Goal: Task Accomplishment & Management: Manage account settings

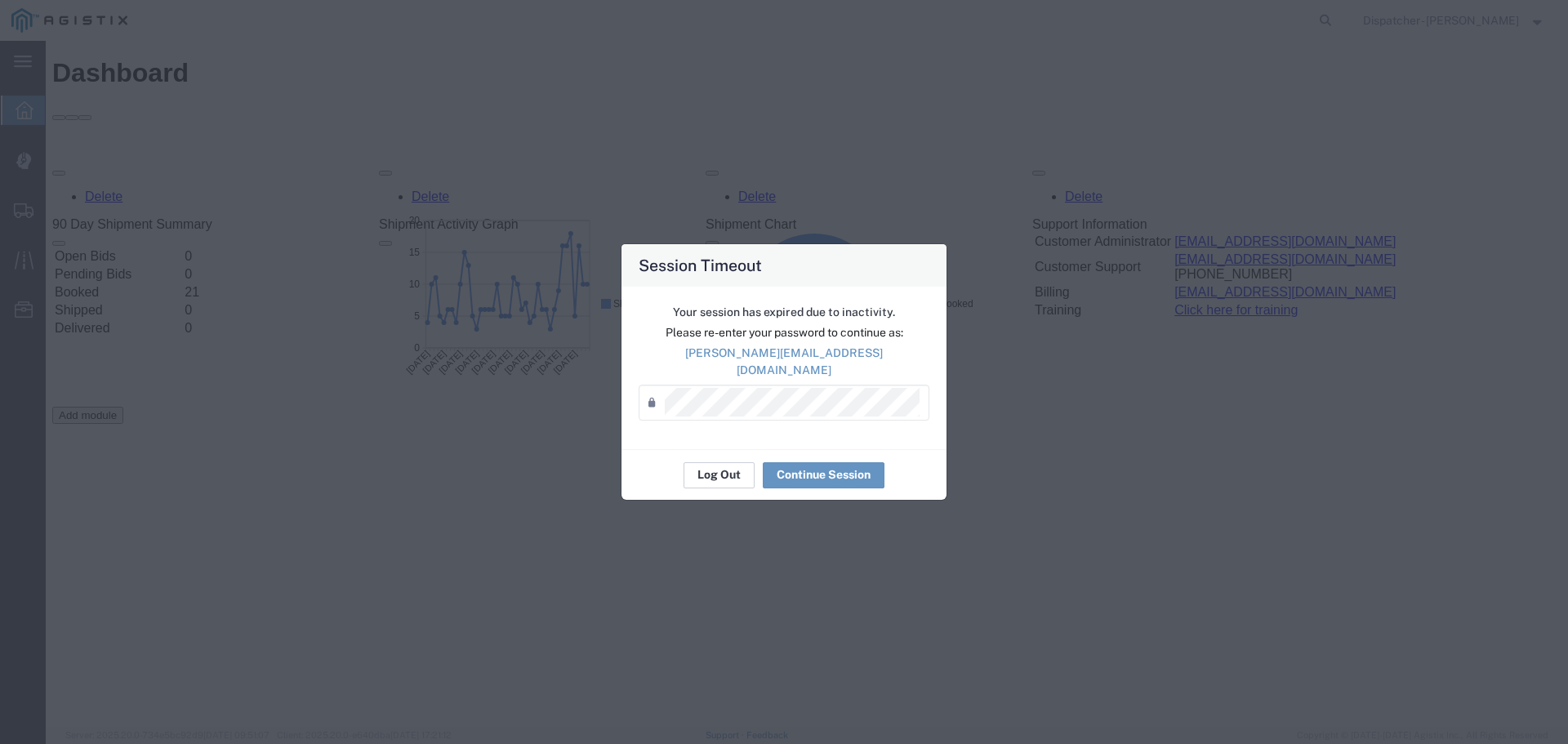
click at [733, 468] on button "Log Out" at bounding box center [718, 476] width 71 height 26
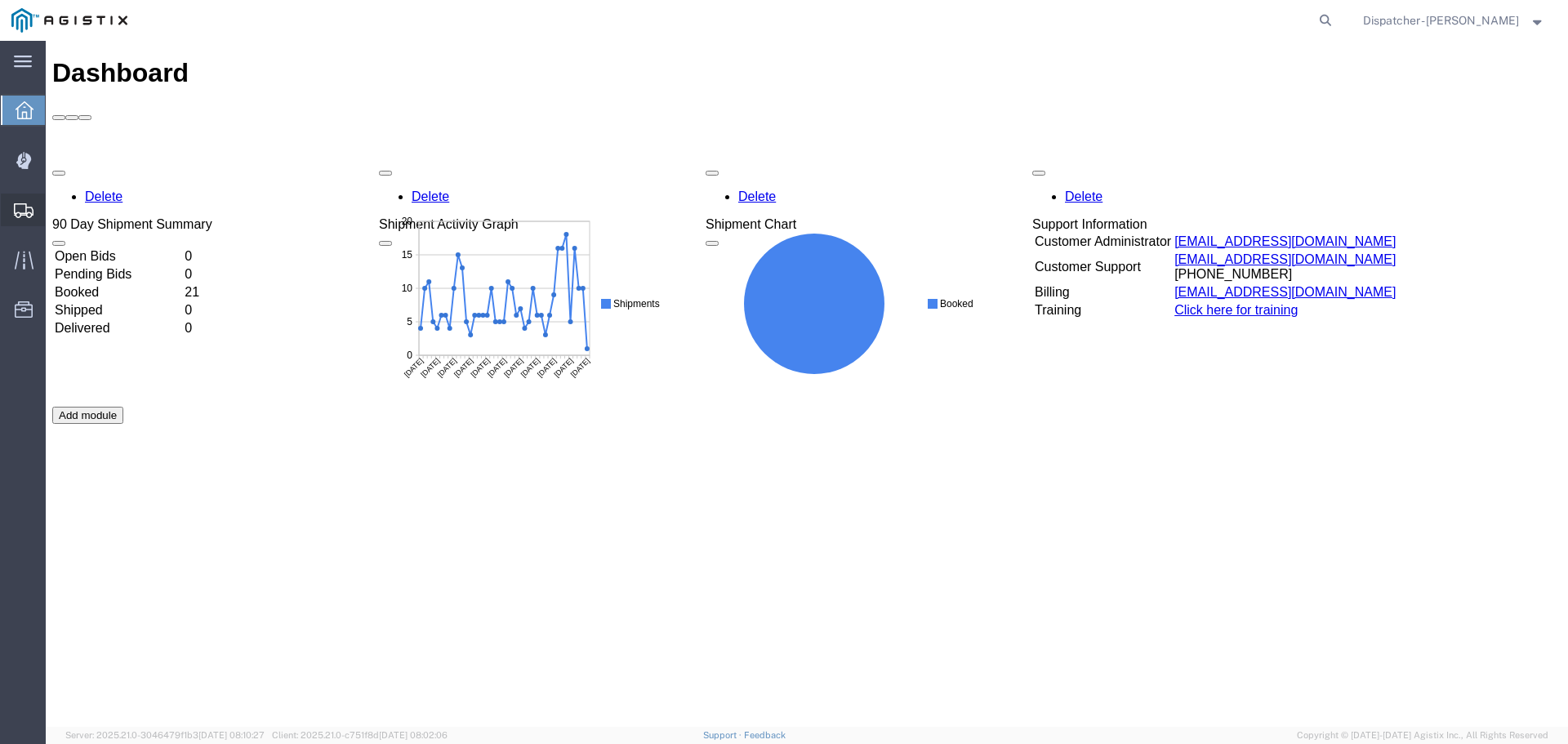
click at [56, 212] on span "Shipments" at bounding box center [50, 209] width 11 height 33
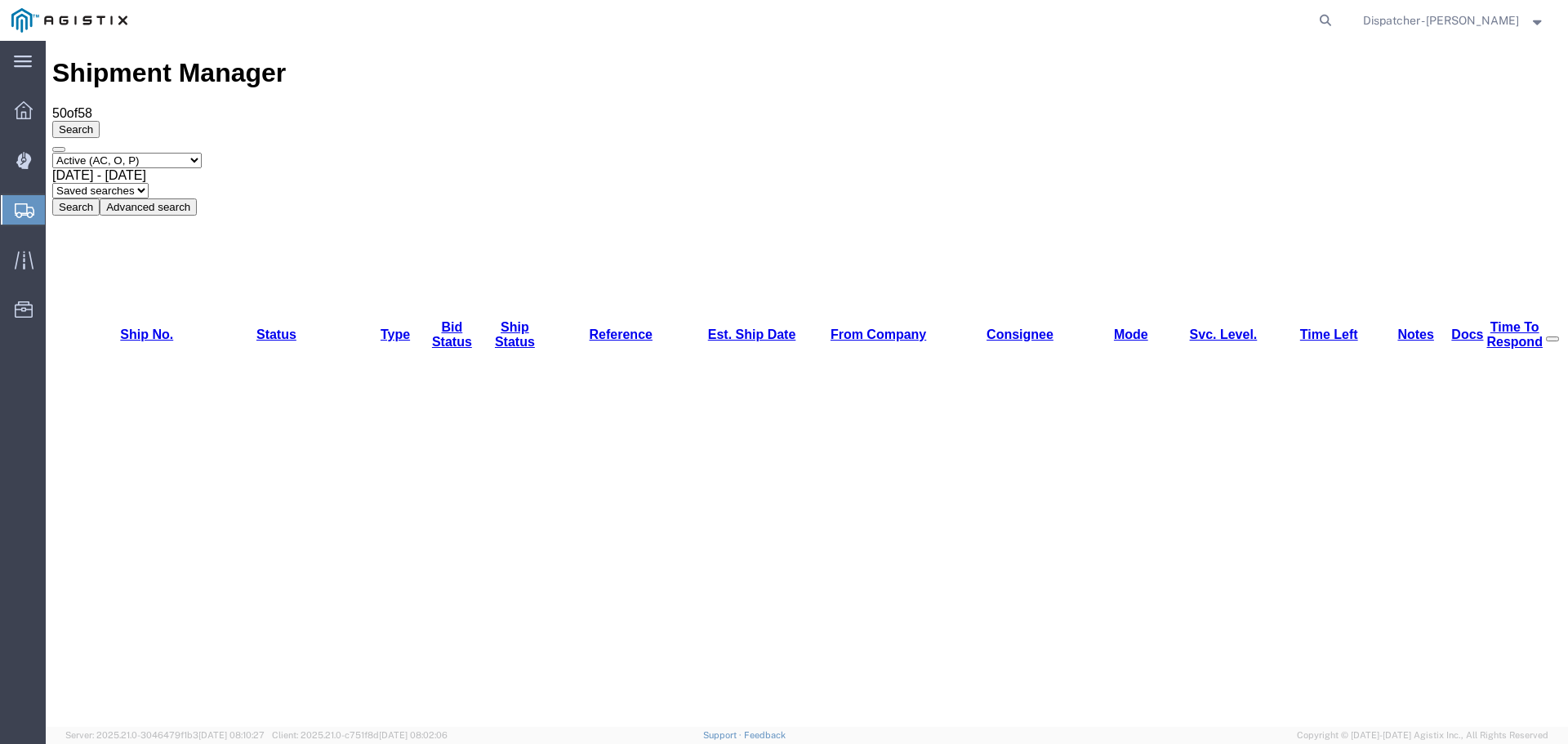
click at [146, 168] on span "[DATE] - [DATE]" at bounding box center [98, 175] width 94 height 14
click at [99, 199] on button "Search" at bounding box center [76, 208] width 47 height 18
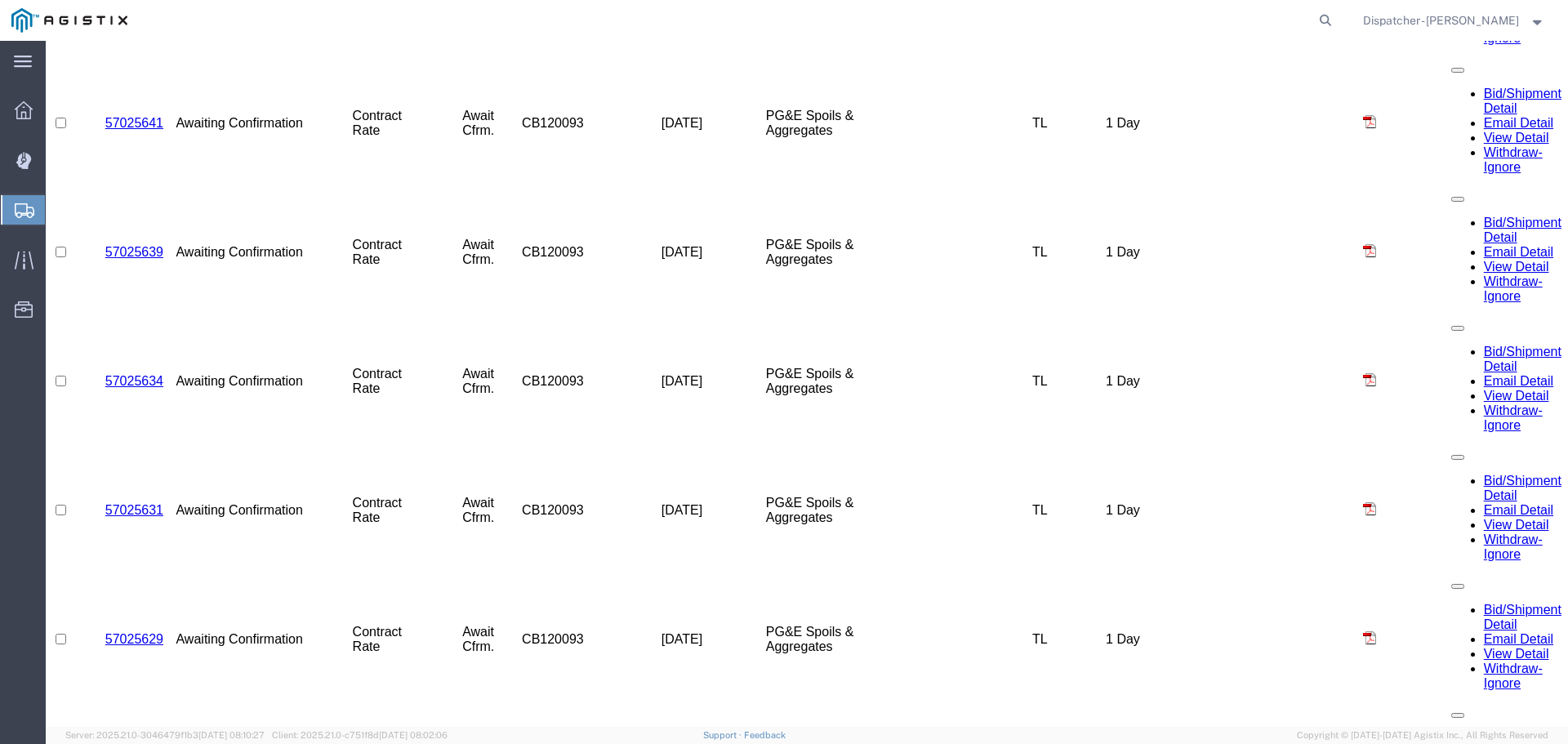
scroll to position [2335, 0]
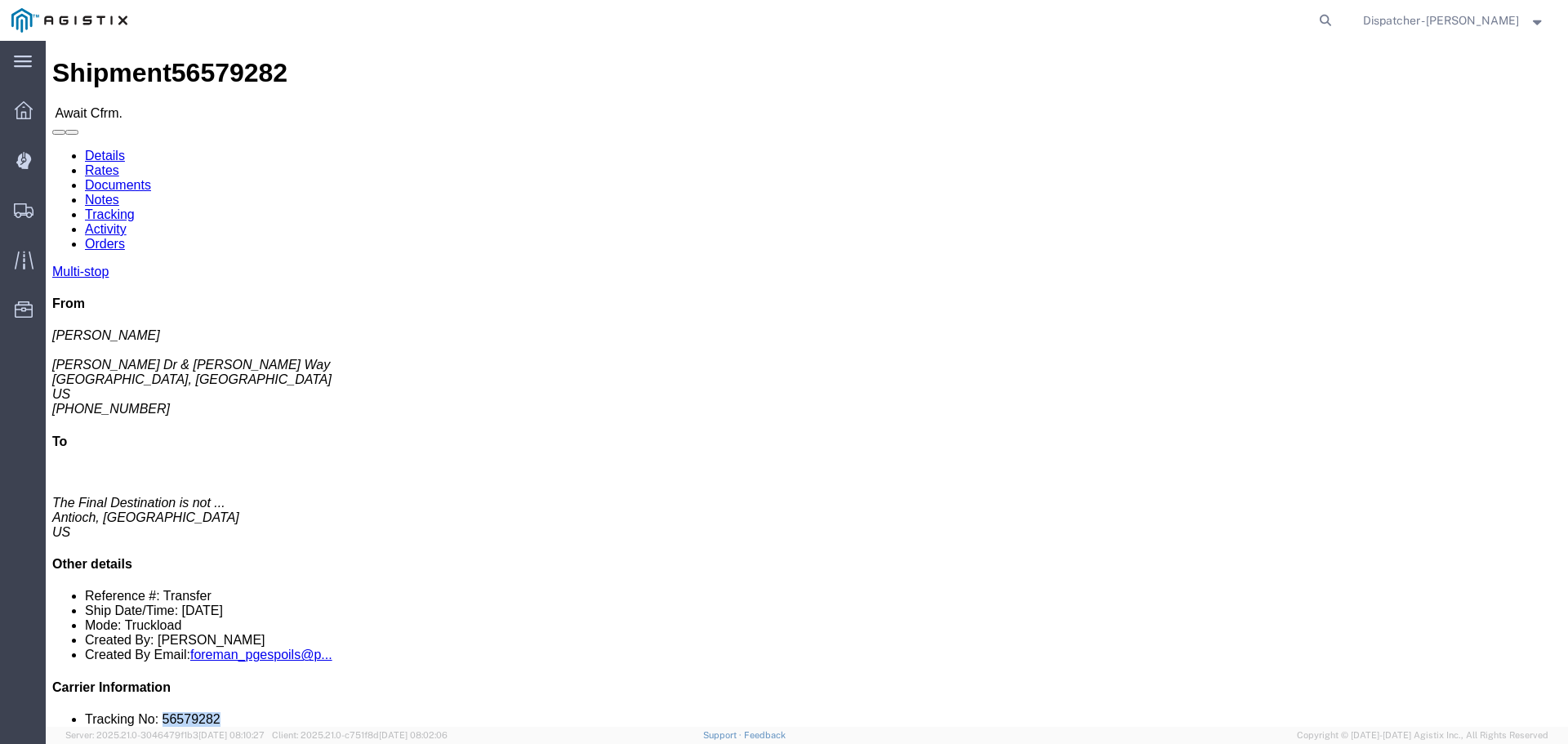
drag, startPoint x: 1346, startPoint y: 487, endPoint x: 1285, endPoint y: 480, distance: 61.4
click div "Multi-stop From [PERSON_NAME] Dr & [PERSON_NAME][GEOGRAPHIC_DATA] US [PHONE_NUM…"
copy li "56579282"
click link "Tracking"
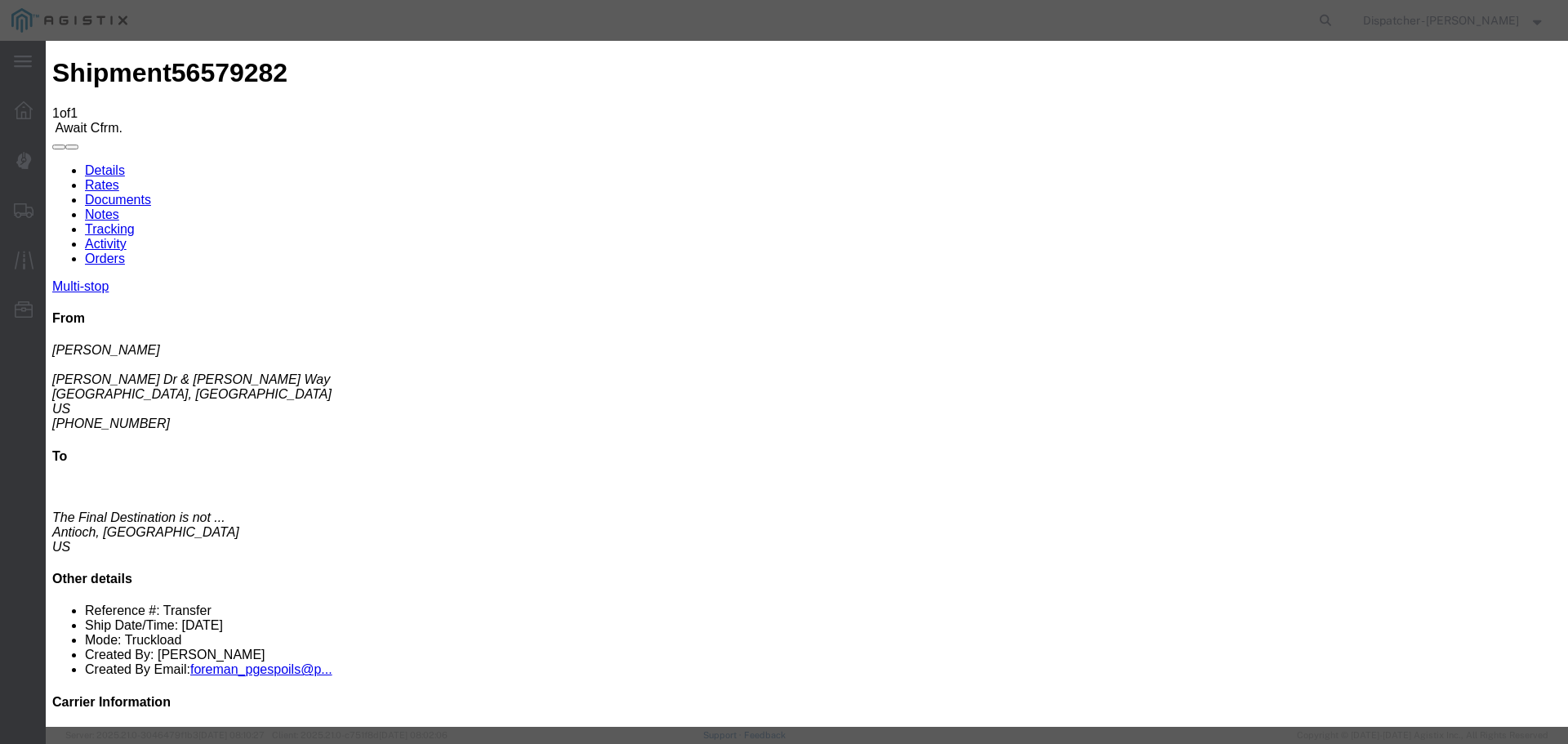
type input "[DATE]"
type input "3:00 PM"
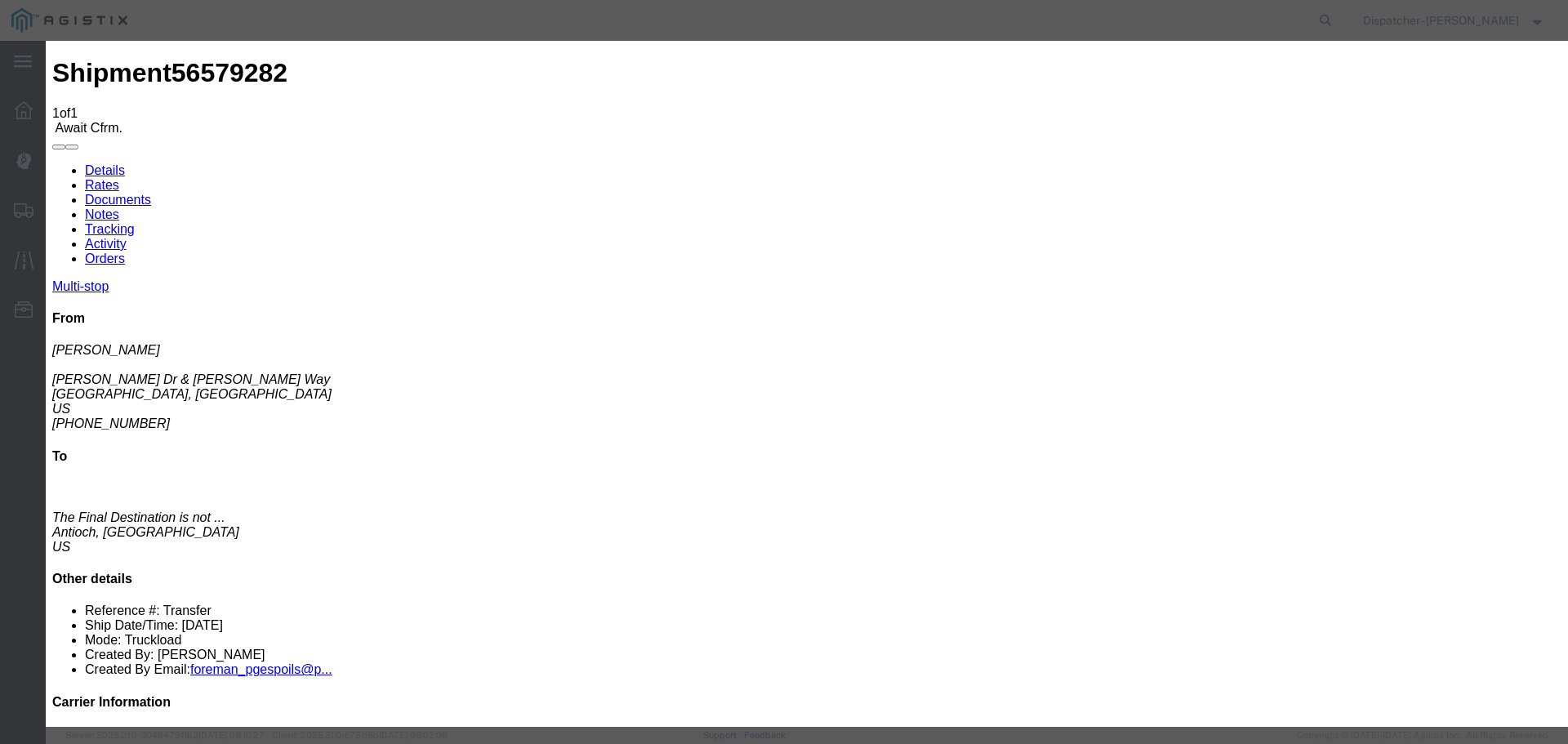
type input "[DATE]"
type input "8:00 AM"
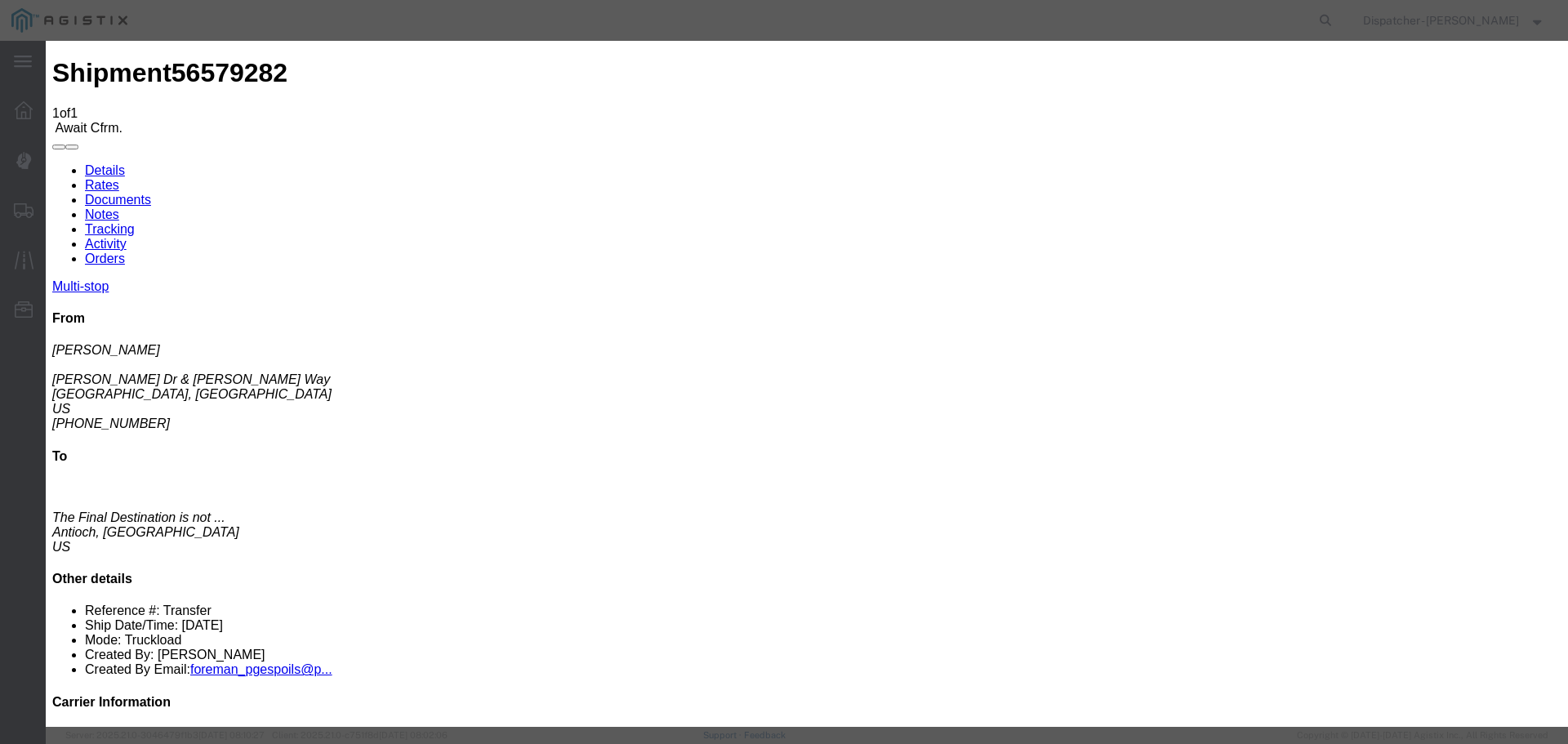
select select "ARVPULOC"
select select "{"pickupDeliveryInfoId": "122449379","pickupOrDelivery": "P","stopNum": "1","lo…"
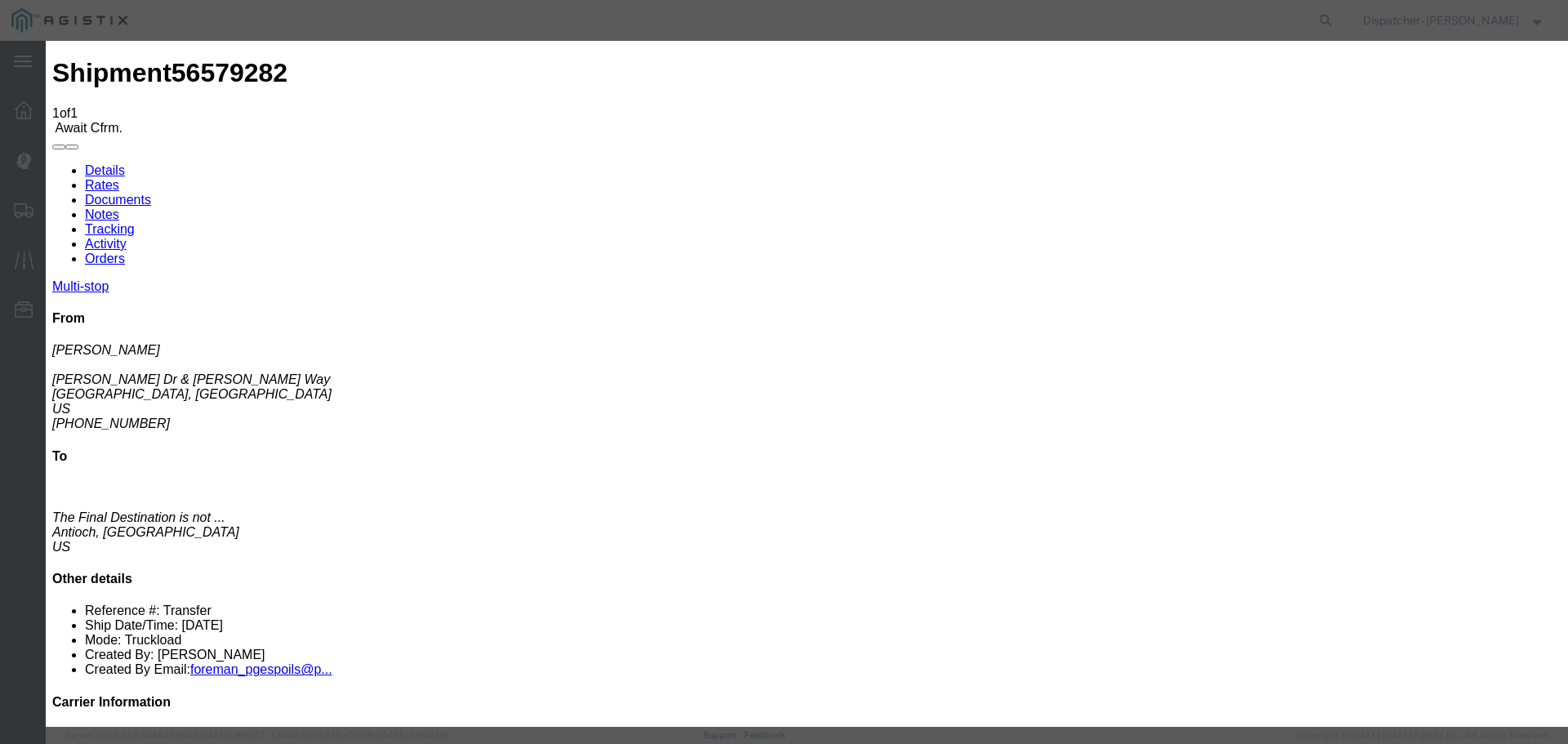
select select "CA"
type input "[GEOGRAPHIC_DATA]"
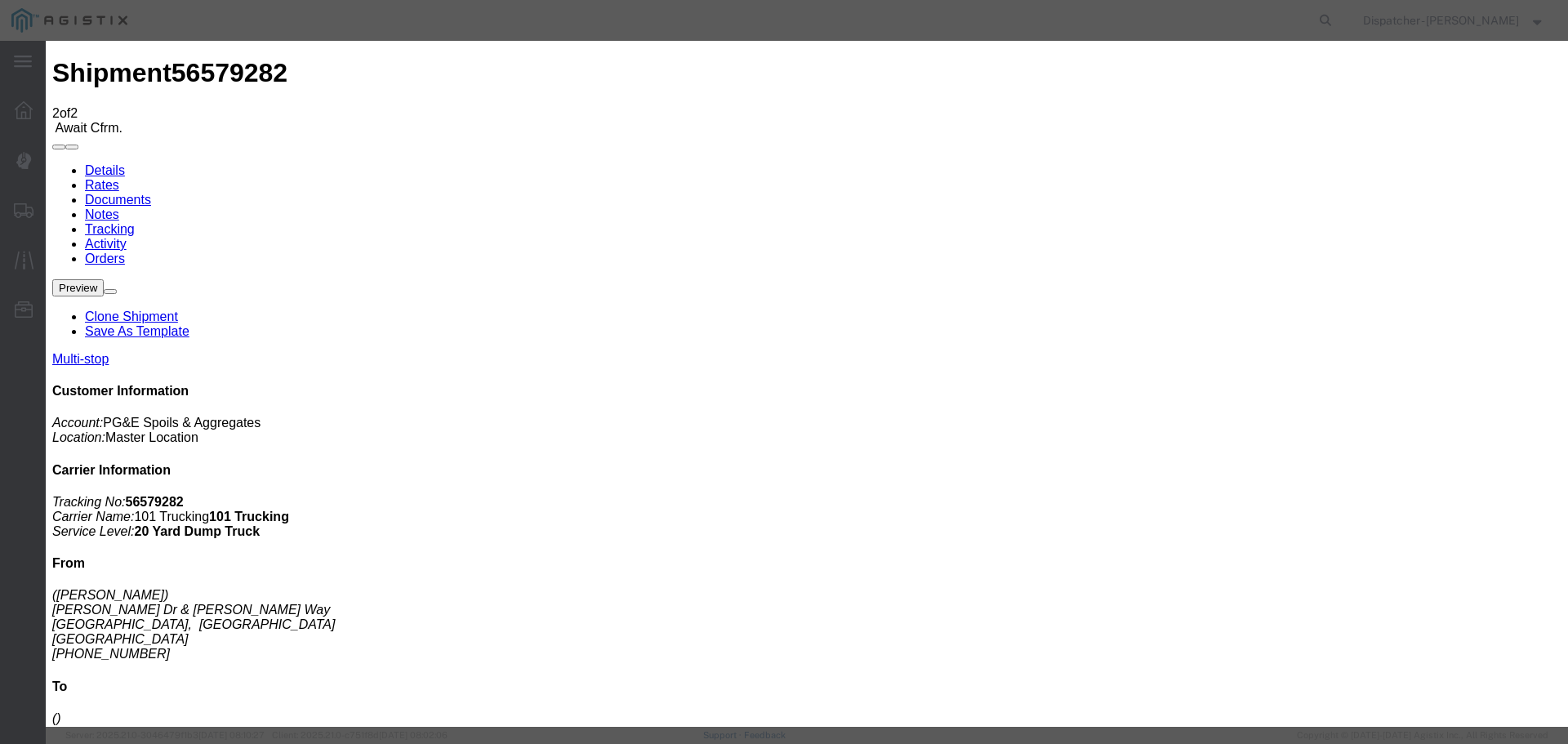
type input "[DATE]"
type input "3:00 PM"
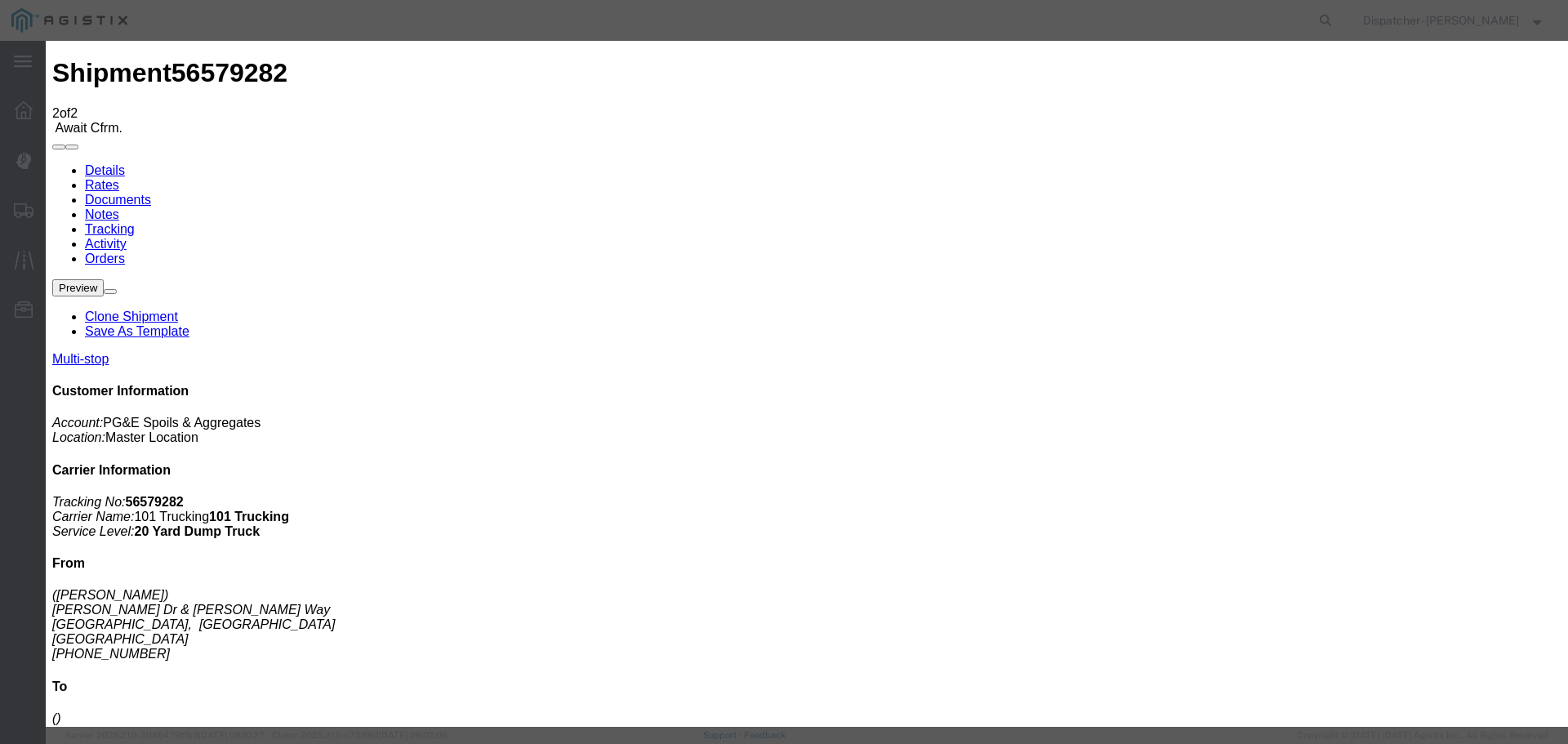
type input "[DATE]"
type input "12:10 PM"
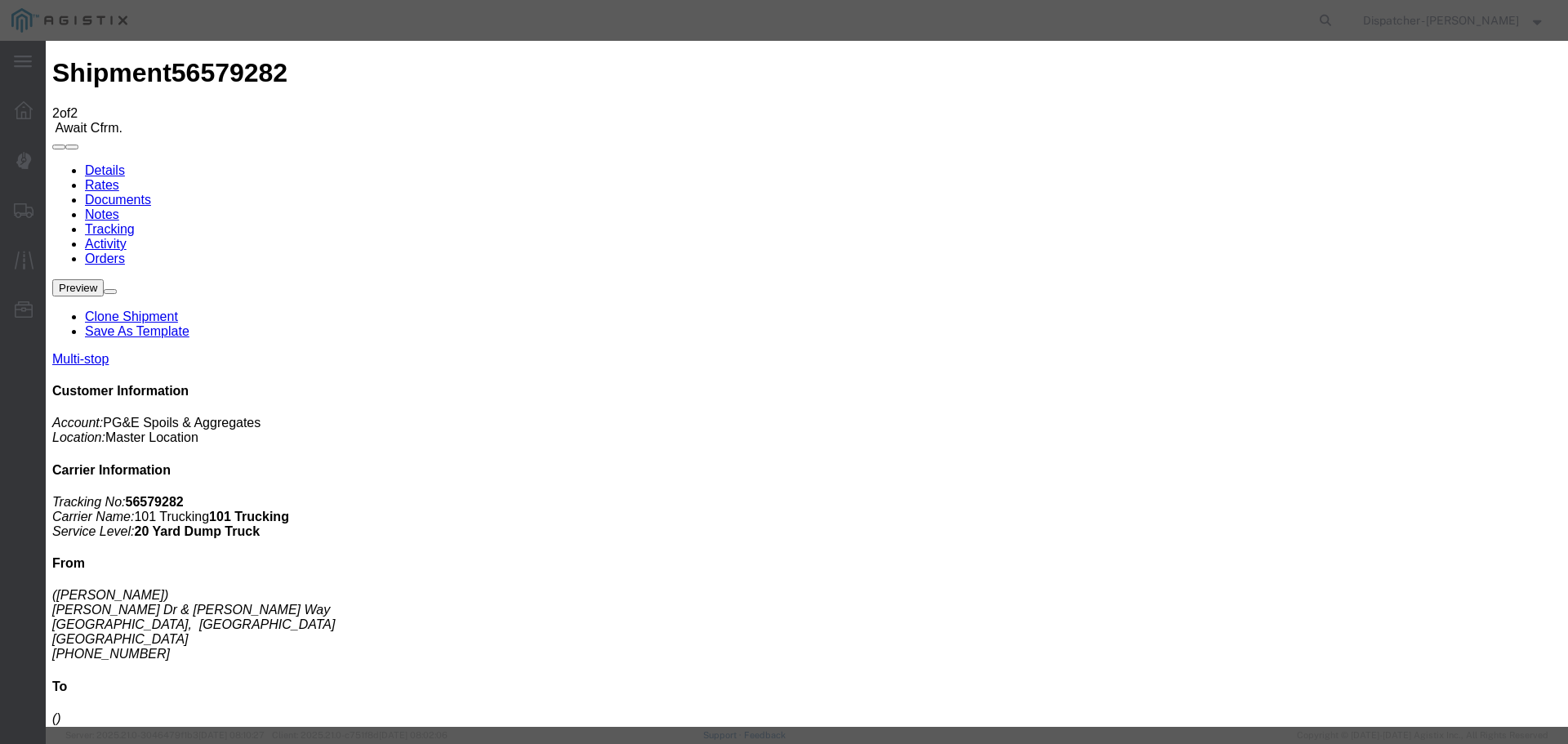
select select "DPTPULOC"
select select "{"pickupDeliveryInfoId": "122449379","pickupOrDelivery": "P","stopNum": "1","lo…"
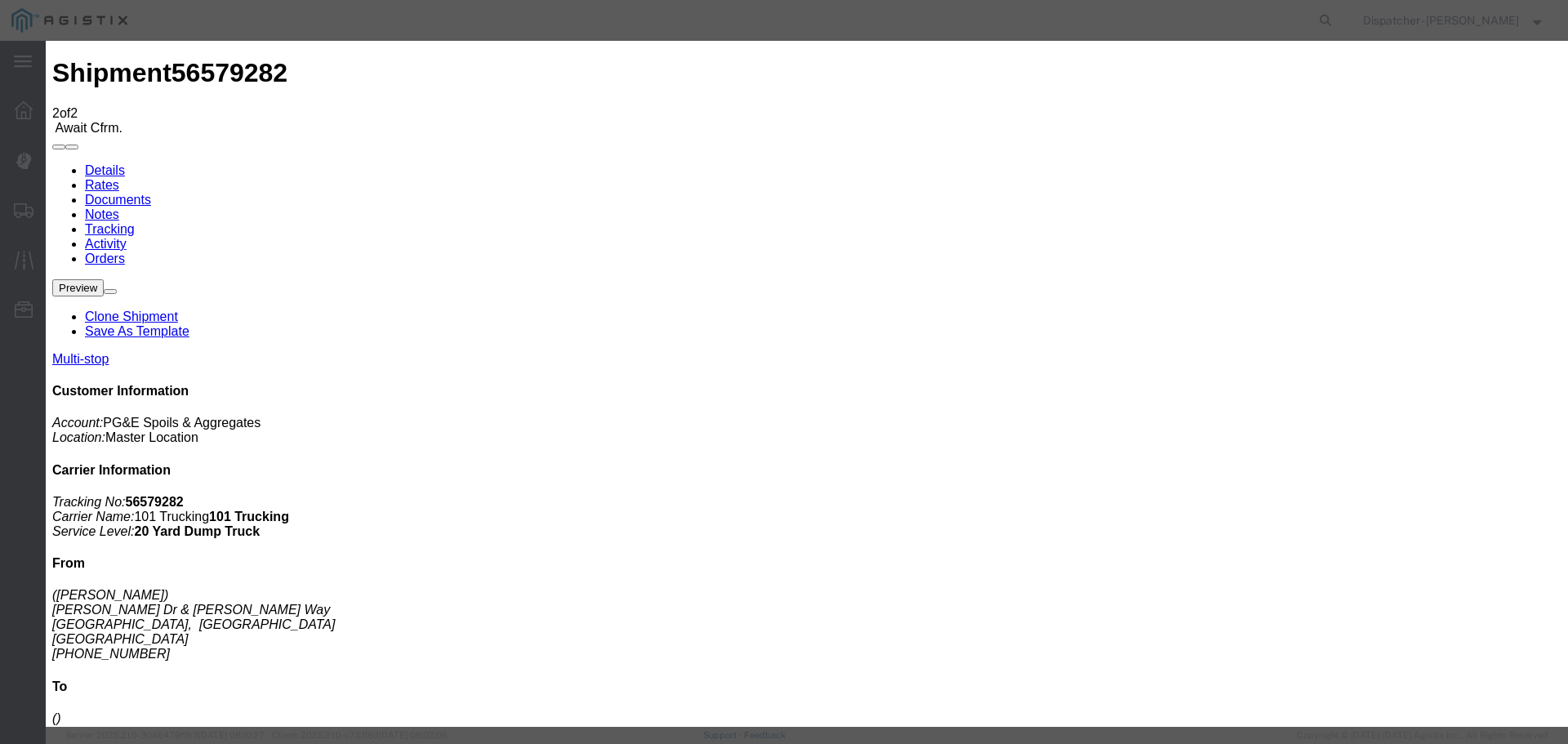
select select "CA"
type input "[GEOGRAPHIC_DATA]"
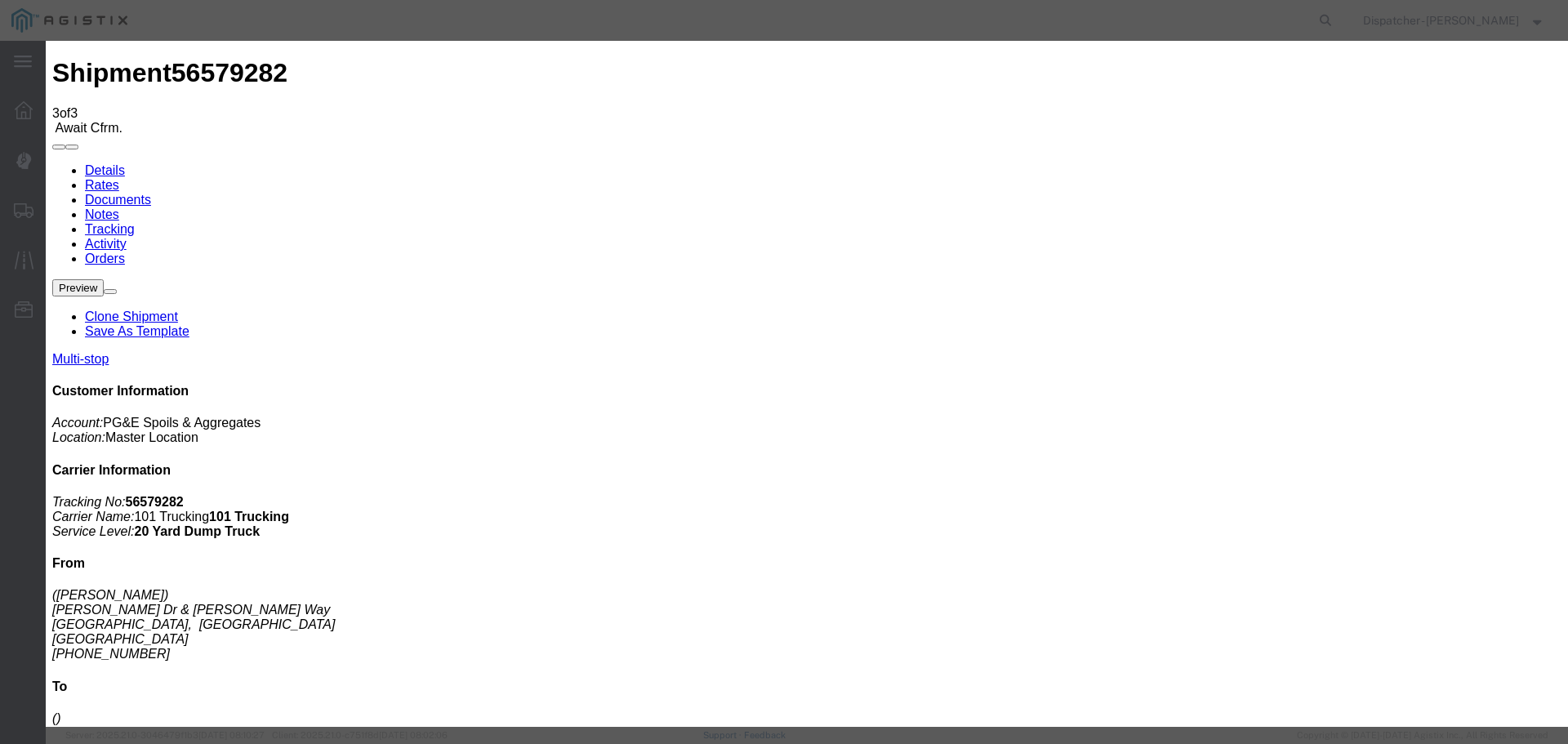
type input "[DATE]"
type input "3:00 PM"
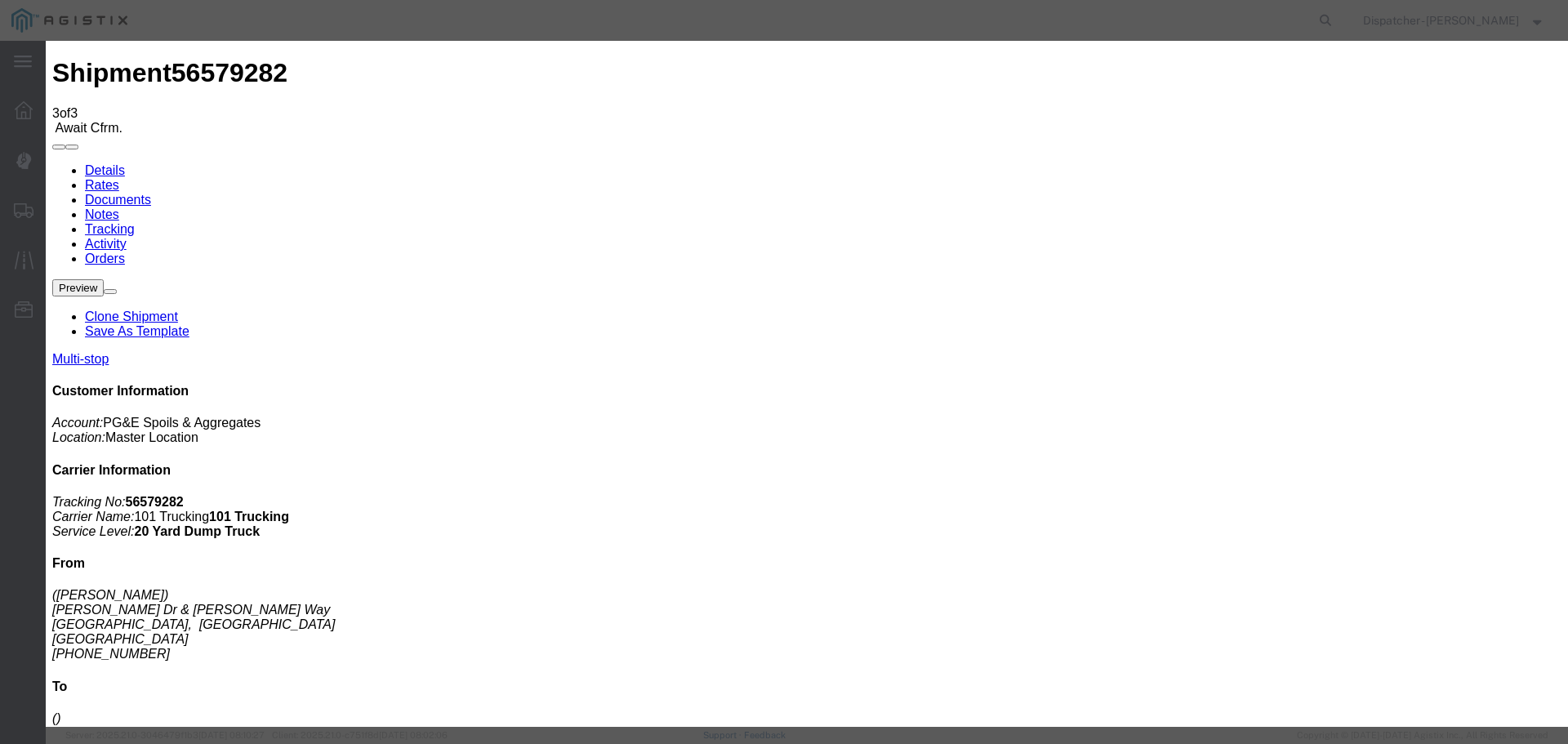
type input "[DATE]"
type input "1:50 PM"
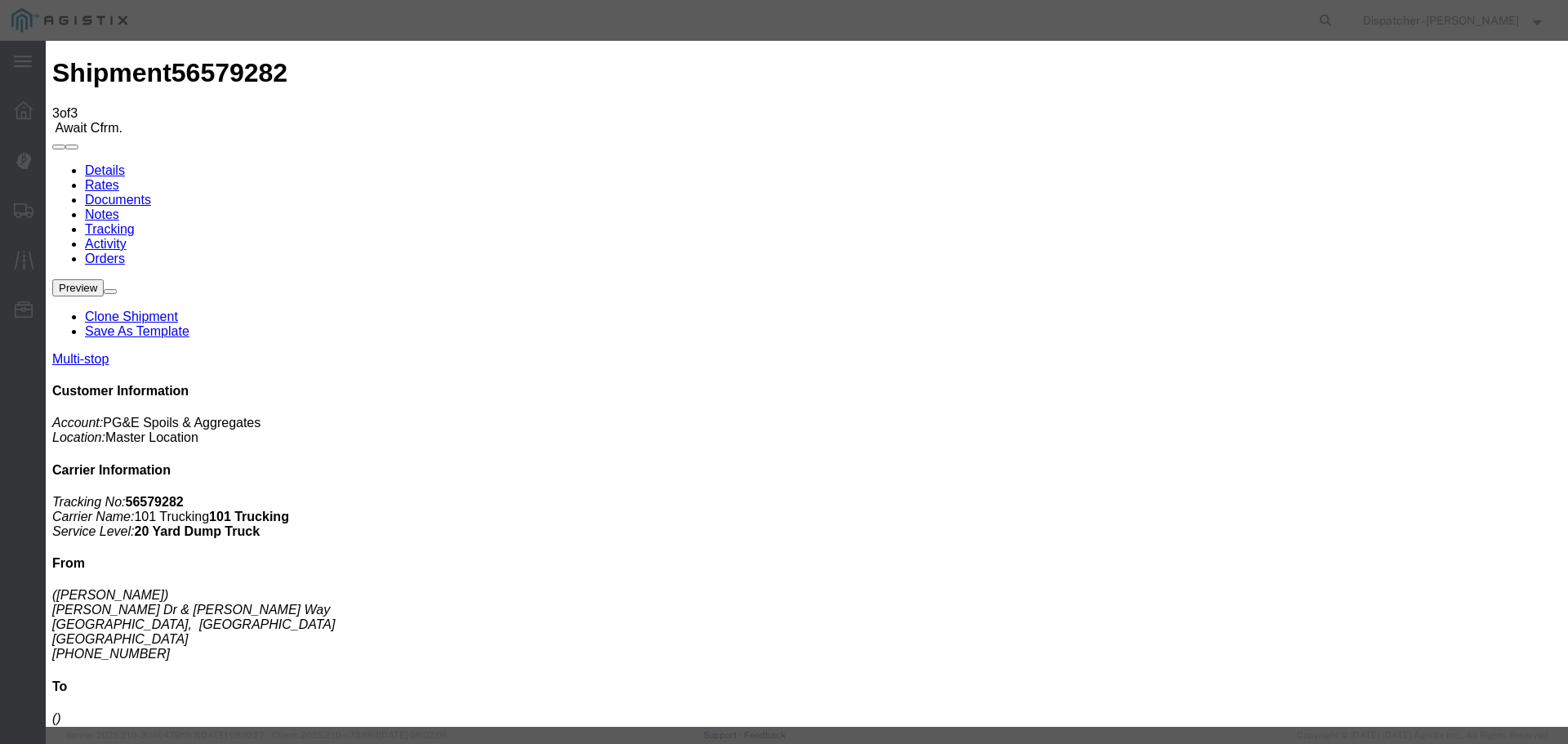
select select "{"pickupDeliveryInfoId": "122449380","pickupOrDelivery": "D","stopNum": "2","lo…"
select select "CA"
type input "Antioch"
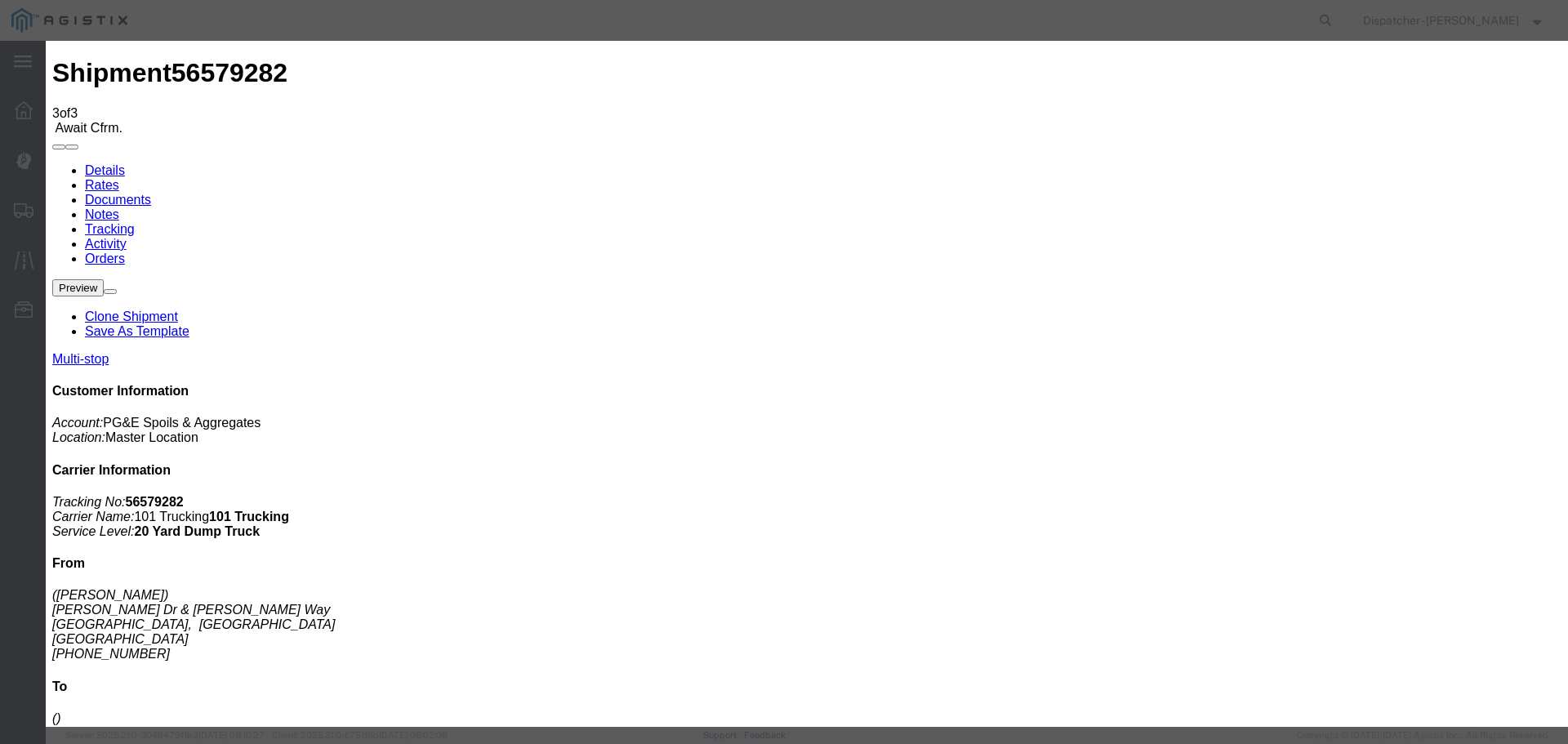
select select "ARVDLVLOC"
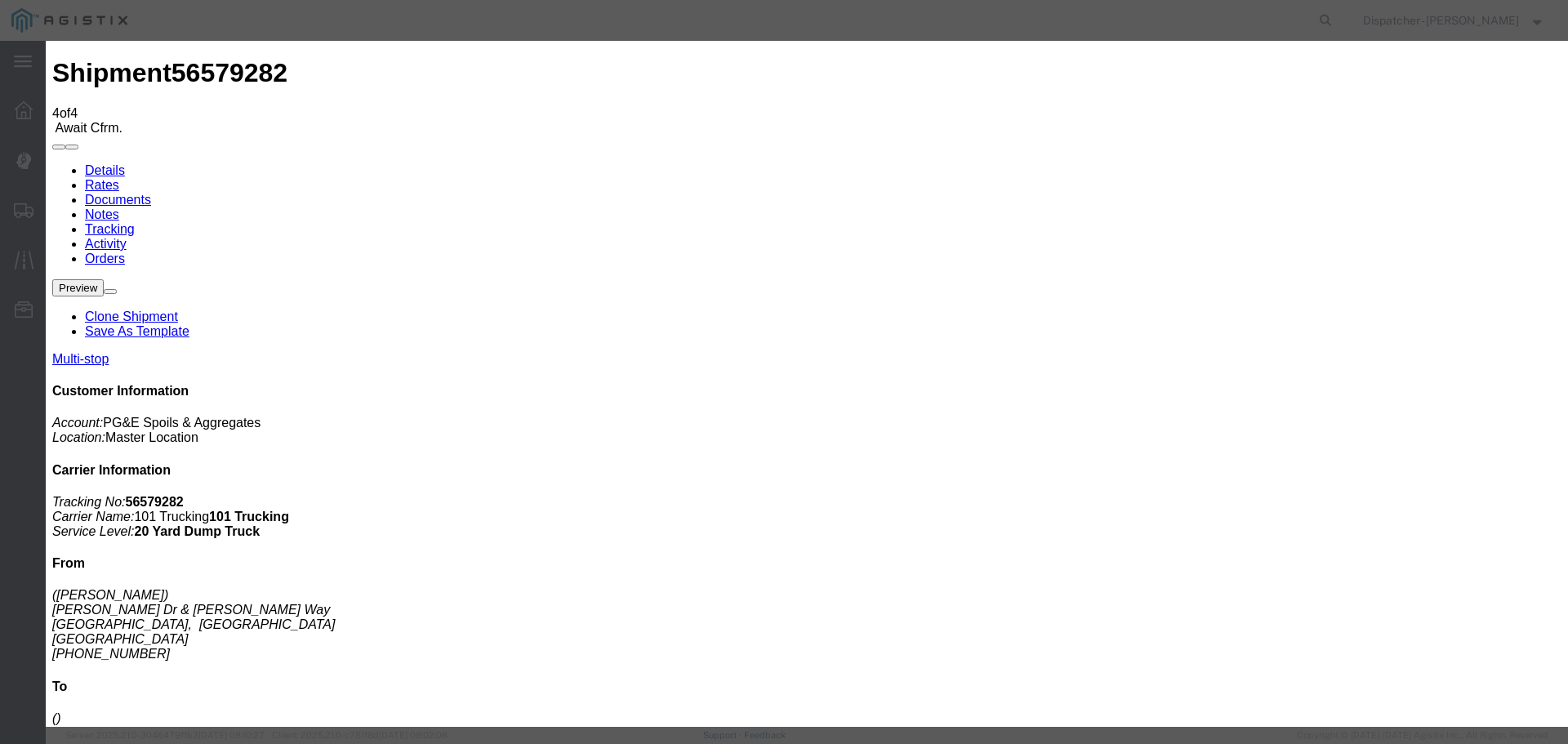
type input "[DATE]"
type input "3:00 PM"
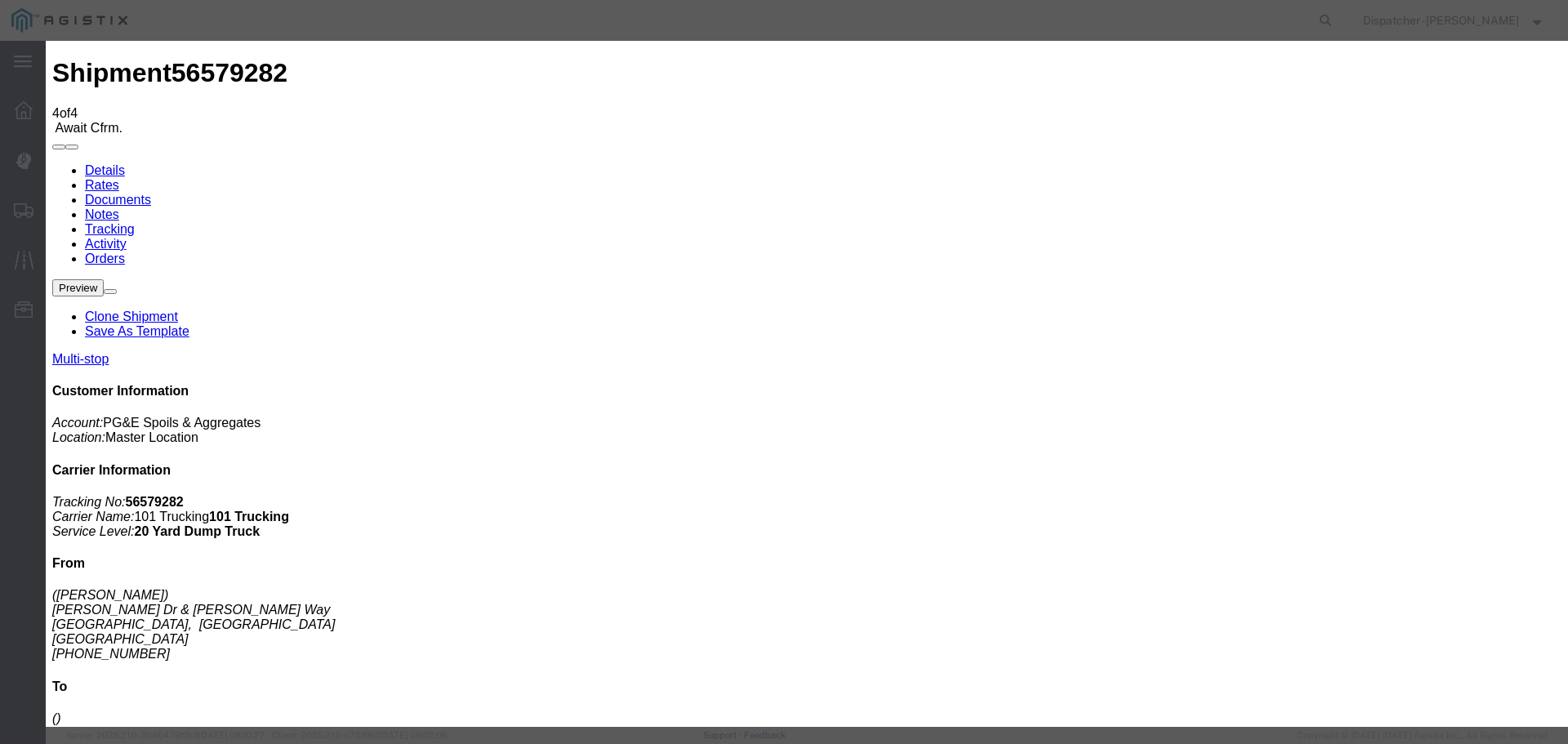
type input "[DATE]"
type input "2:25 PM"
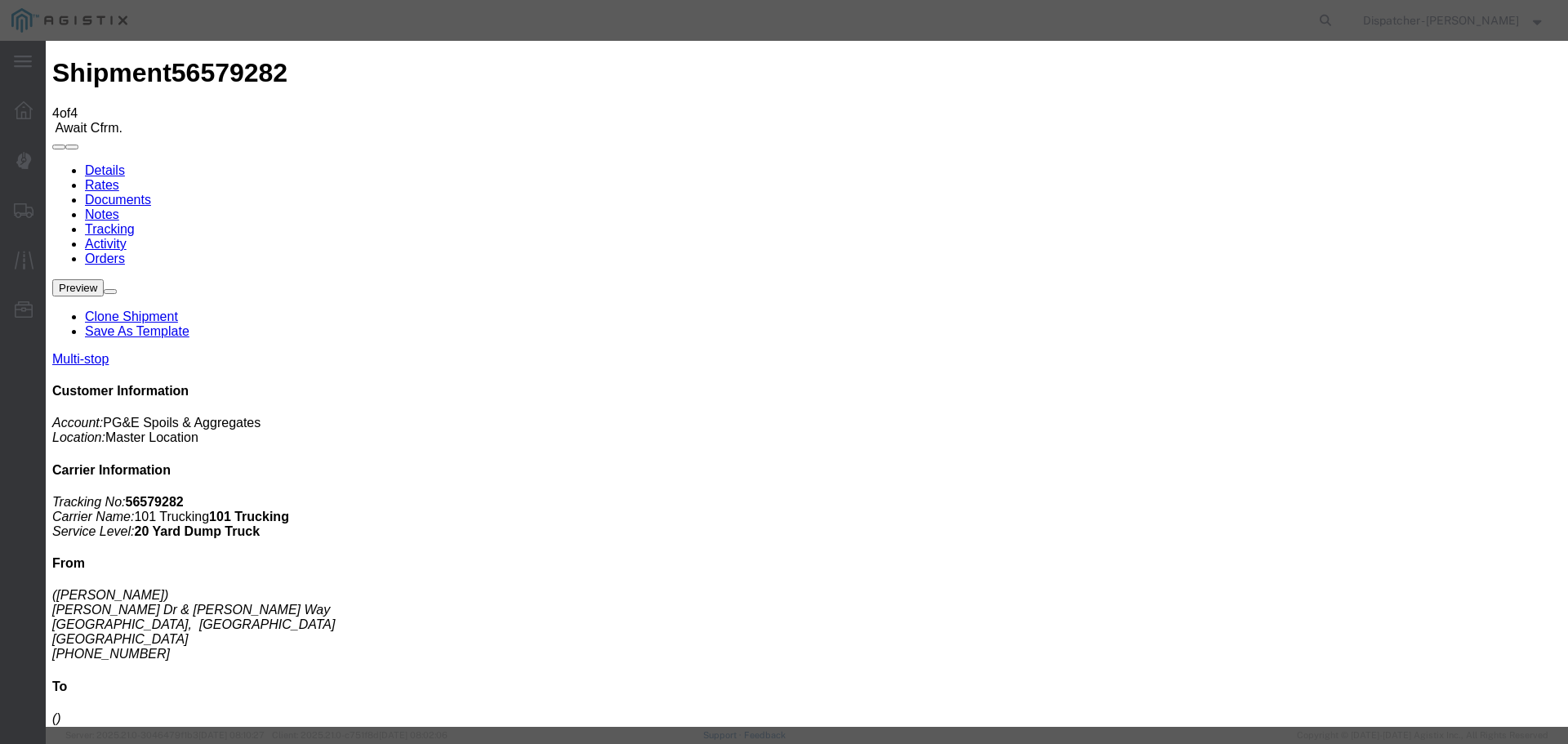
select select "DELIVRED"
select select "{"pickupDeliveryInfoId": "122449380","pickupOrDelivery": "D","stopNum": "2","lo…"
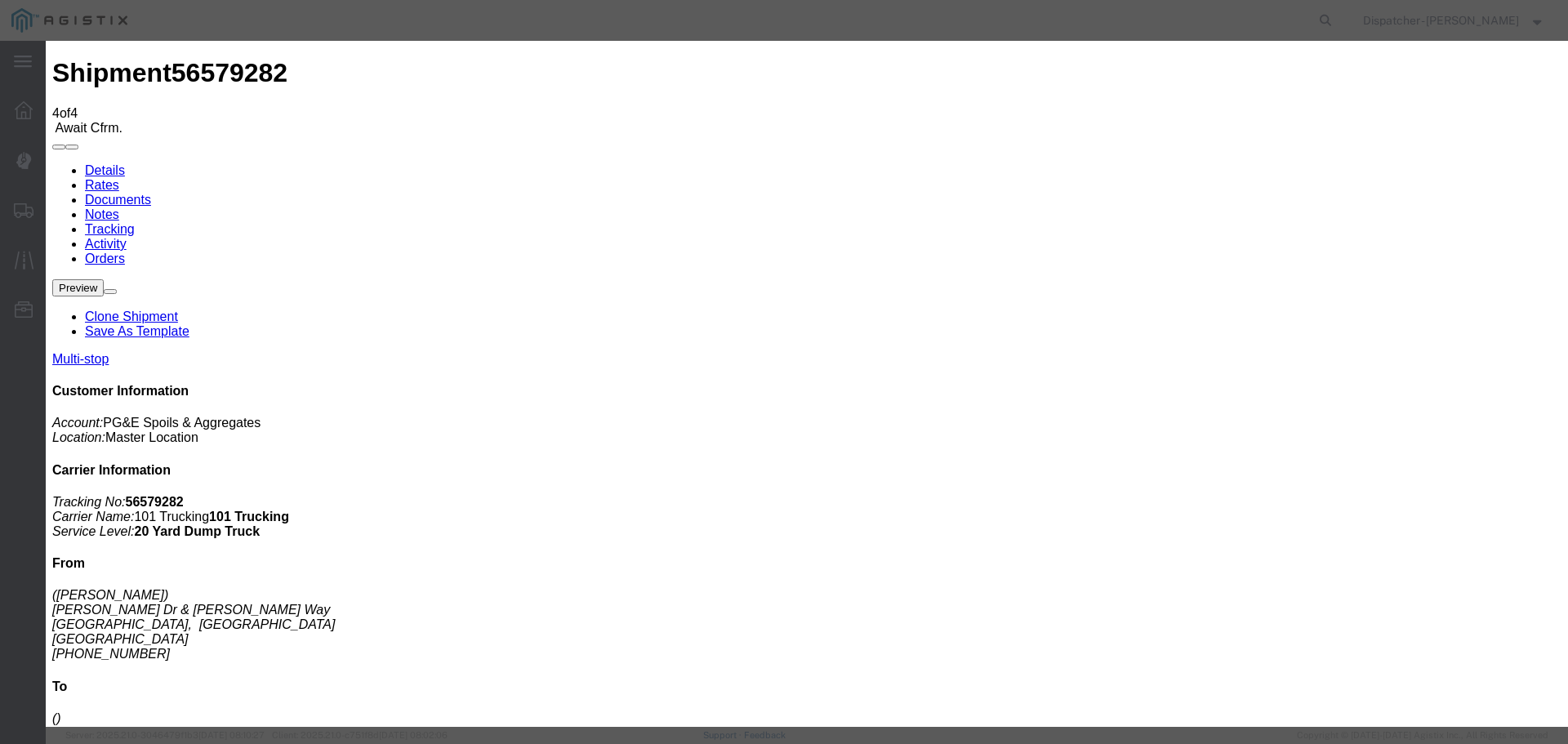
select select "CA"
type input "Antioch"
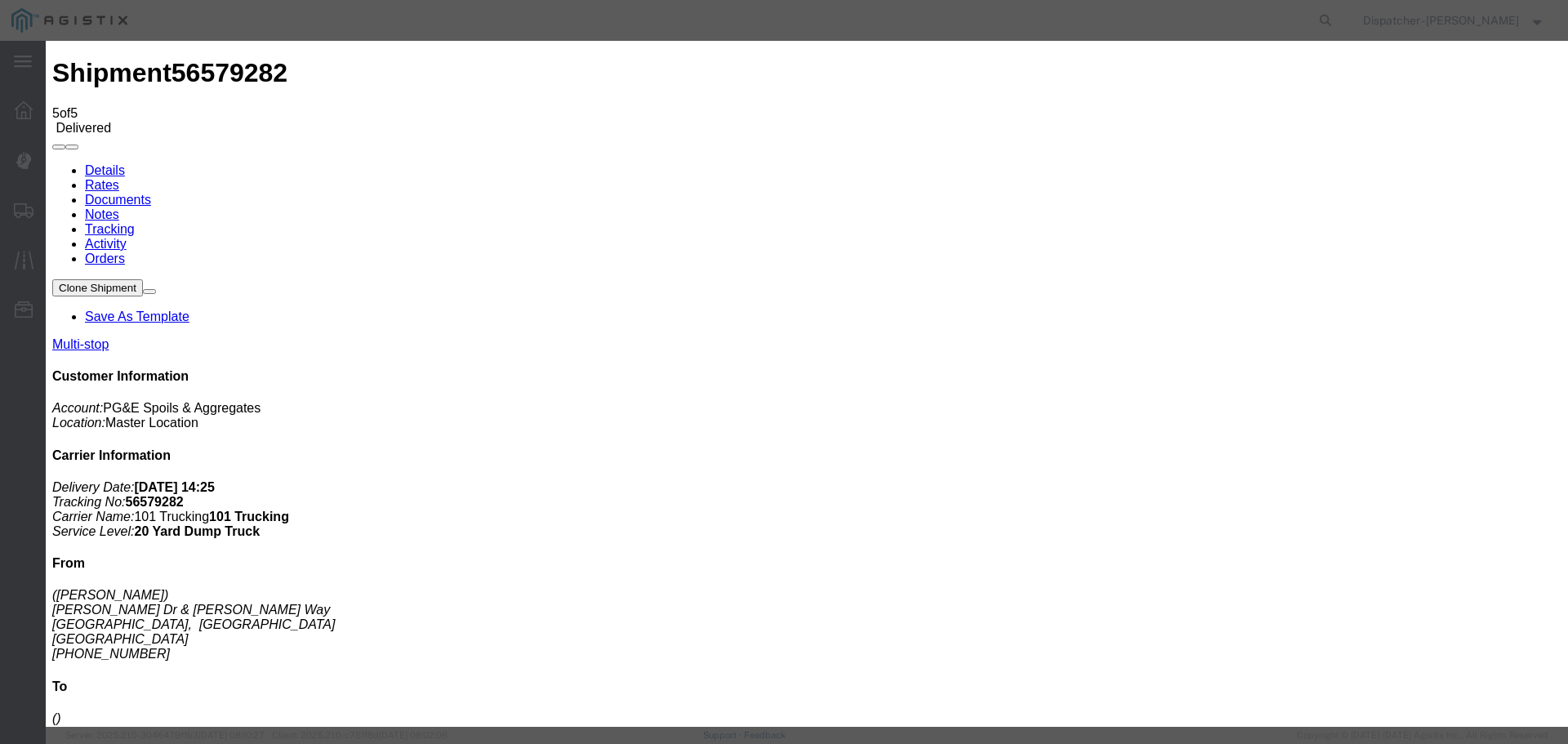
type input "[DATE]"
type input "3:00 PM"
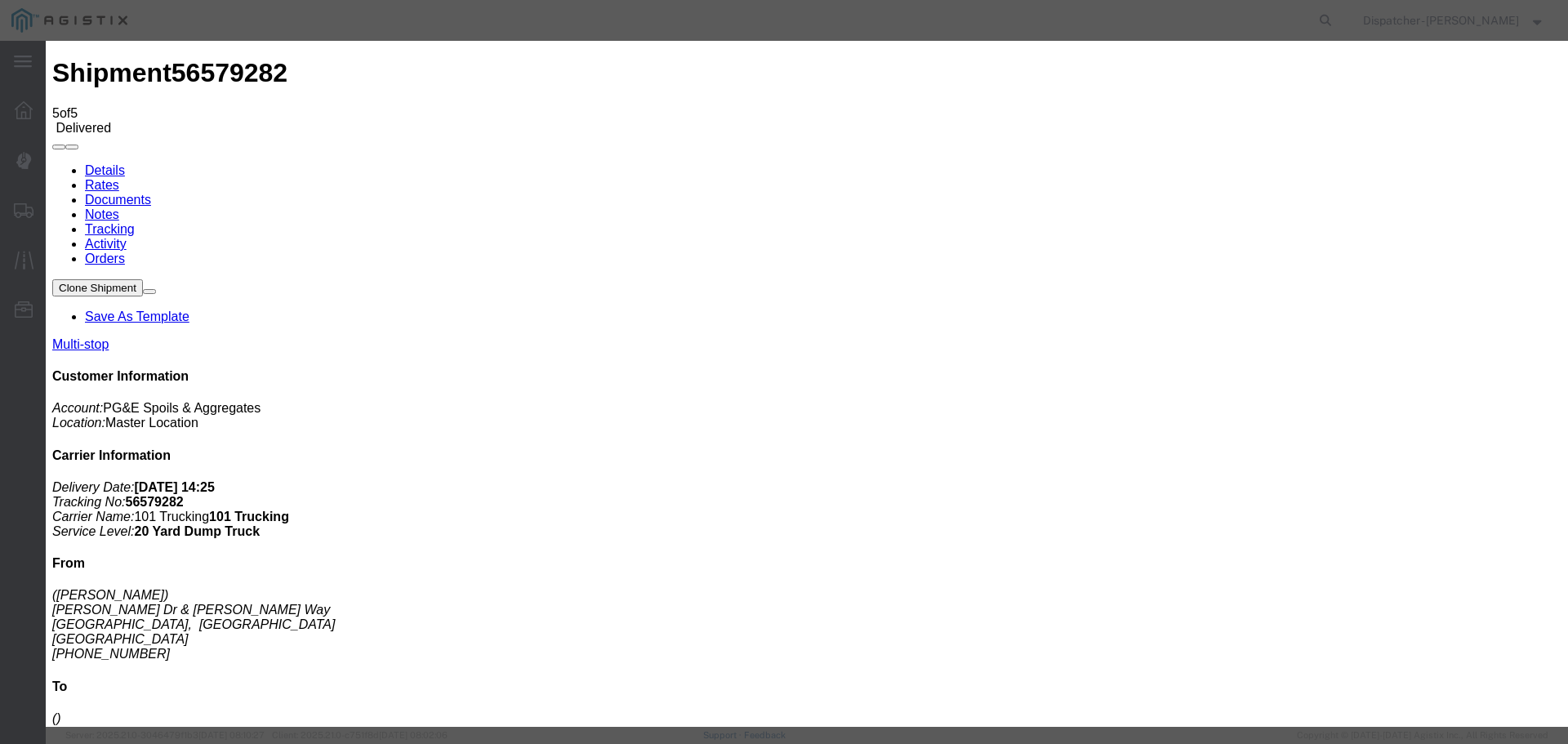
type input "[DATE]"
type input "4:10 PM"
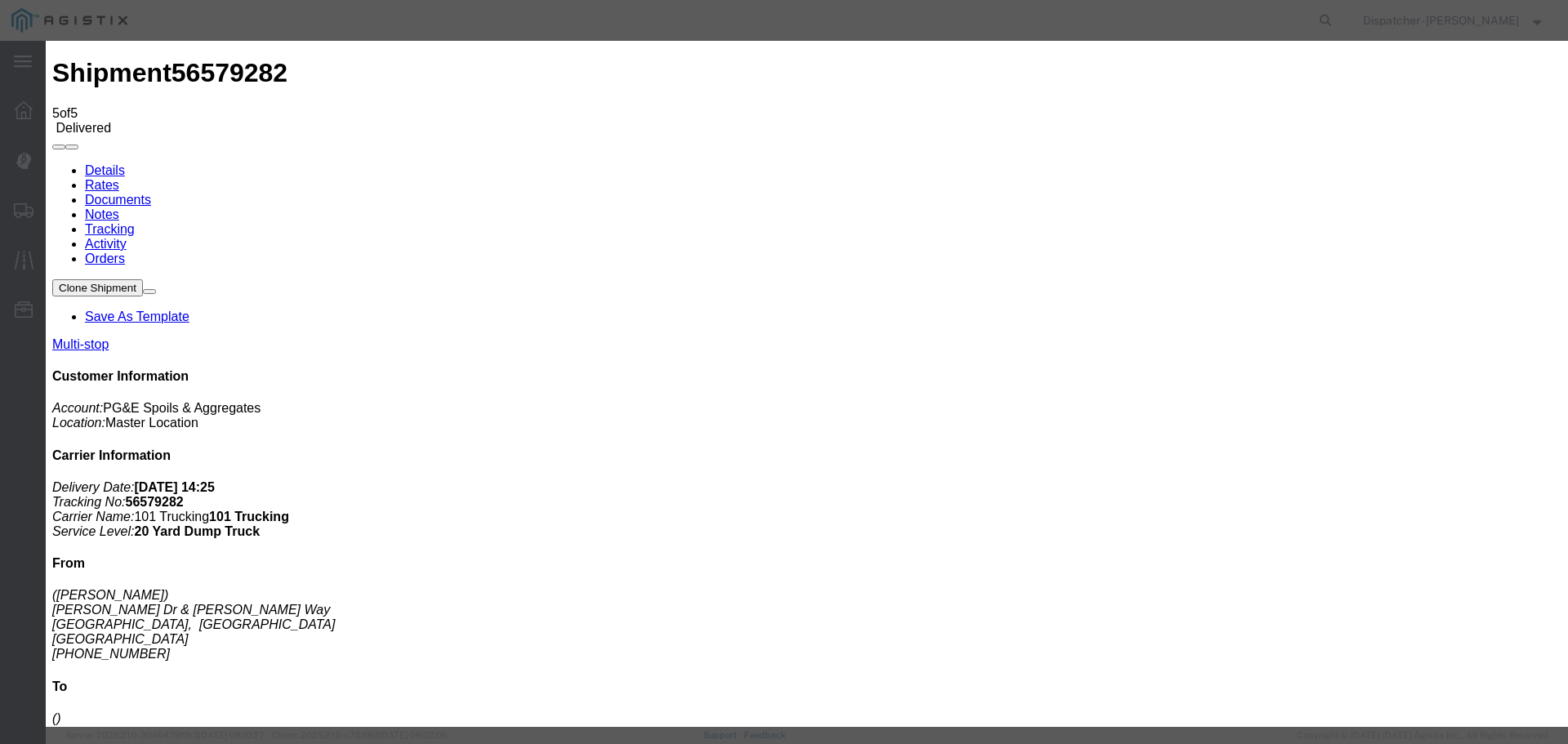
select select "ARVPULOC"
select select "{"pickupDeliveryInfoId": "122449379","pickupOrDelivery": "P","stopNum": "1","lo…"
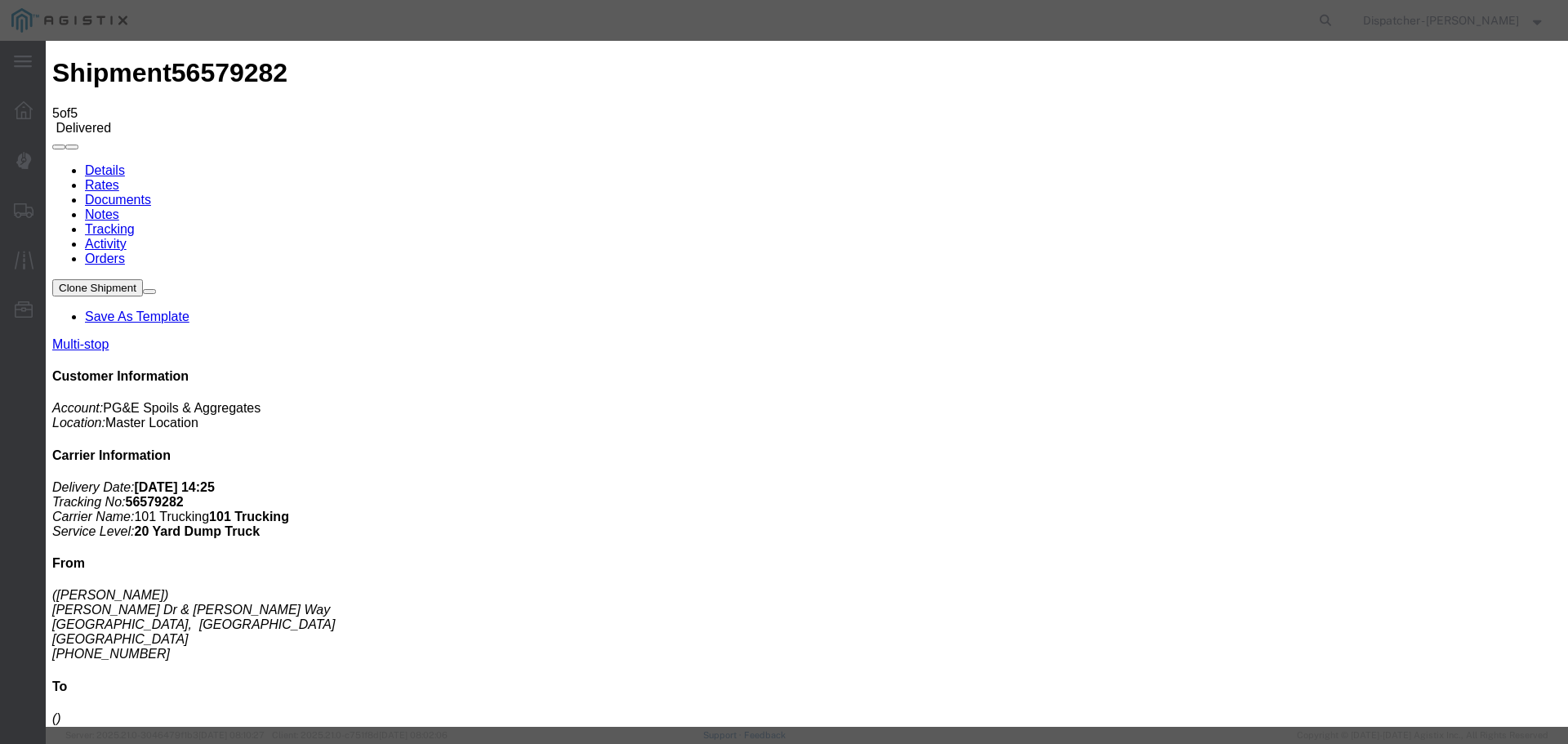
select select "CA"
type input "[GEOGRAPHIC_DATA]"
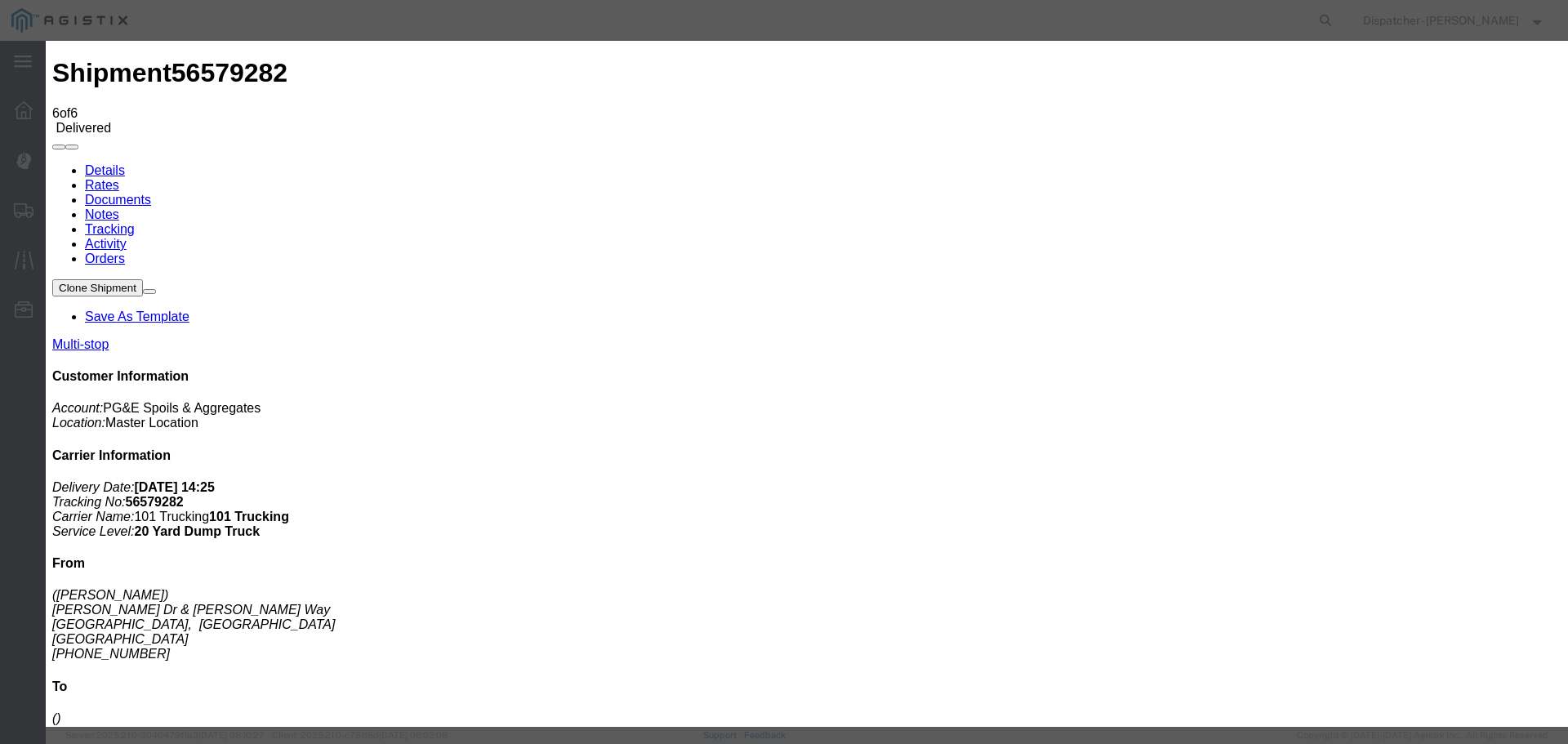
type input "[DATE]"
type input "3:00 PM"
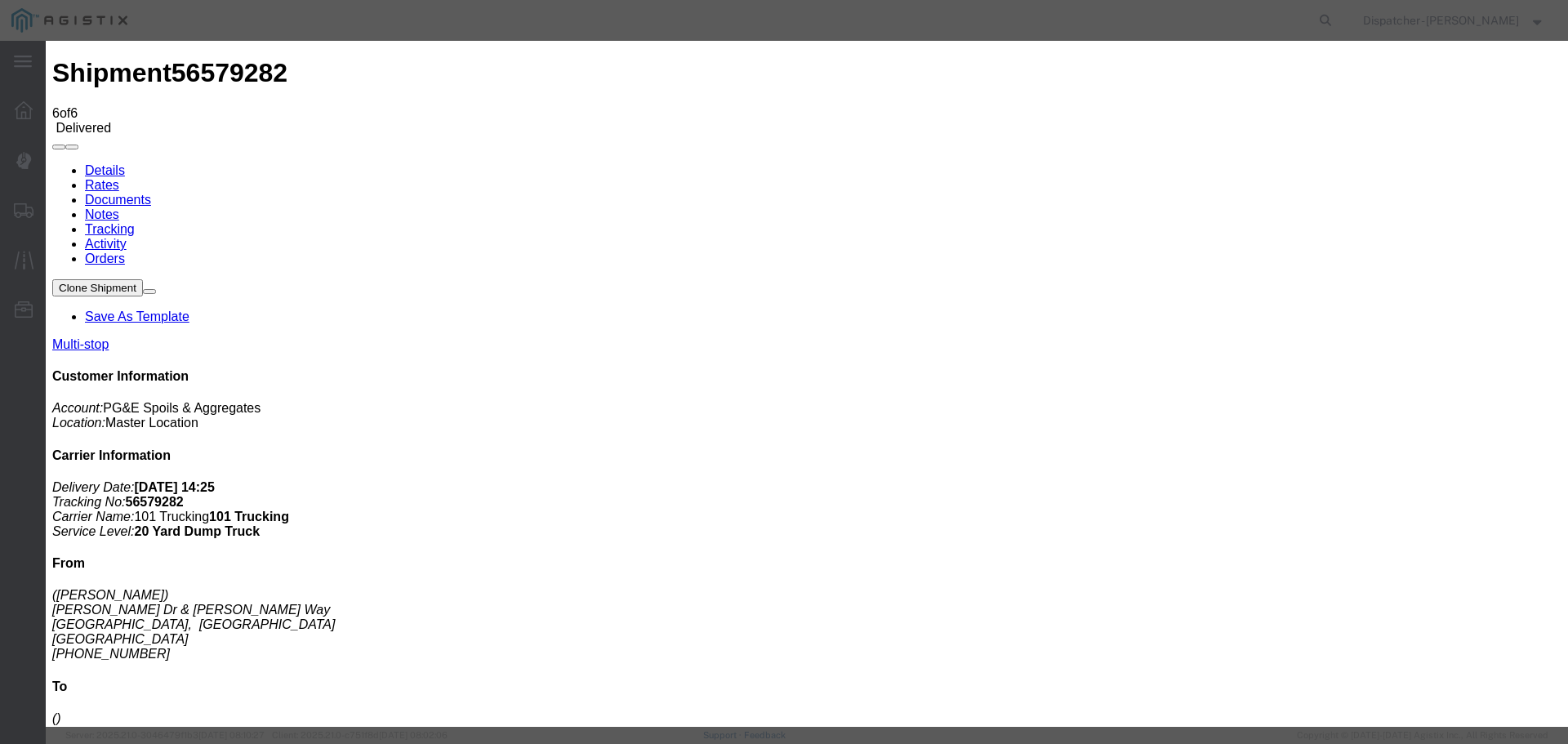
type input "[DATE]"
type input "4:10 PM"
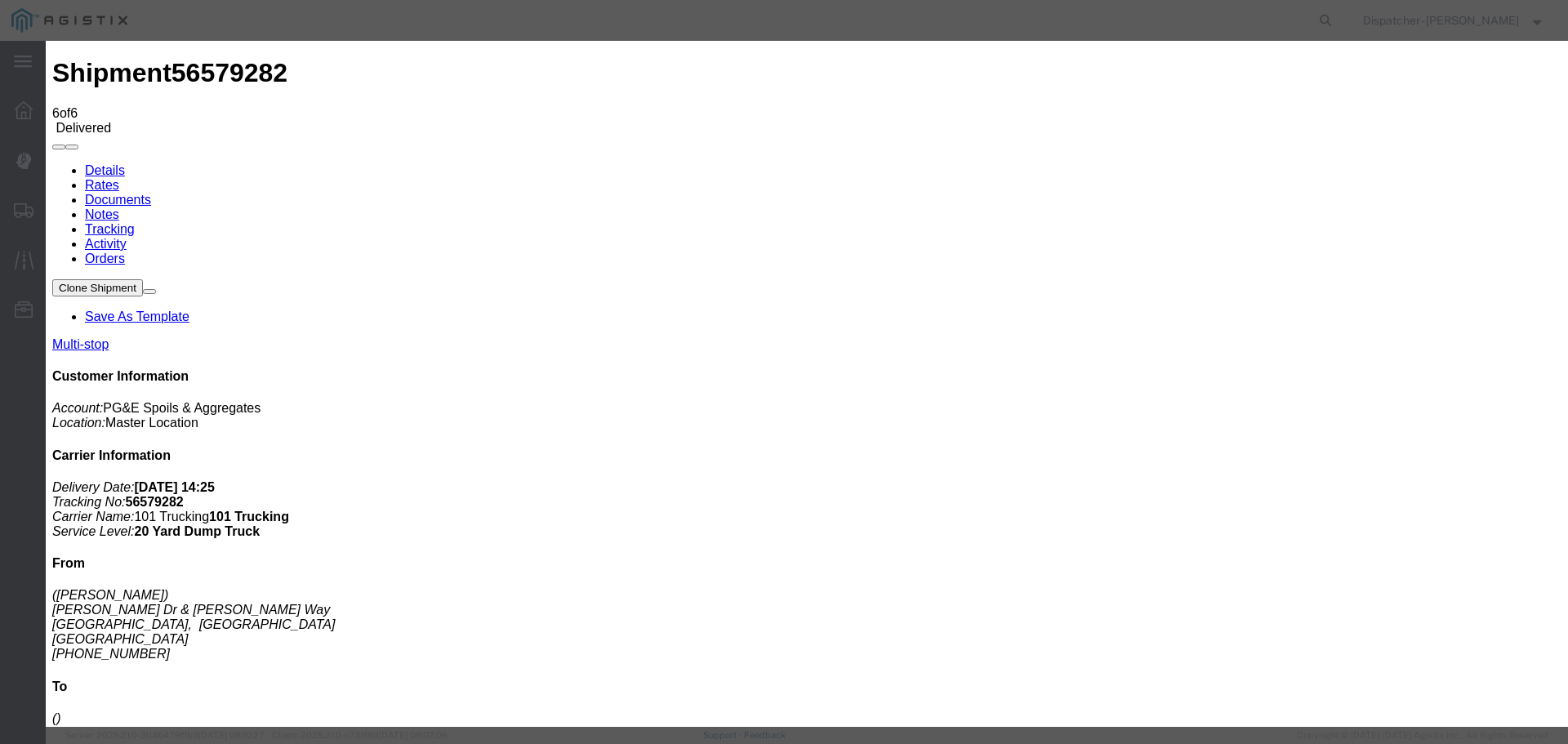
select select "BREAKSTART"
select select "{"pickupDeliveryInfoId": "122449379","pickupOrDelivery": "P","stopNum": "1","lo…"
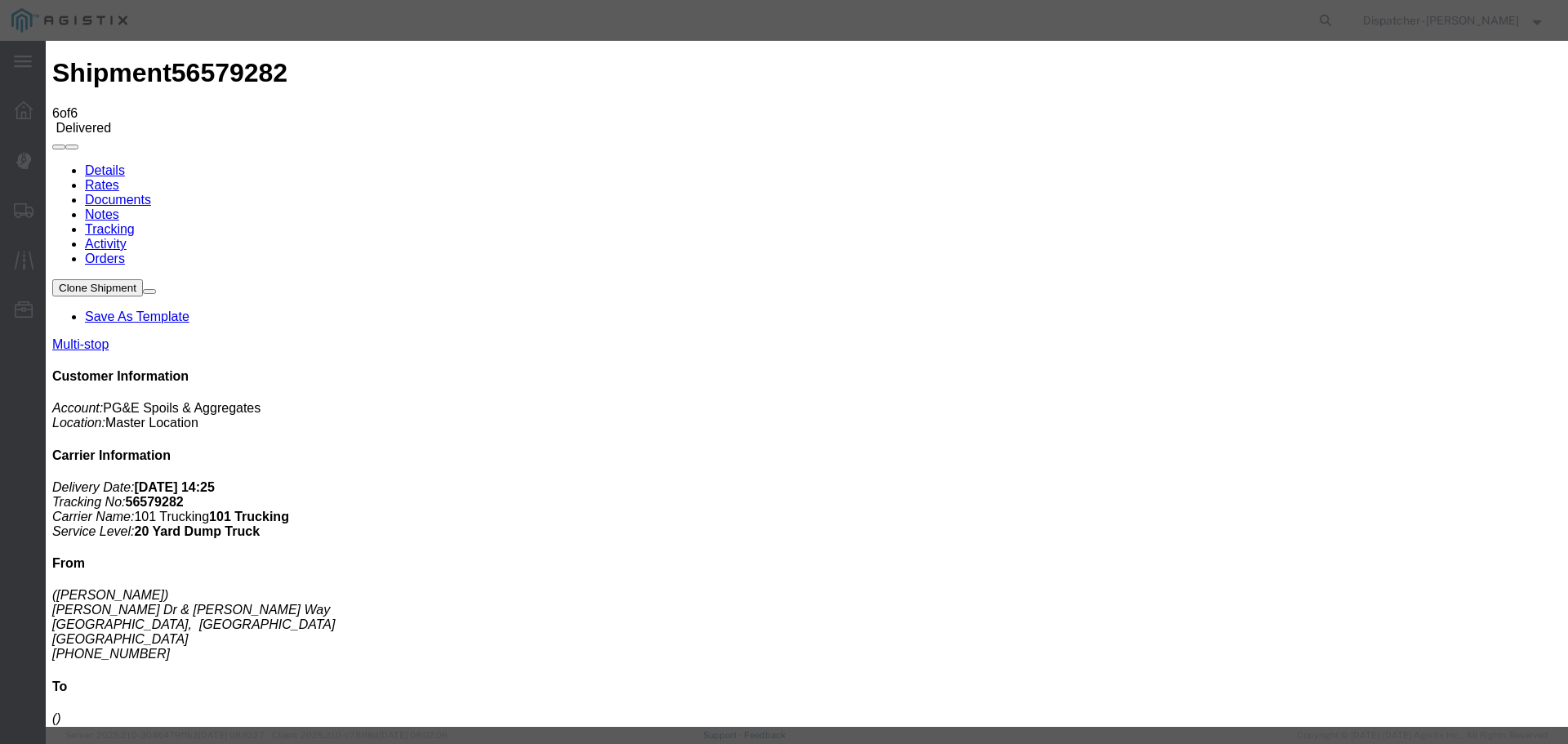
select select "CA"
type input "[GEOGRAPHIC_DATA]"
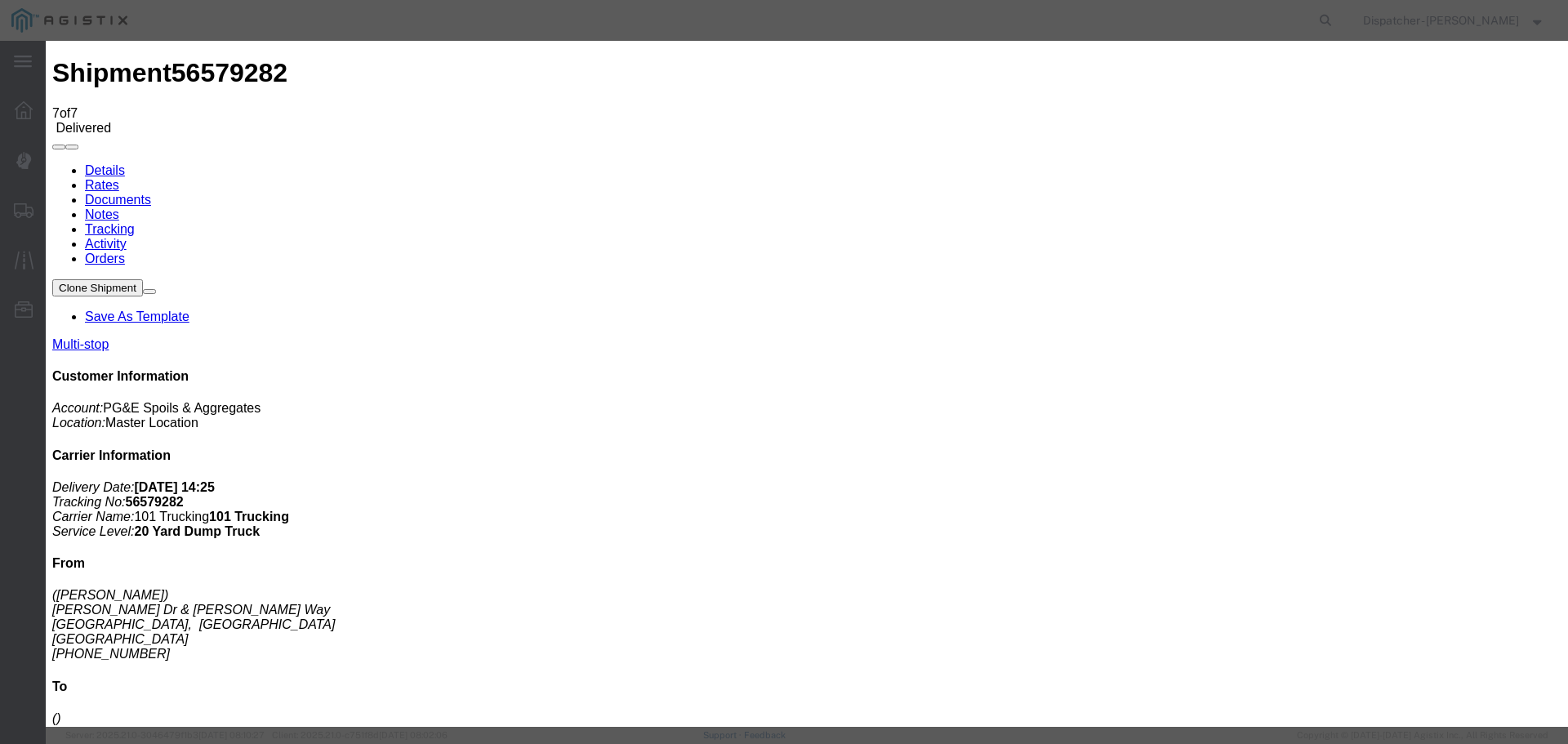
type input "[DATE]"
type input "3:00 PM"
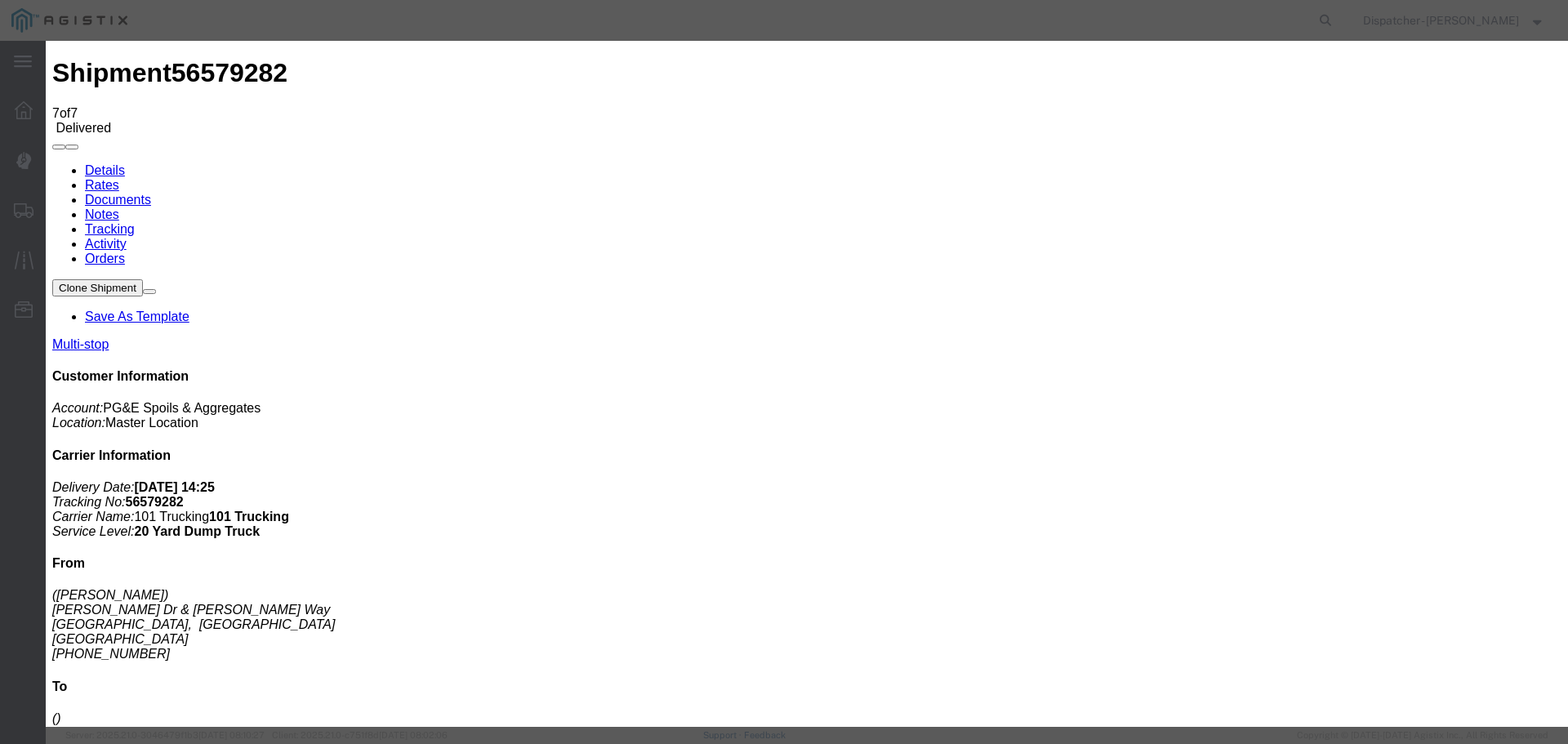
type input "[DATE]"
type input "4:40 PM"
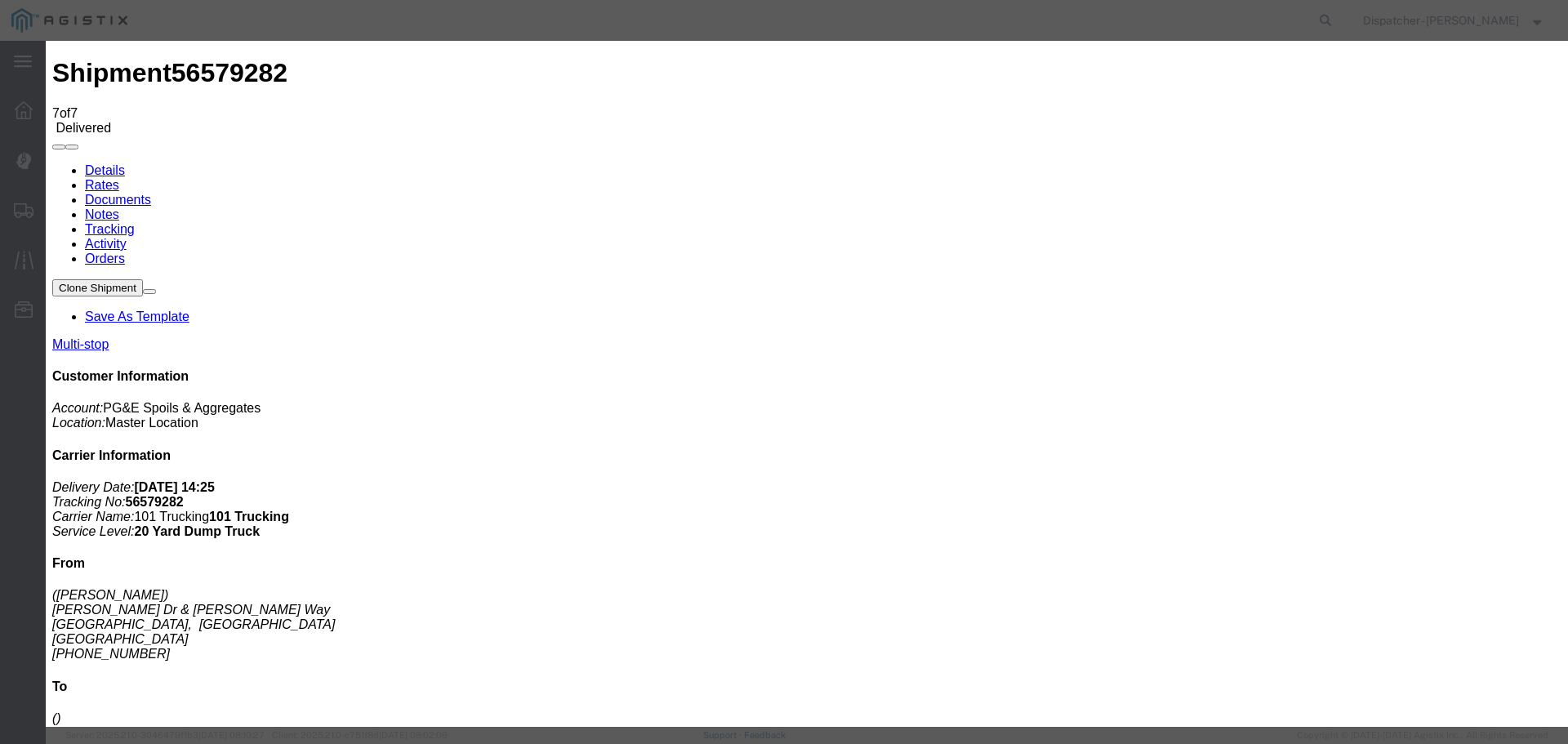
select select "BREAKSTOP"
select select "{"pickupDeliveryInfoId": "122449379","pickupOrDelivery": "P","stopNum": "1","lo…"
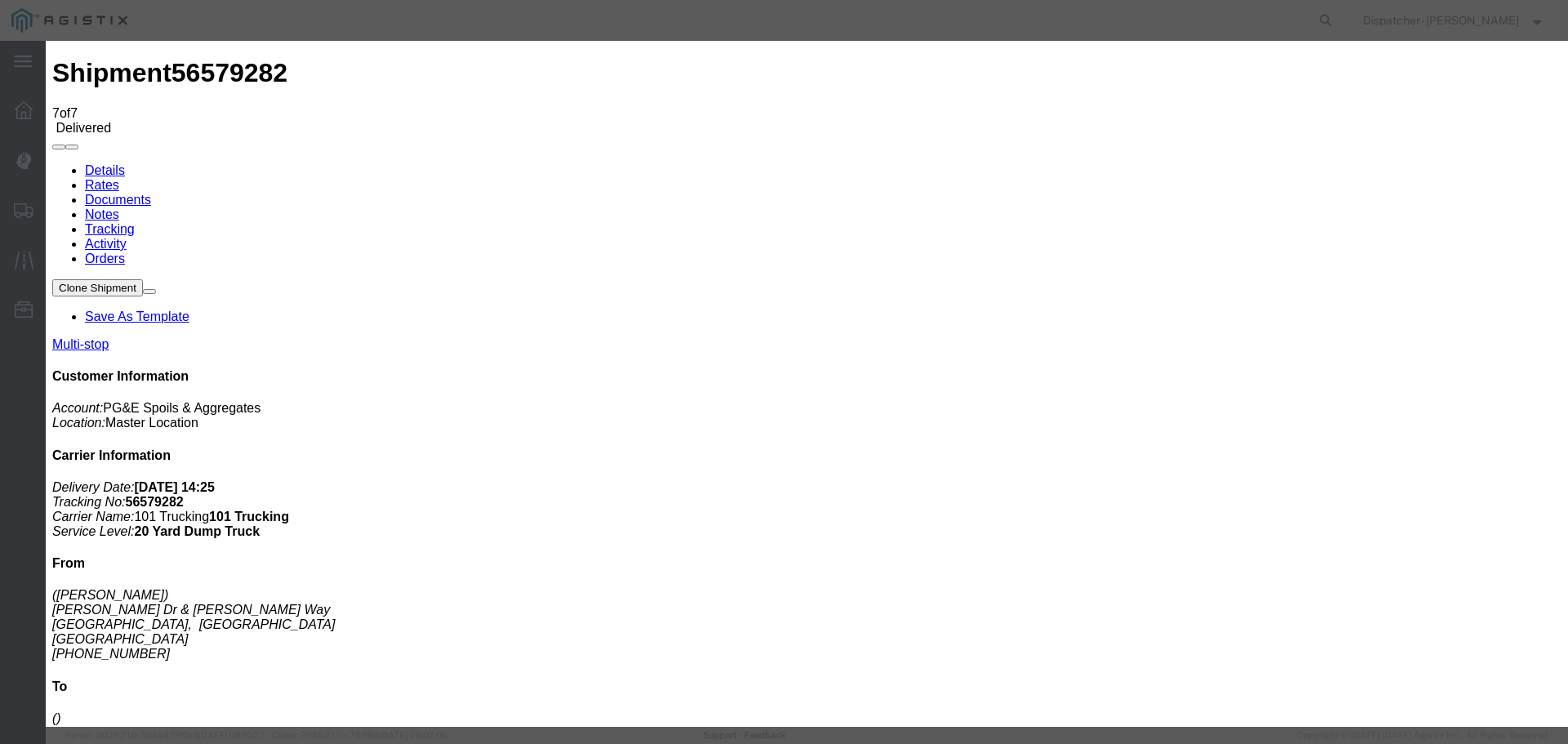
select select "CA"
type input "[GEOGRAPHIC_DATA]"
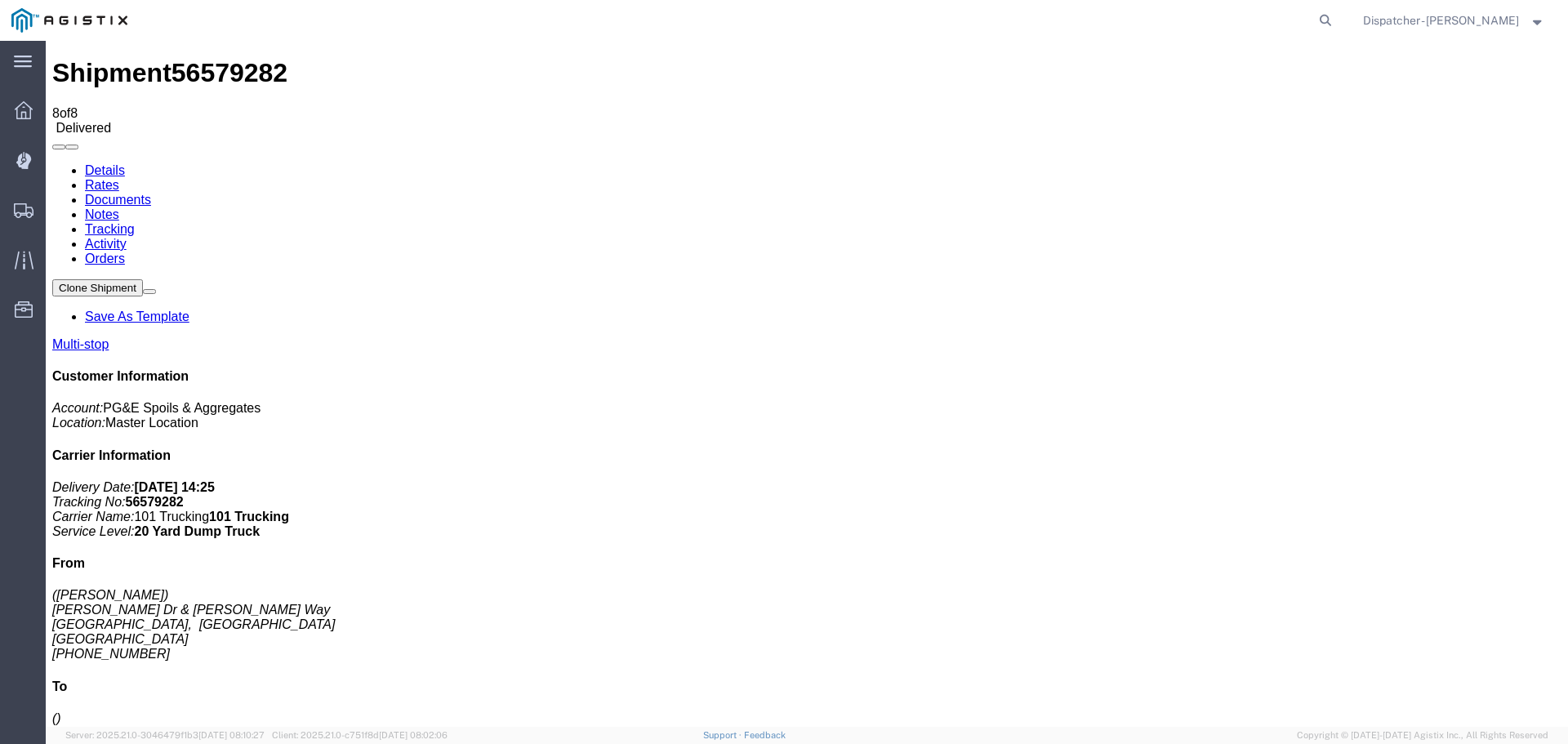
click at [120, 208] on link "Notes" at bounding box center [102, 215] width 34 height 14
click at [151, 193] on link "Documents" at bounding box center [118, 200] width 66 height 14
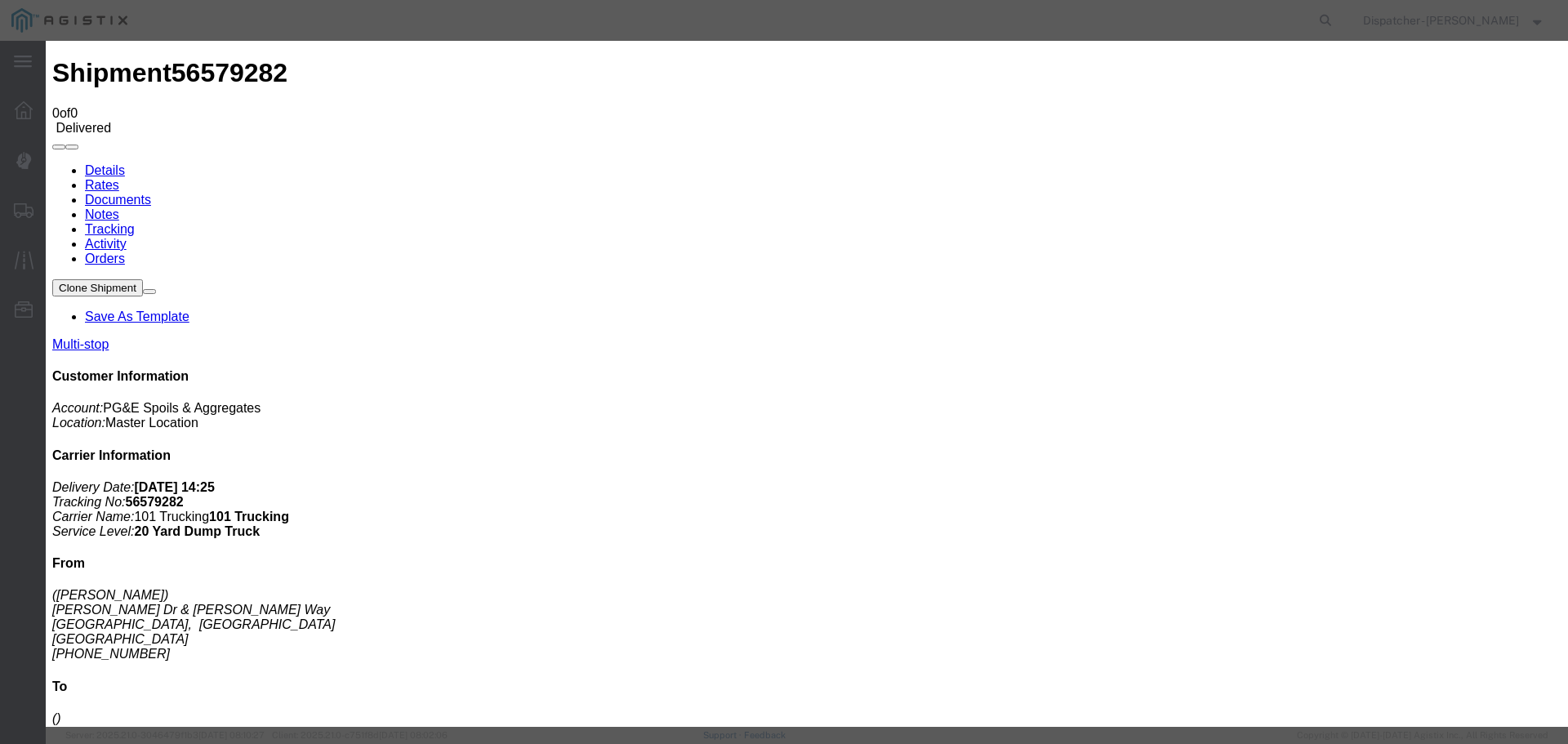
type input "Truck and Scale Tags"
type input "C:\fakepath\Truck and Scale Tags 56579282.pdf"
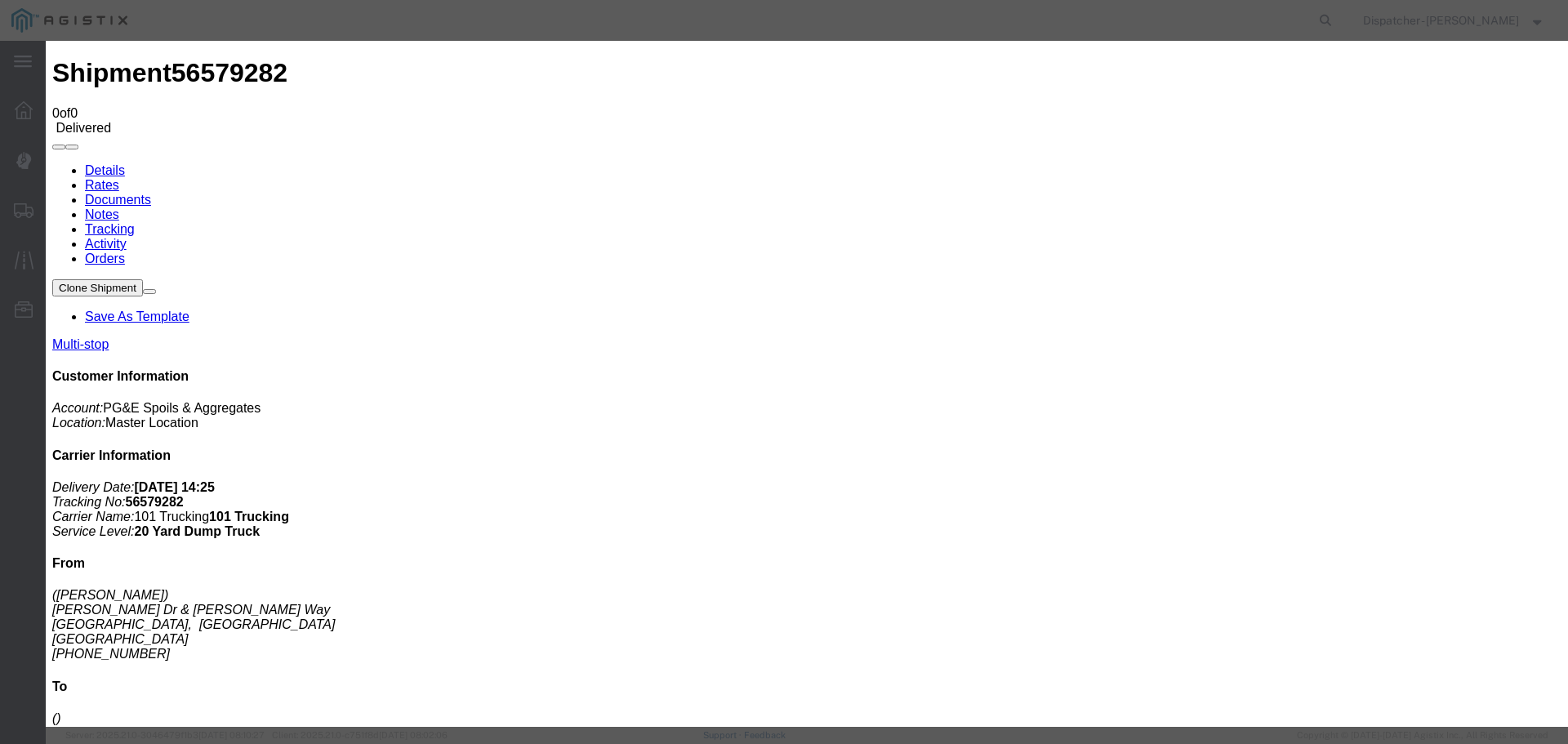
select select
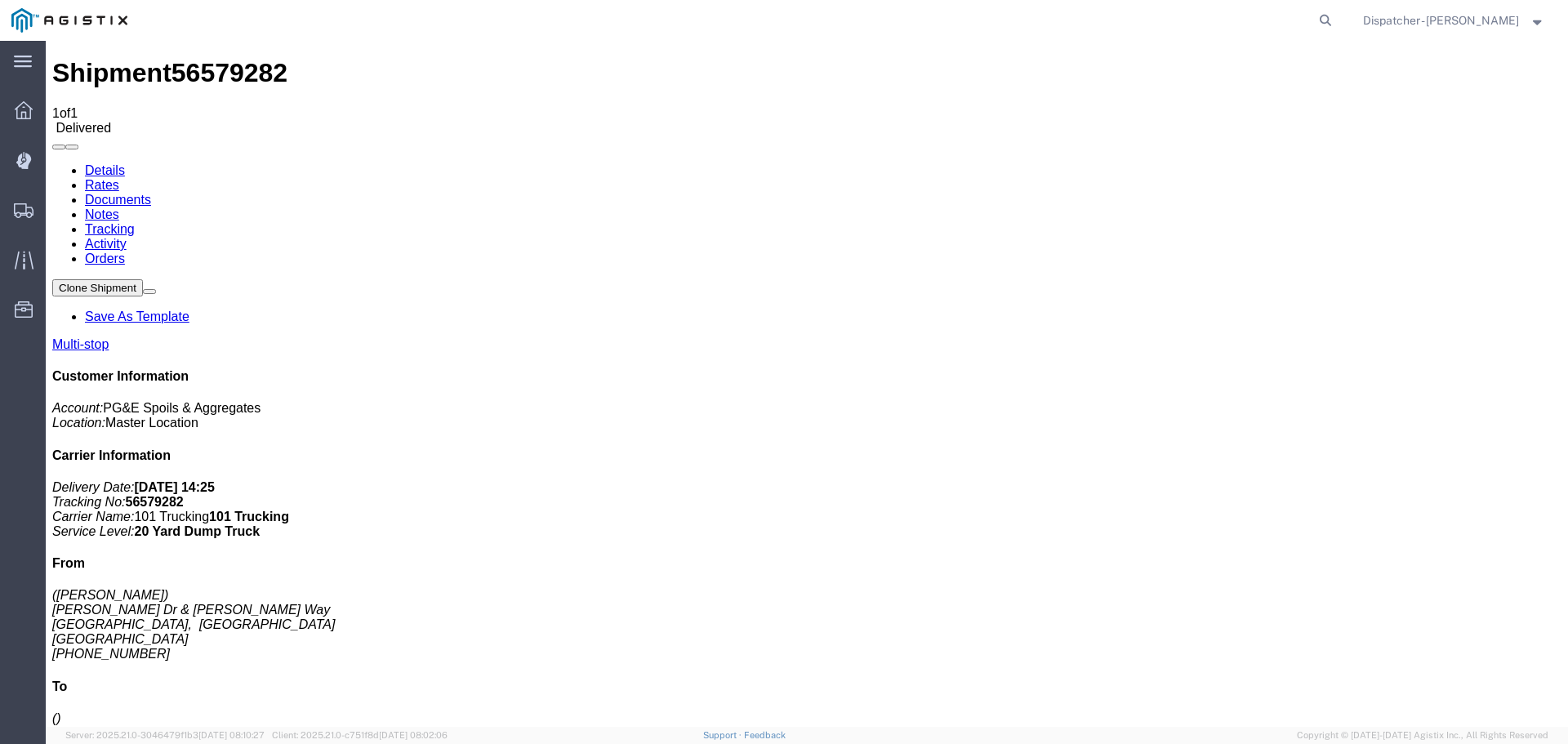
click at [56, 208] on span "Shipments" at bounding box center [50, 209] width 11 height 33
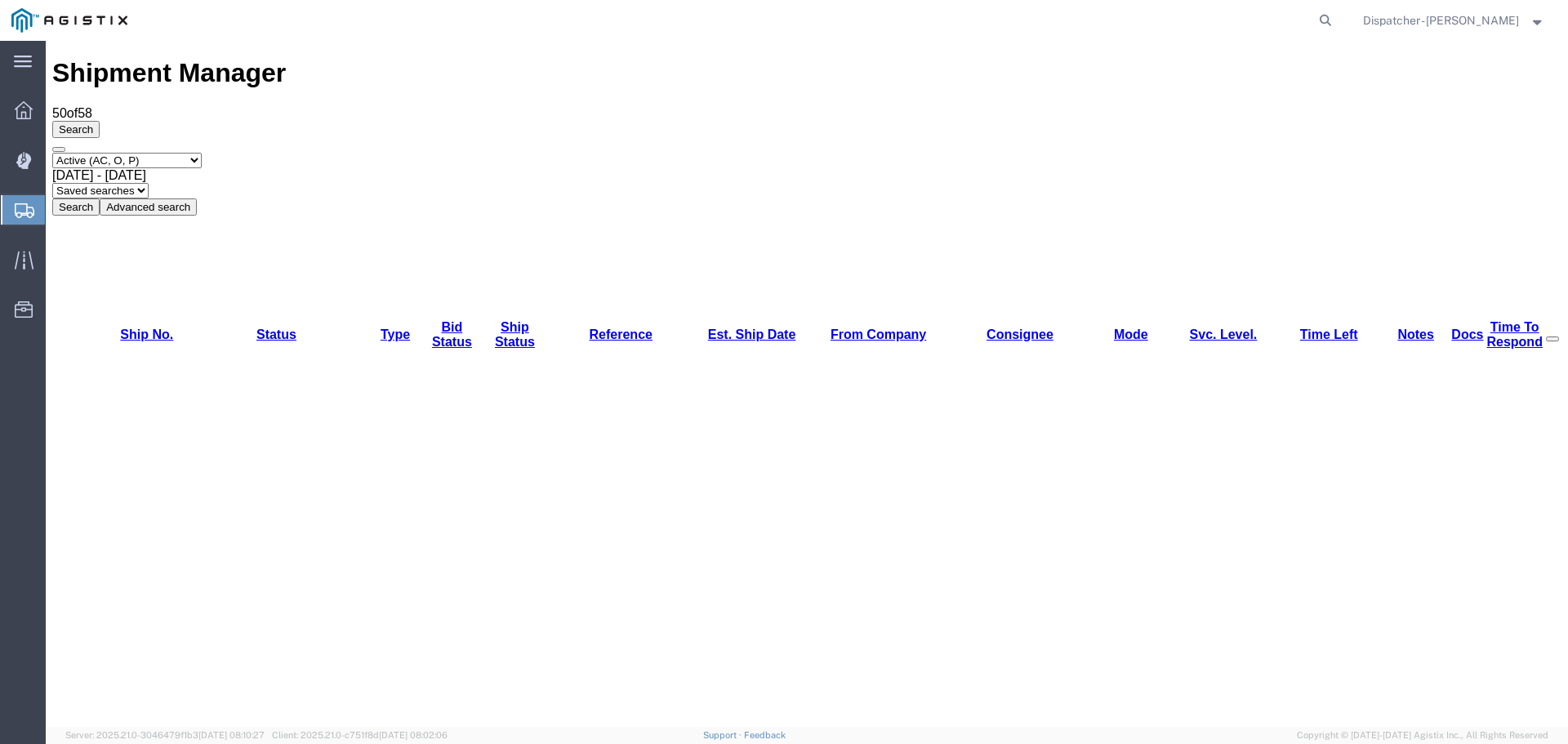
click at [708, 327] on link "Est. Ship Date" at bounding box center [752, 334] width 88 height 14
click at [711, 319] on th "Est. Ship Date" at bounding box center [752, 334] width 111 height 31
click at [708, 327] on link "Est. Ship Date" at bounding box center [752, 334] width 88 height 14
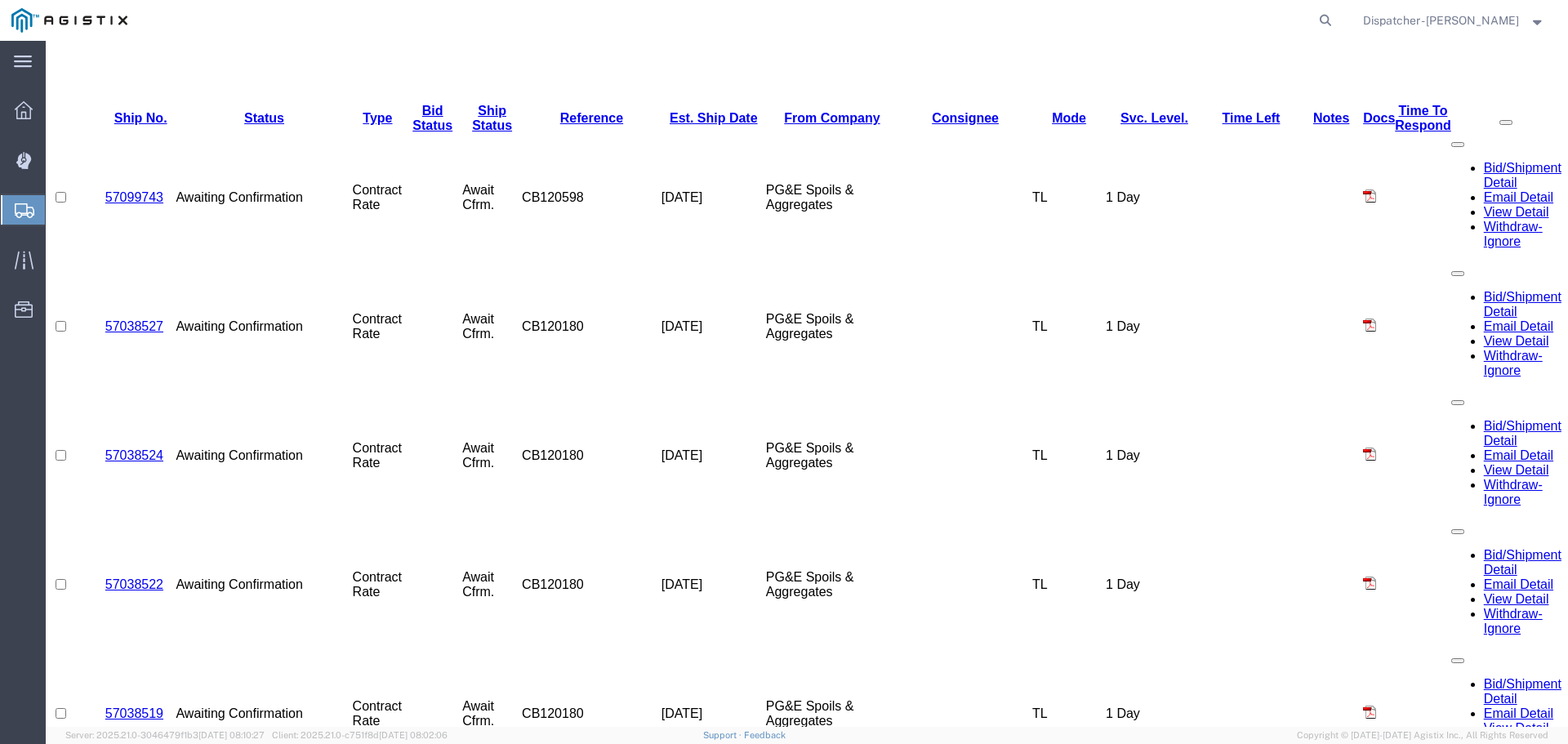
scroll to position [831, 0]
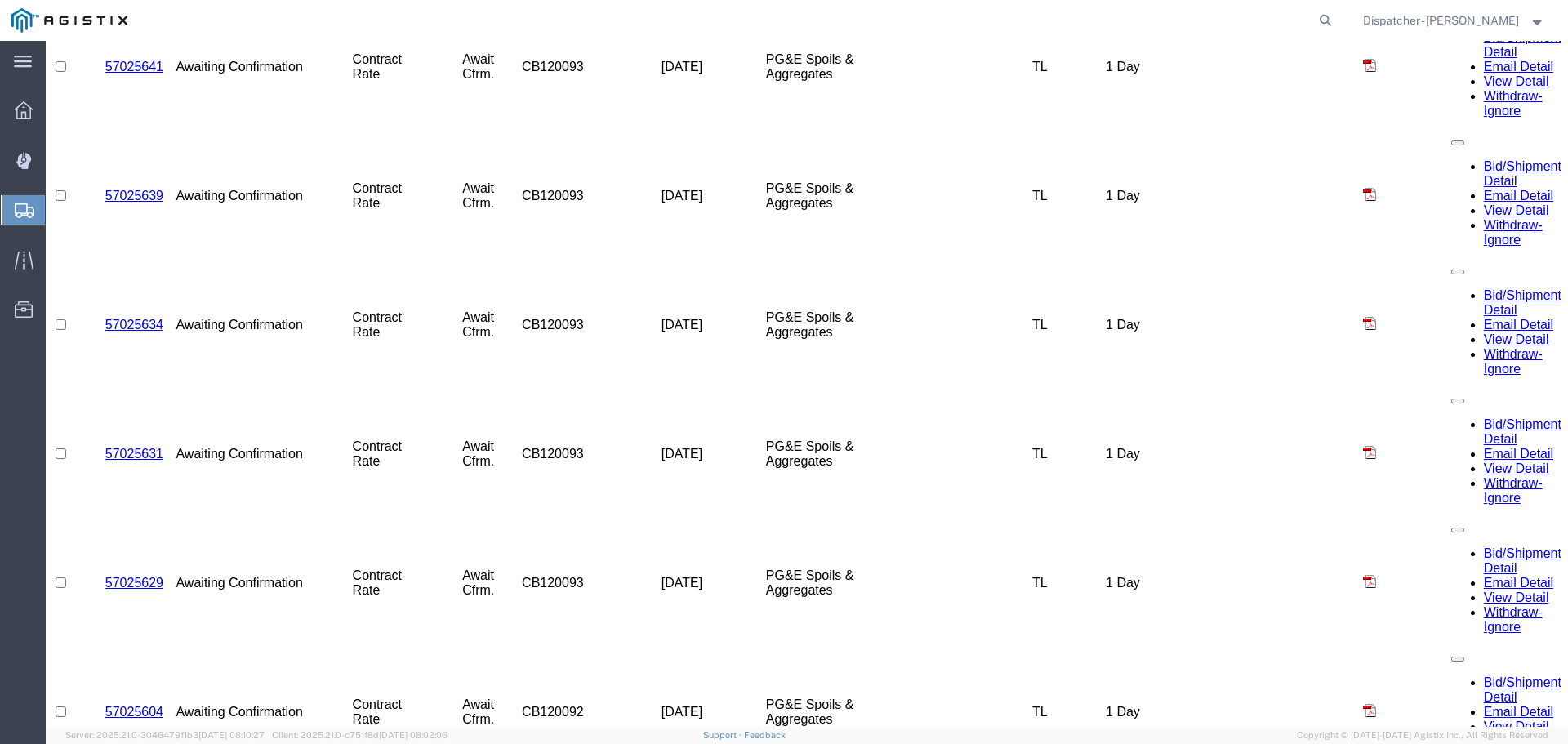
scroll to position [2309, 0]
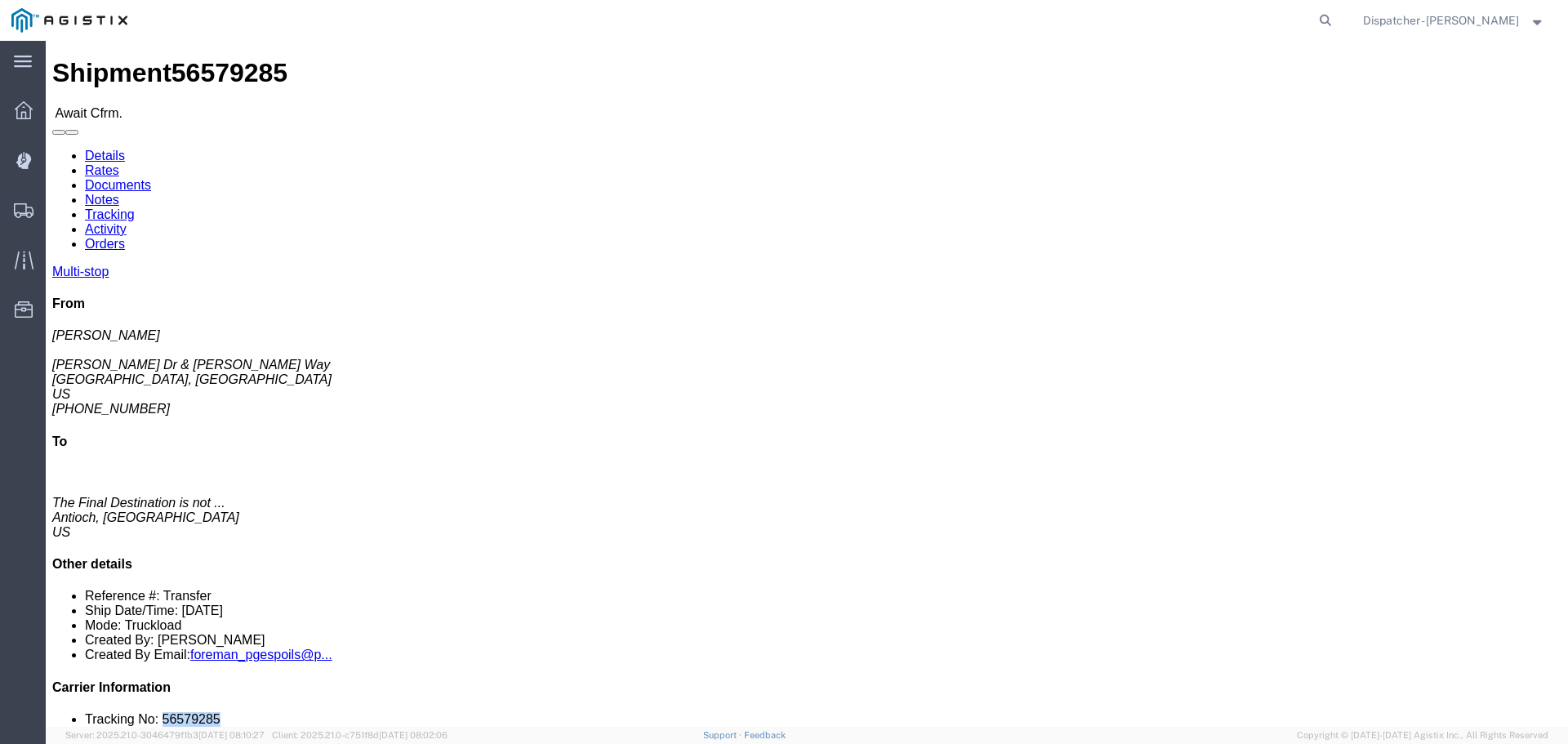
drag, startPoint x: 1339, startPoint y: 498, endPoint x: 1286, endPoint y: 492, distance: 53.3
click li "Tracking No: 56579285"
copy li "56579285"
click link "Tracking"
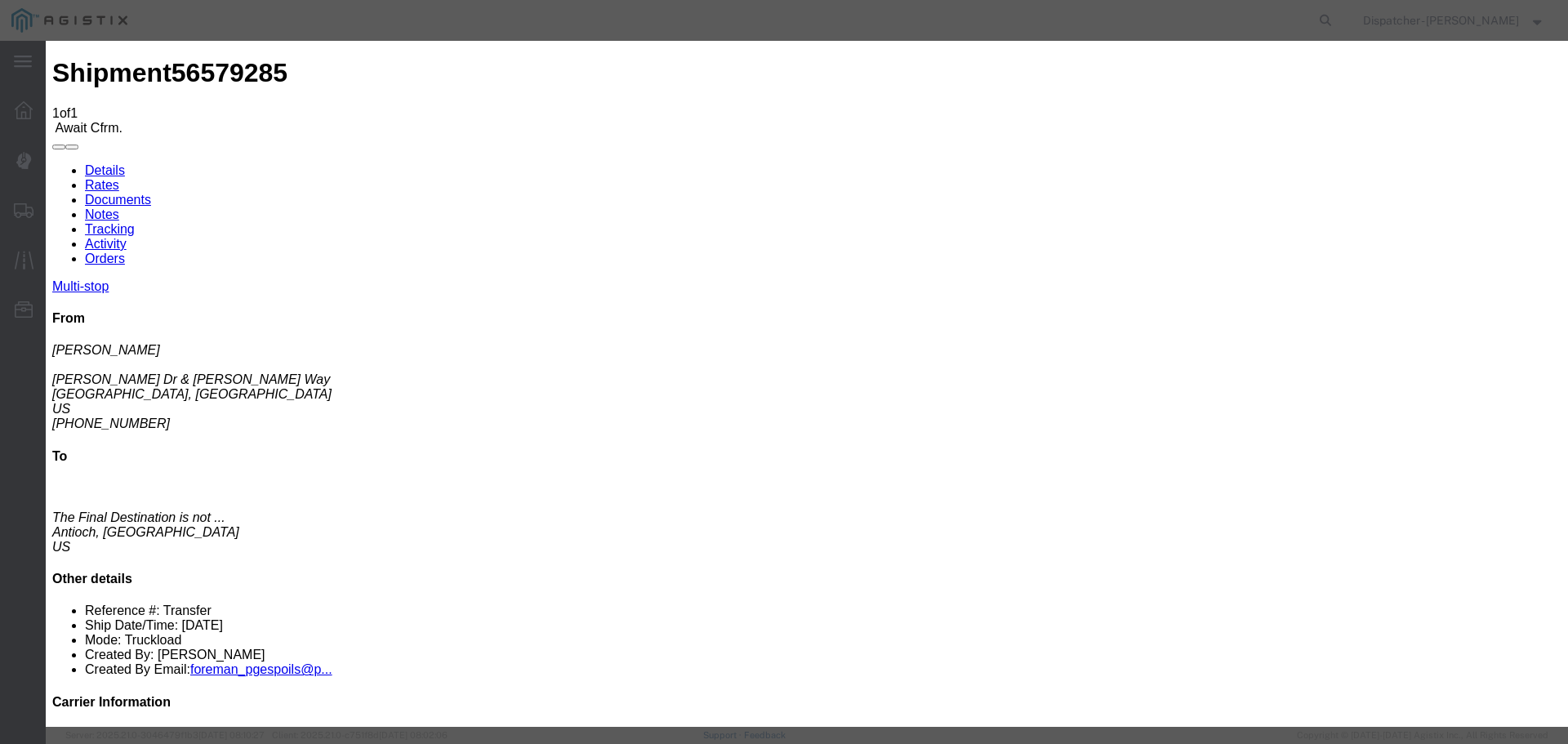
type input "[DATE]"
type input "3:00 PM"
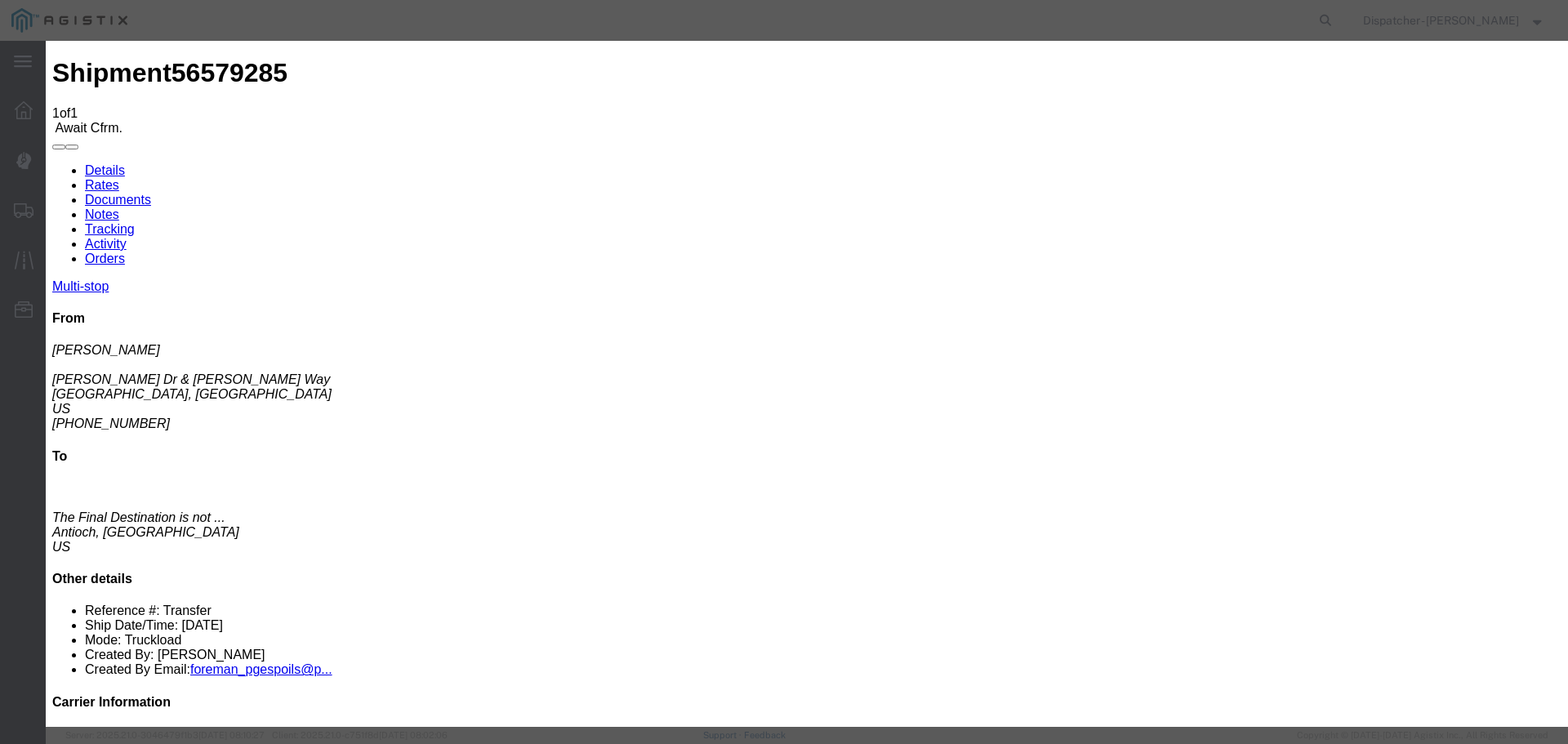
type input "[DATE]"
type input "8:00 AM"
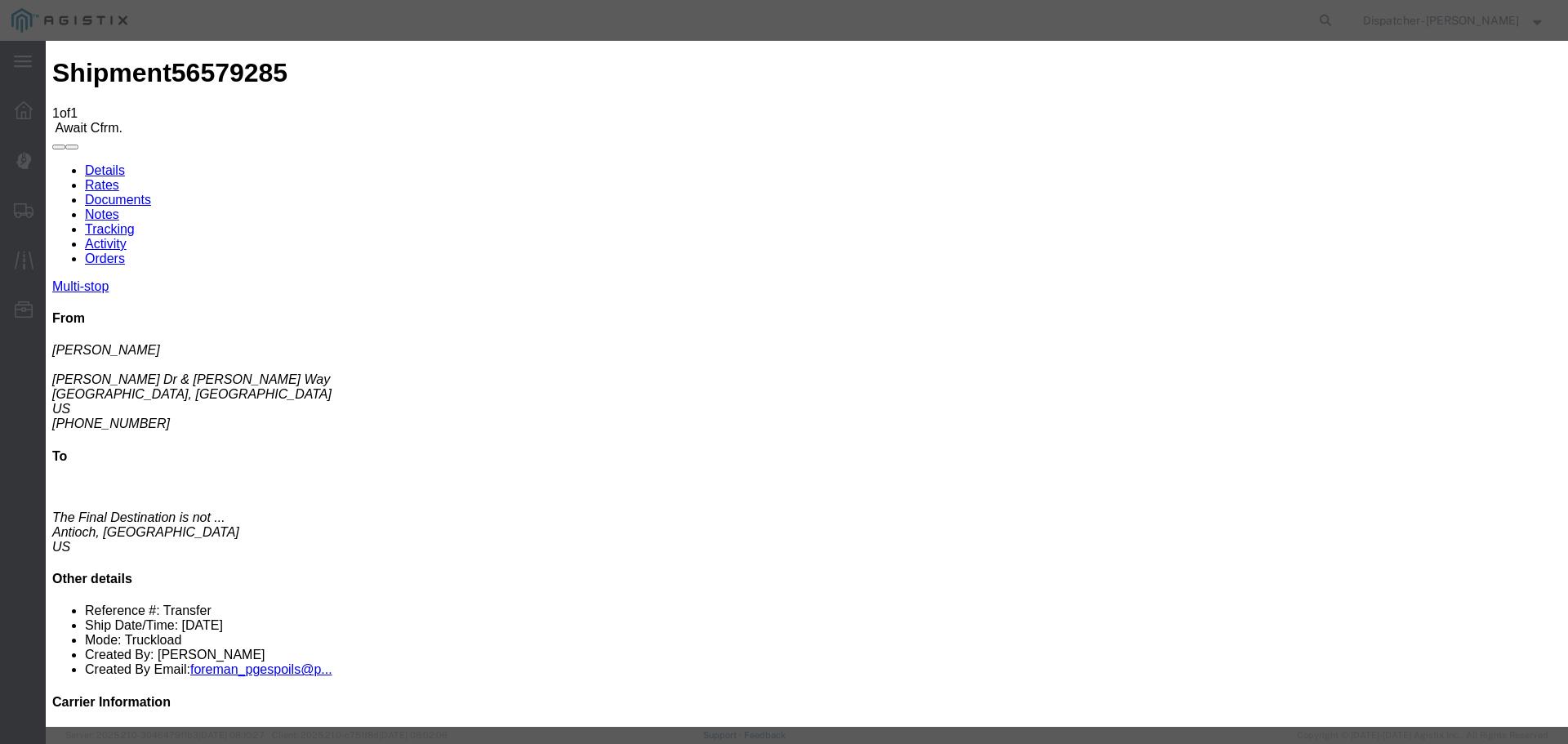
select select "ARVPULOC"
select select "{"pickupDeliveryInfoId": "122449386","pickupOrDelivery": "P","stopNum": "1","lo…"
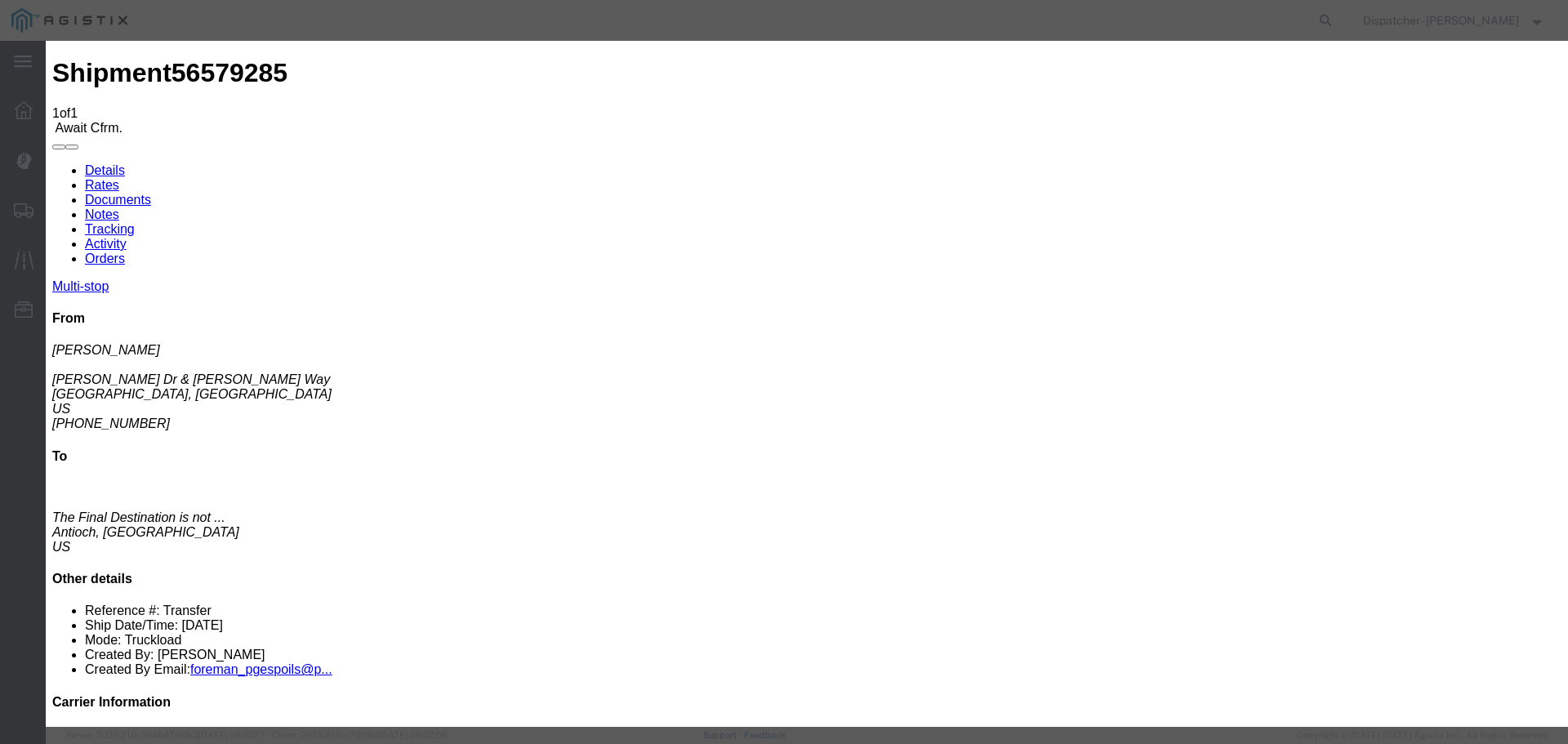
select select "CA"
type input "[GEOGRAPHIC_DATA]"
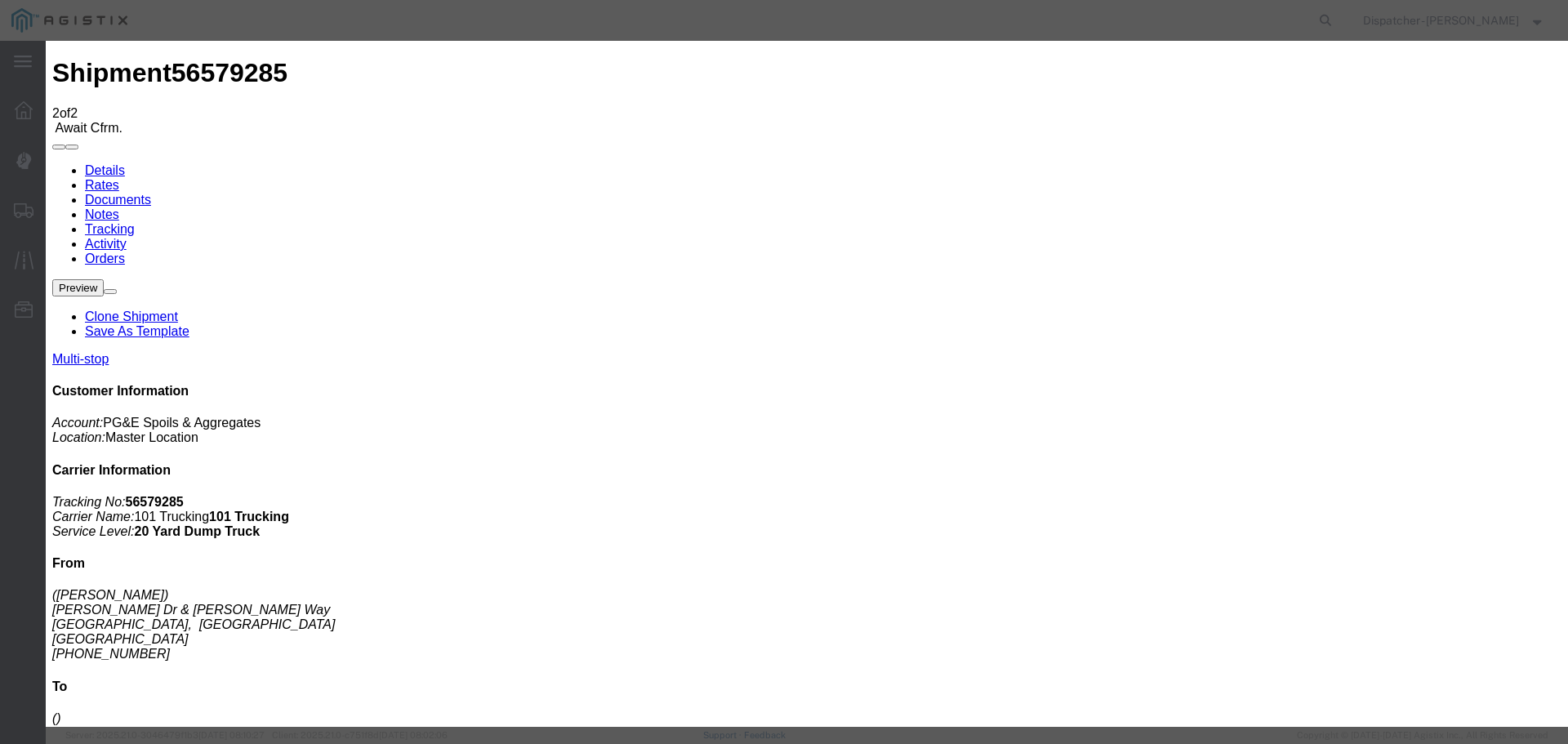
type input "[DATE]"
type input "3:00 PM"
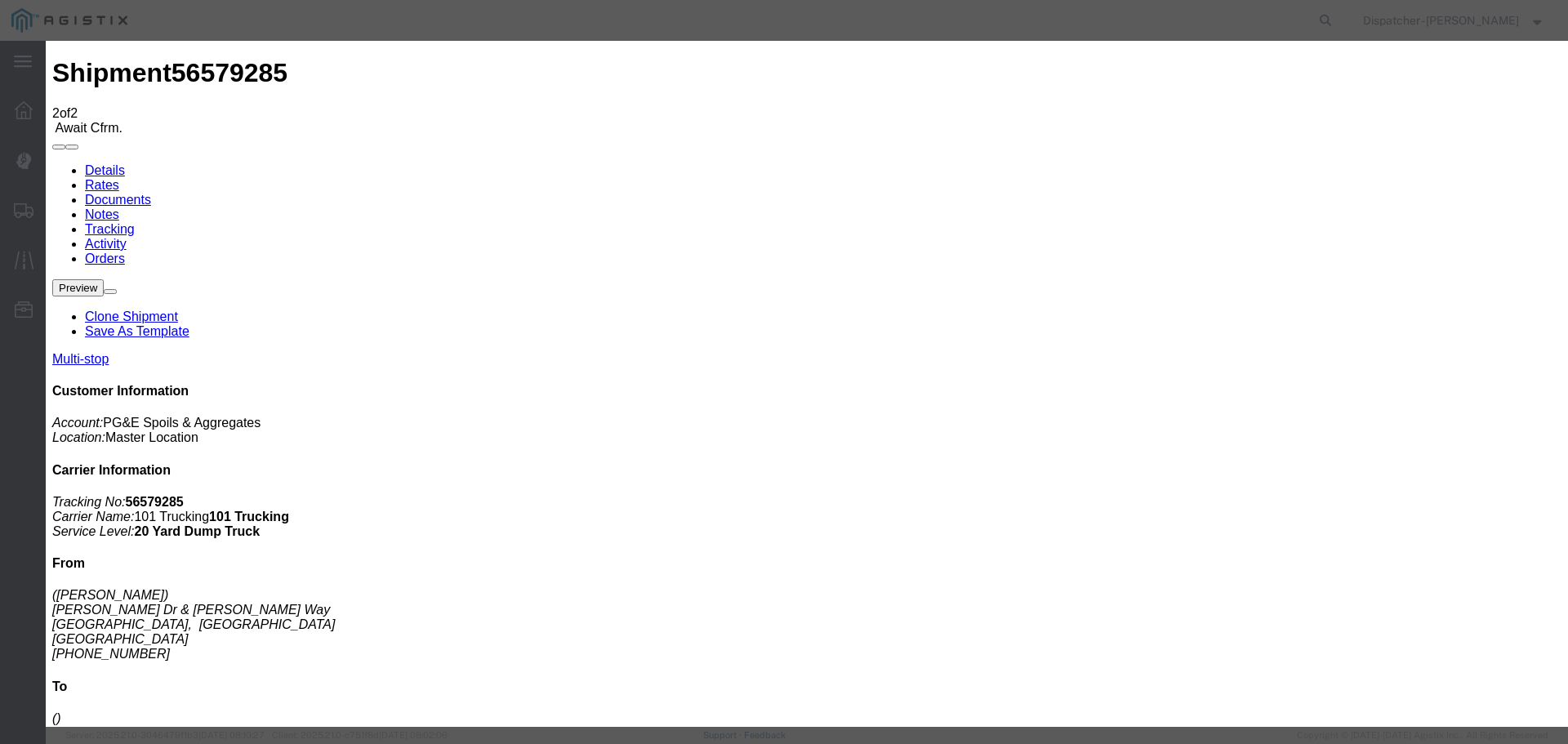
type input "[DATE]"
type input "12:45 PM"
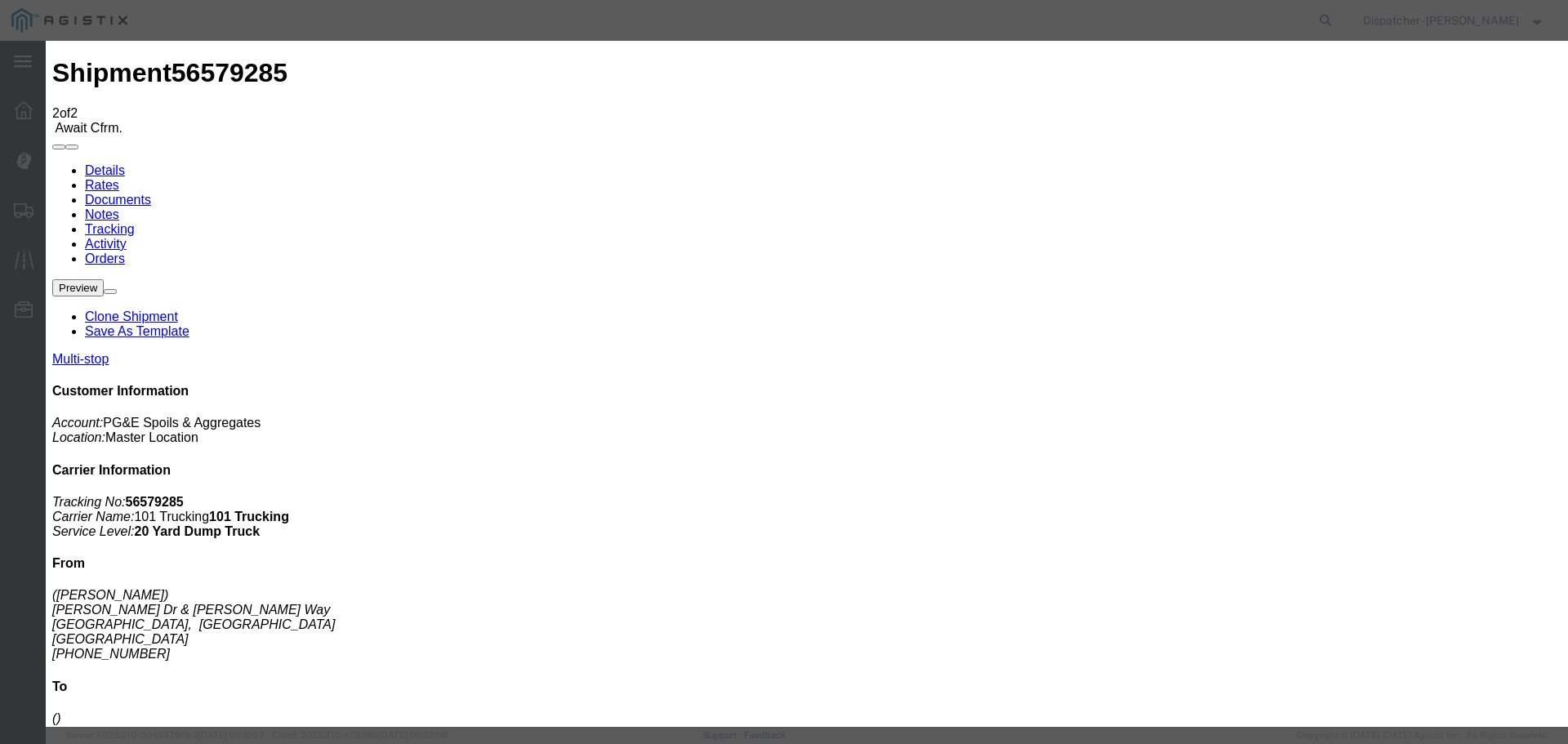
select select "DPTPULOC"
select select "{"pickupDeliveryInfoId": "122449386","pickupOrDelivery": "P","stopNum": "1","lo…"
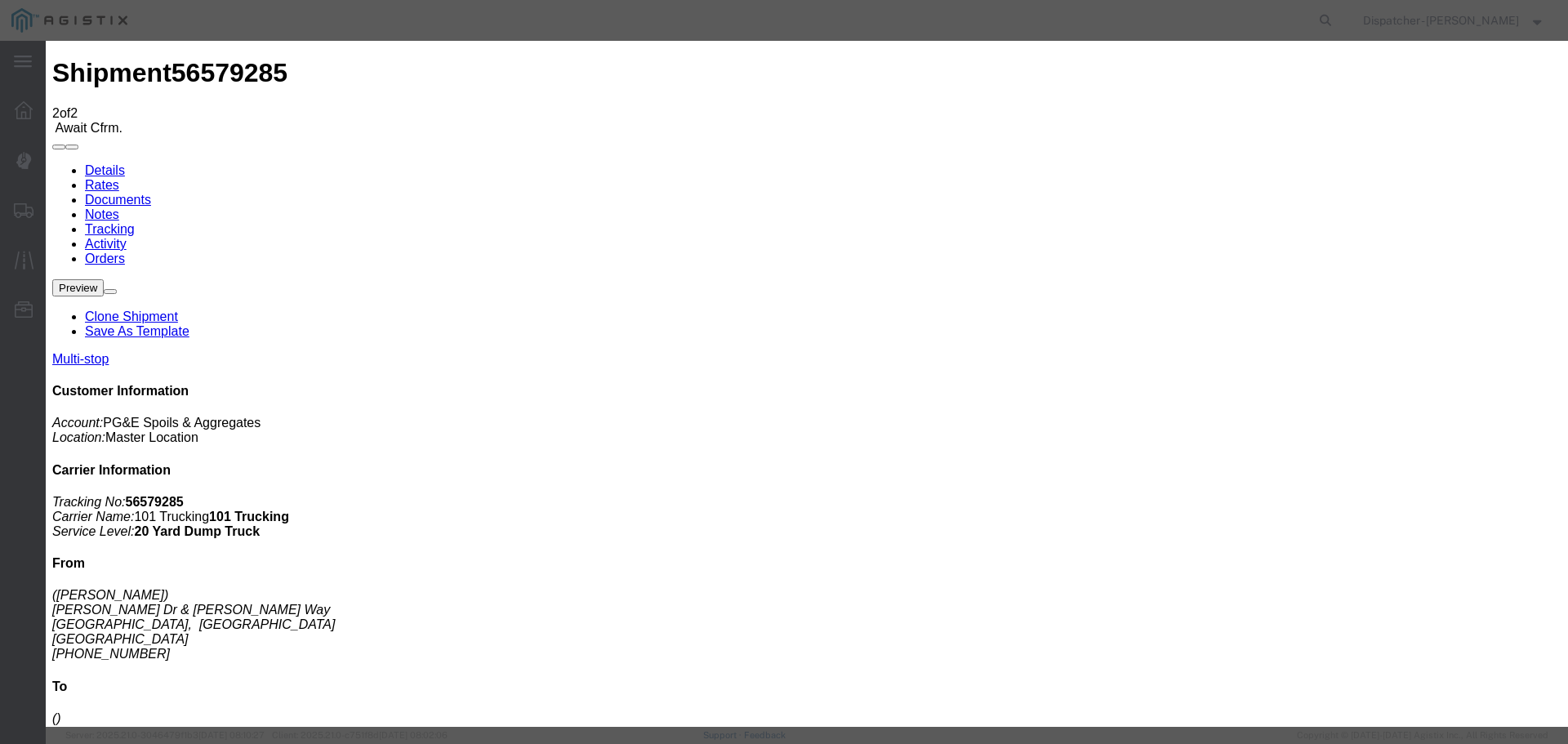
select select "CA"
type input "[GEOGRAPHIC_DATA]"
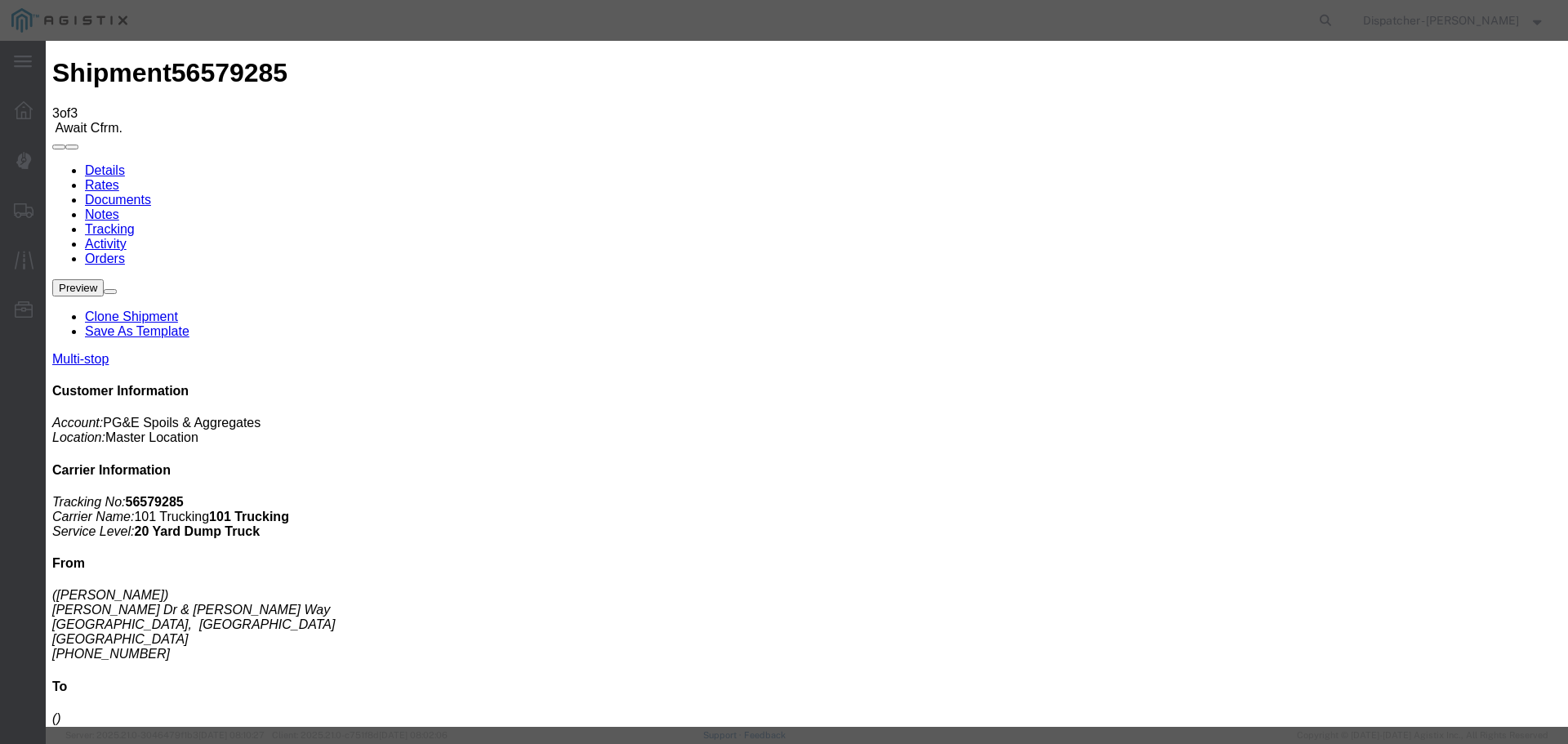
type input "[DATE]"
type input "3:00 PM"
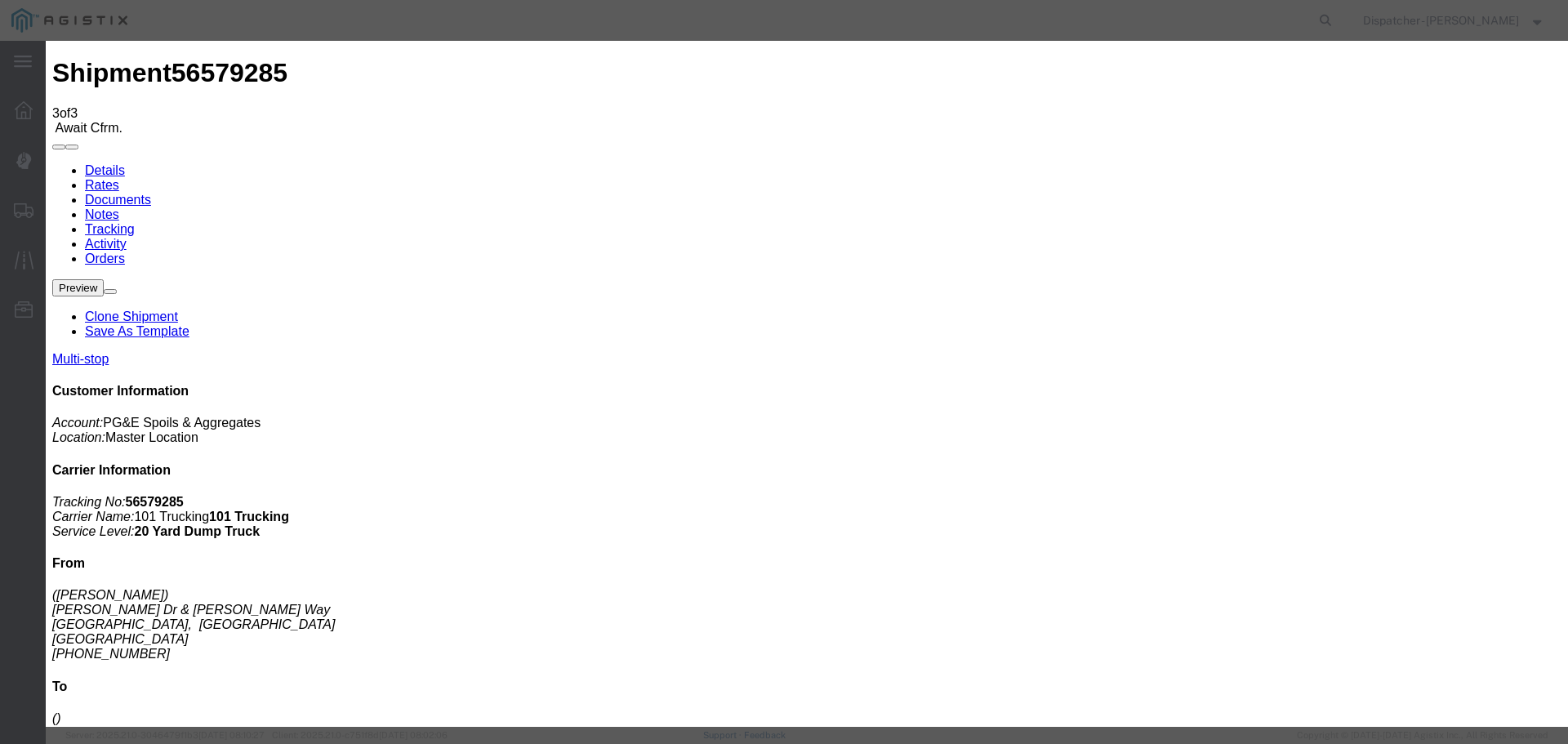
type input "[DATE]"
type input "2:25 PM"
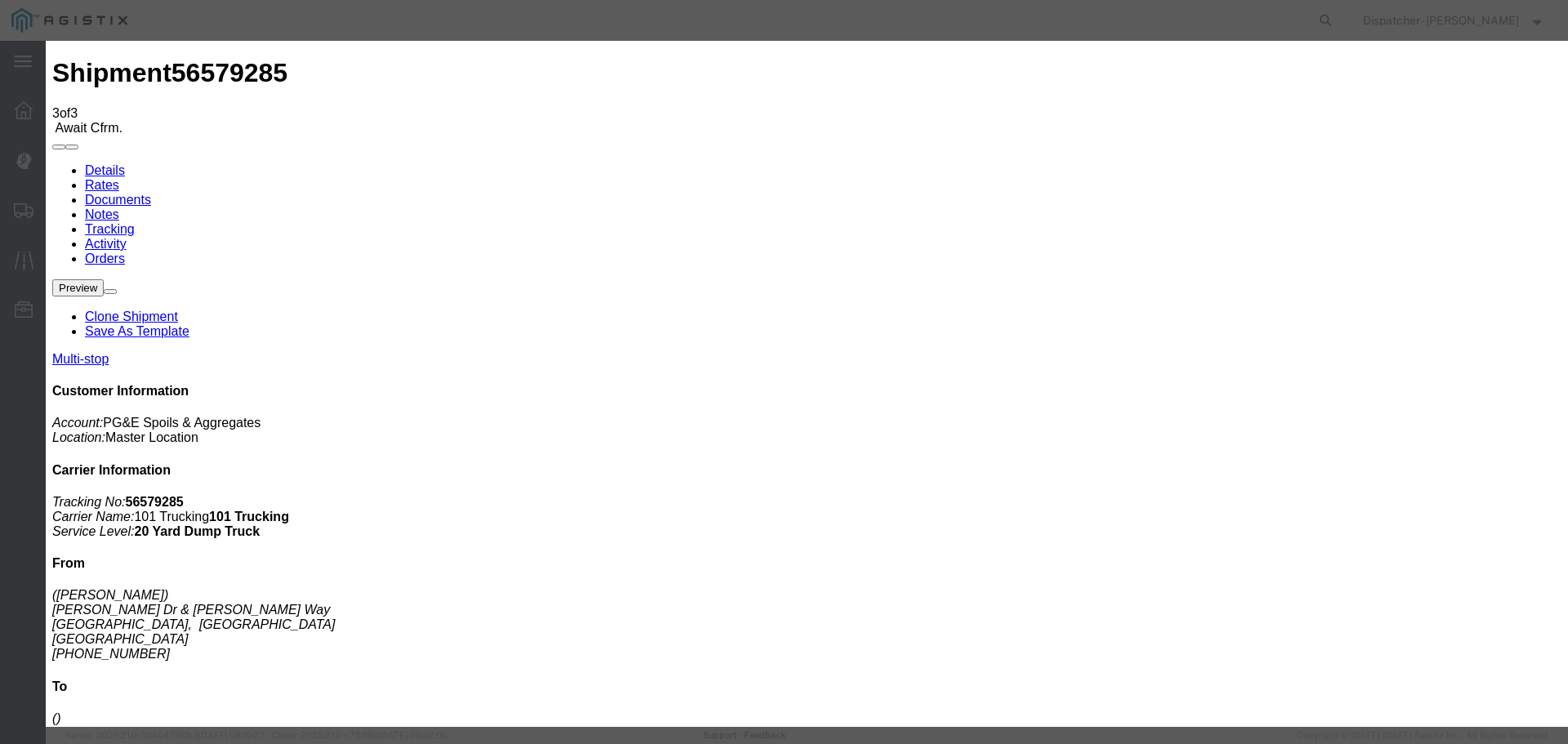
select select "{"pickupDeliveryInfoId": "122449387","pickupOrDelivery": "D","stopNum": "2","lo…"
select select "CA"
type input "Antioch"
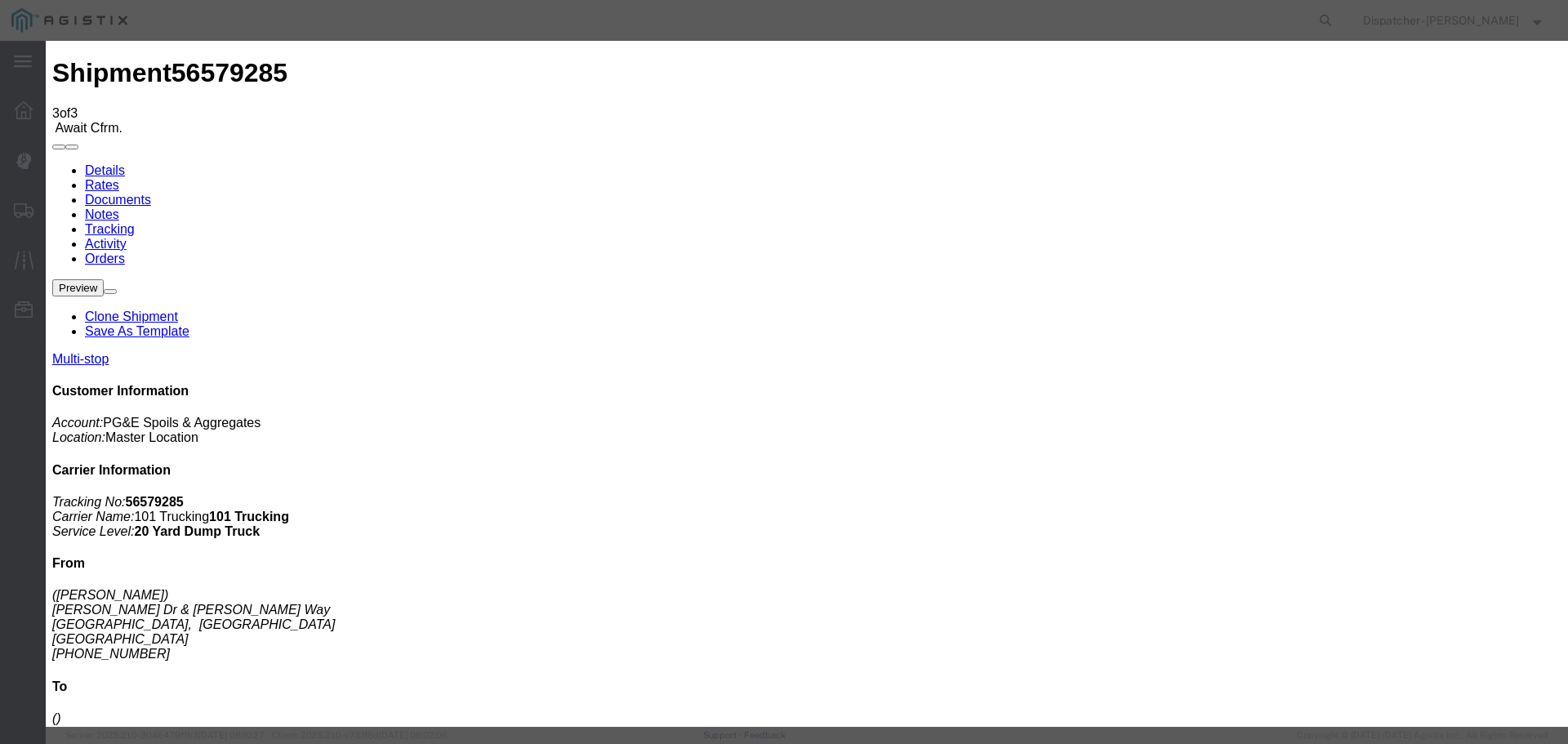
select select "ARVDLVLOC"
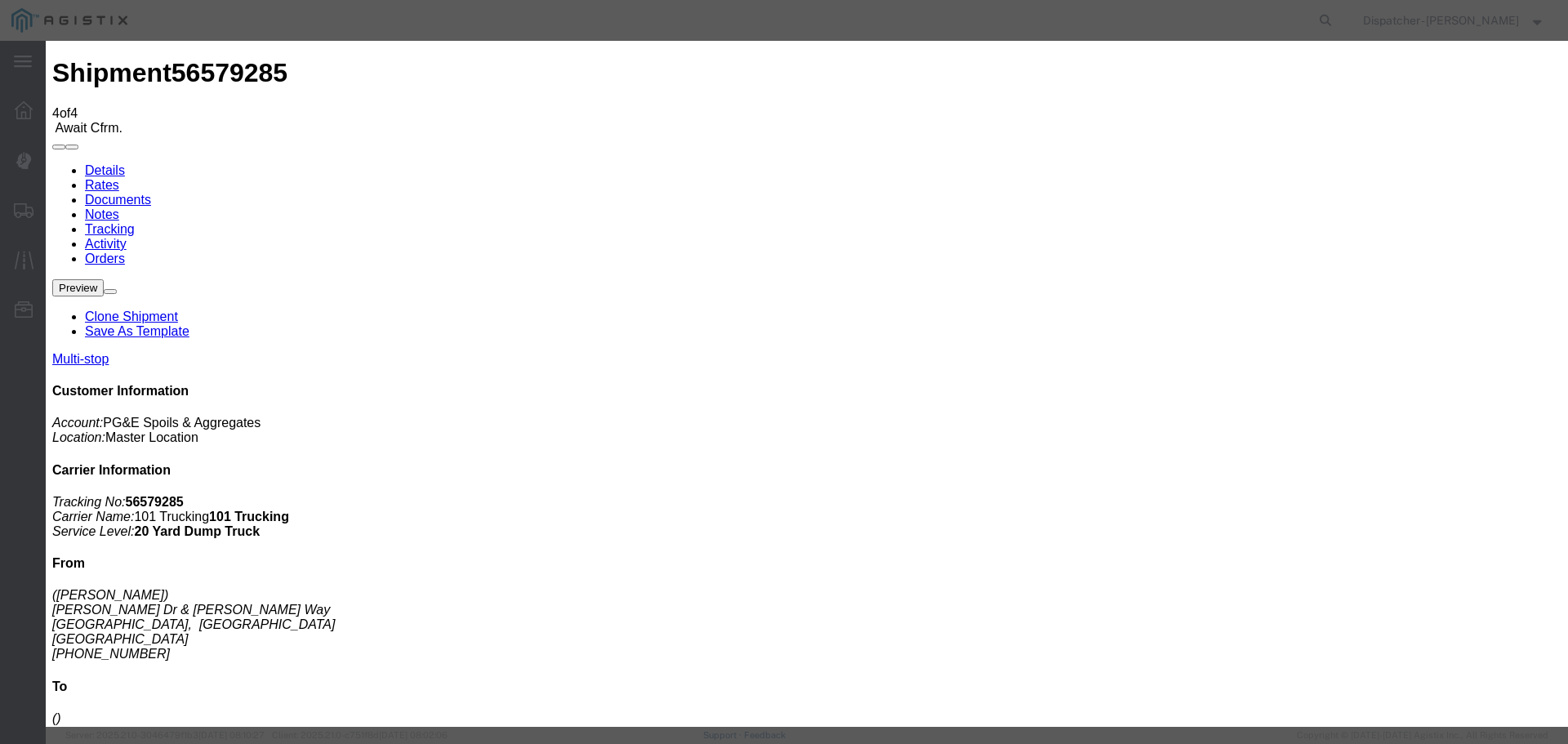
type input "[DATE]"
type input "3:00 PM"
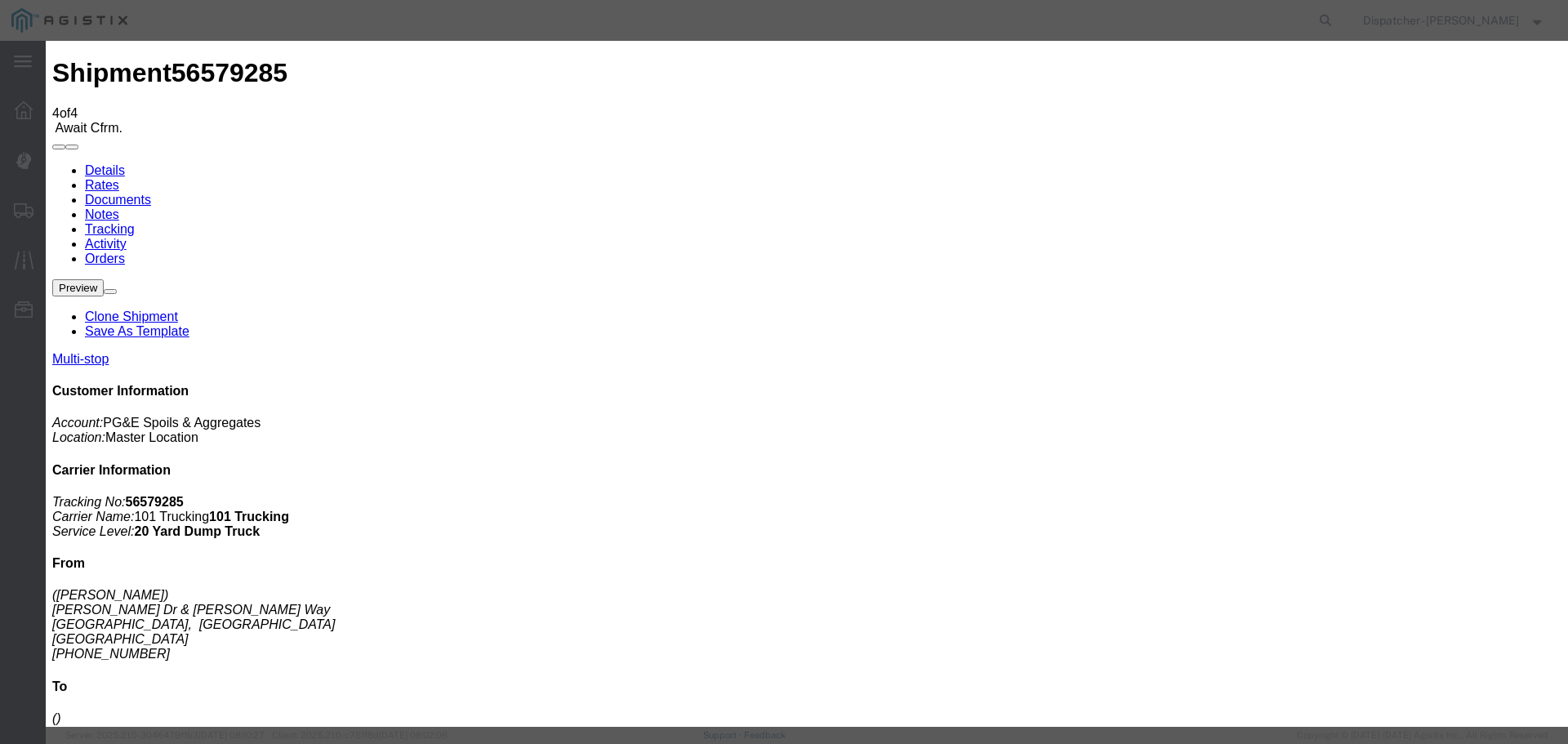
type input "[DATE]"
select select "{"pickupDeliveryInfoId": "122449387","pickupOrDelivery": "D","stopNum": "2","lo…"
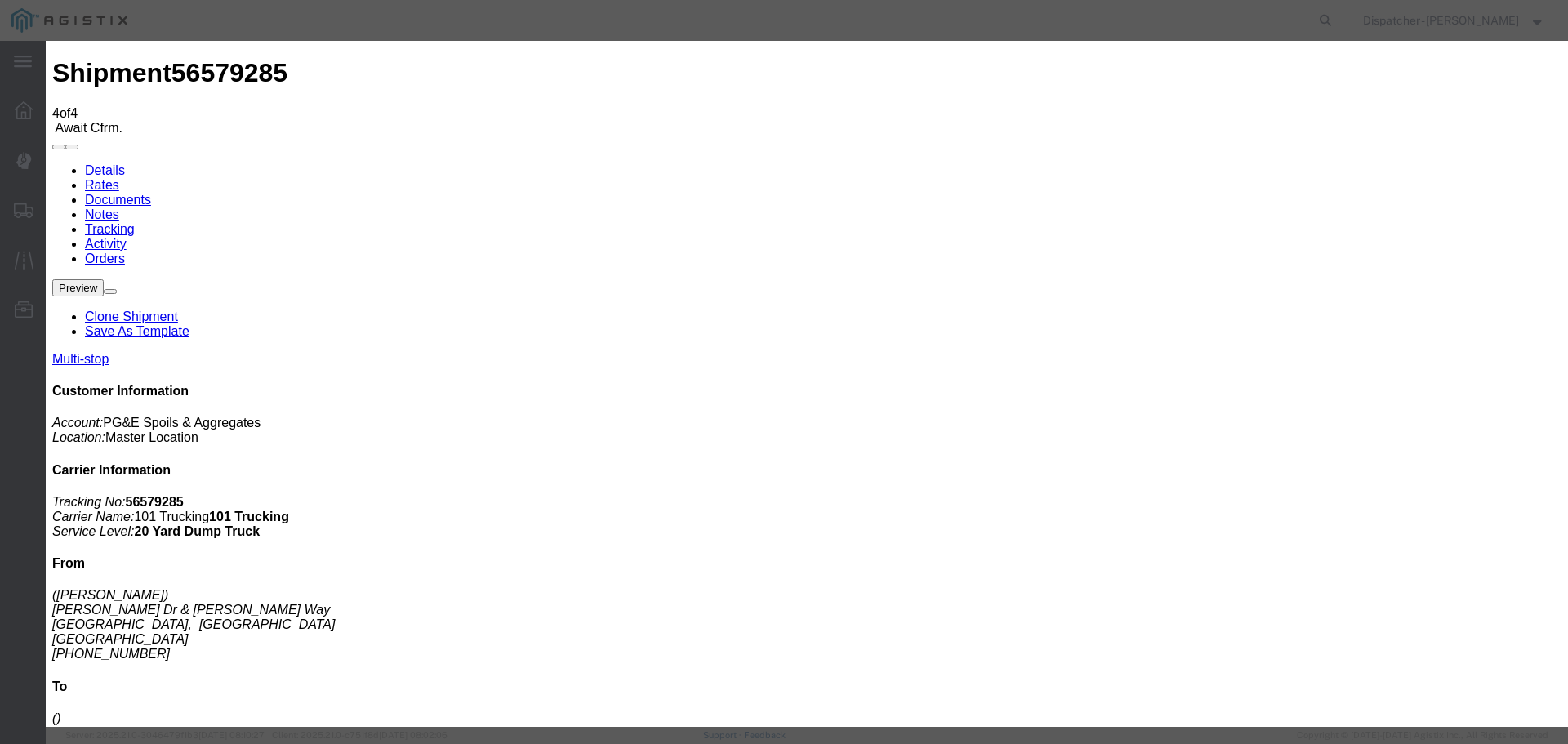
select select "CA"
type input "Antioch"
select select "DELIVRED"
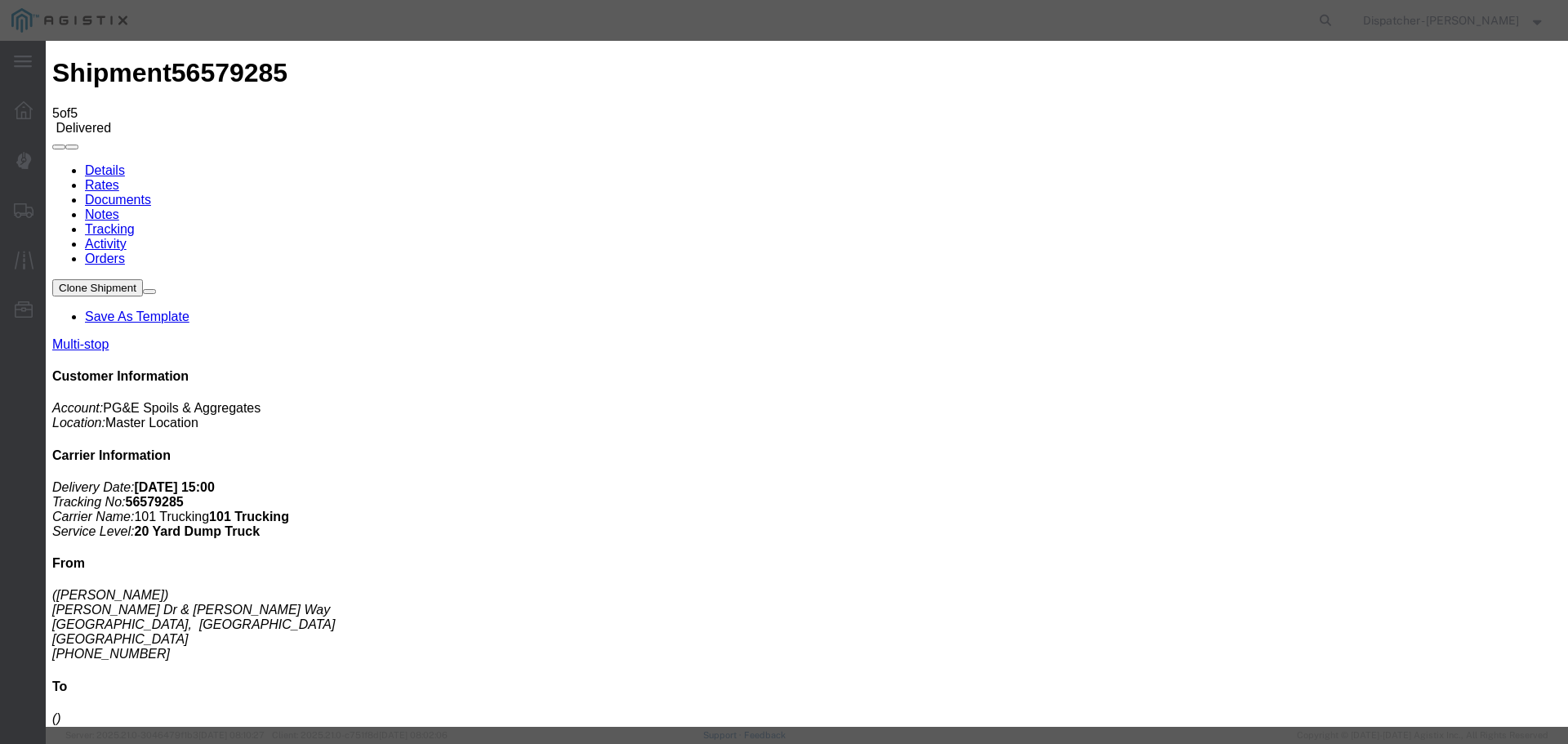
type input "[DATE]"
type input "3:00 PM"
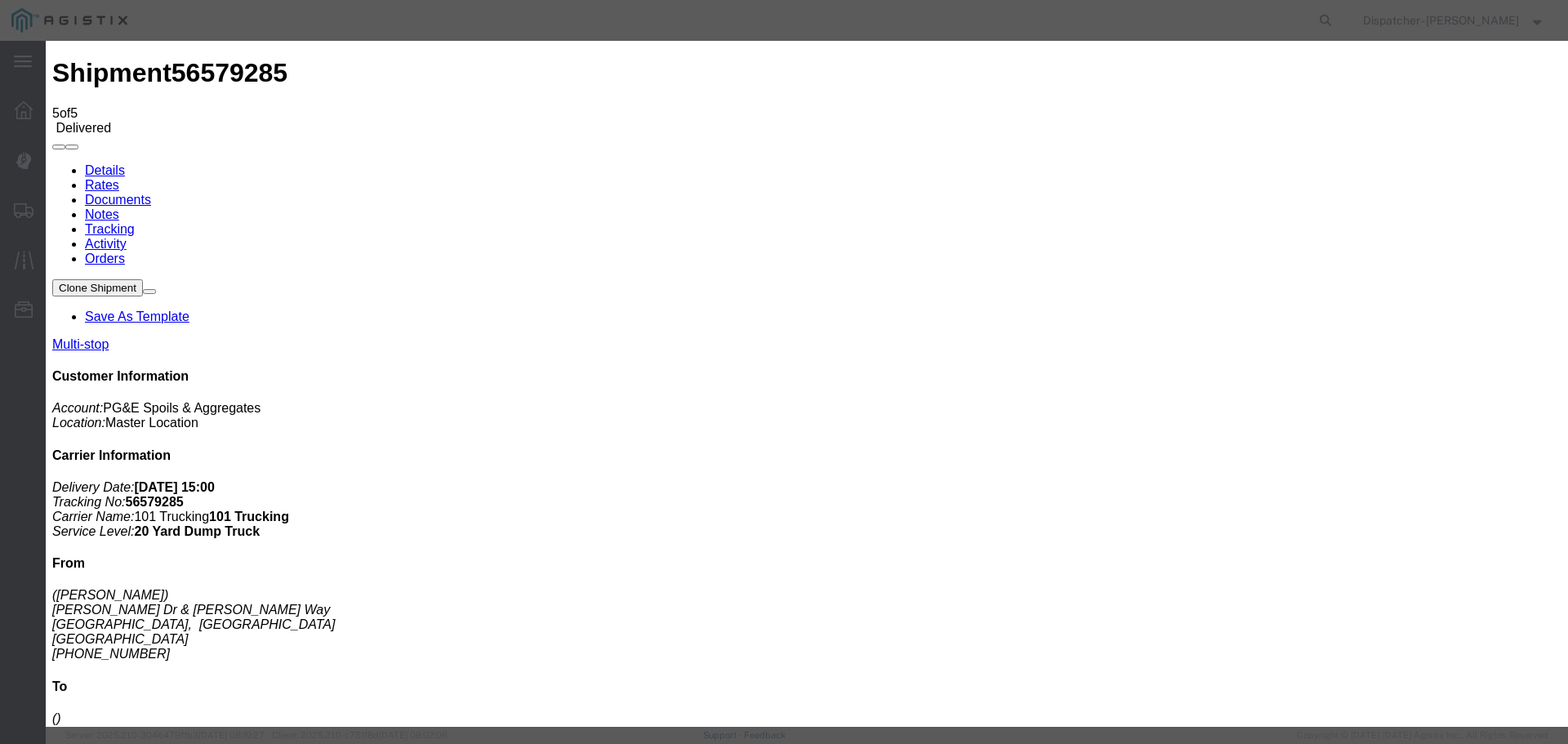
type input "[DATE]"
type input "4:45 PM"
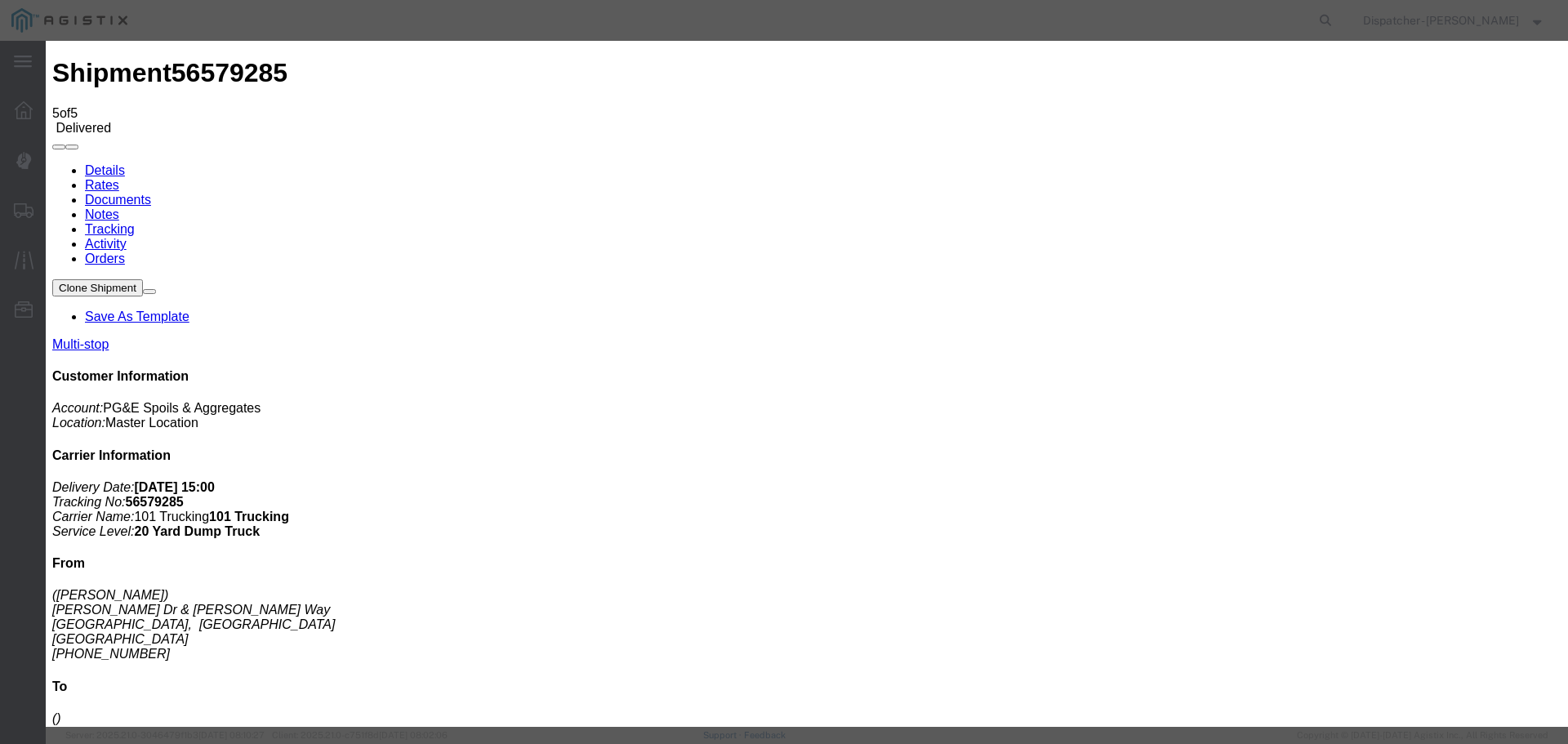
select select "ARVPULOC"
select select "{"pickupDeliveryInfoId": "122449386","pickupOrDelivery": "P","stopNum": "1","lo…"
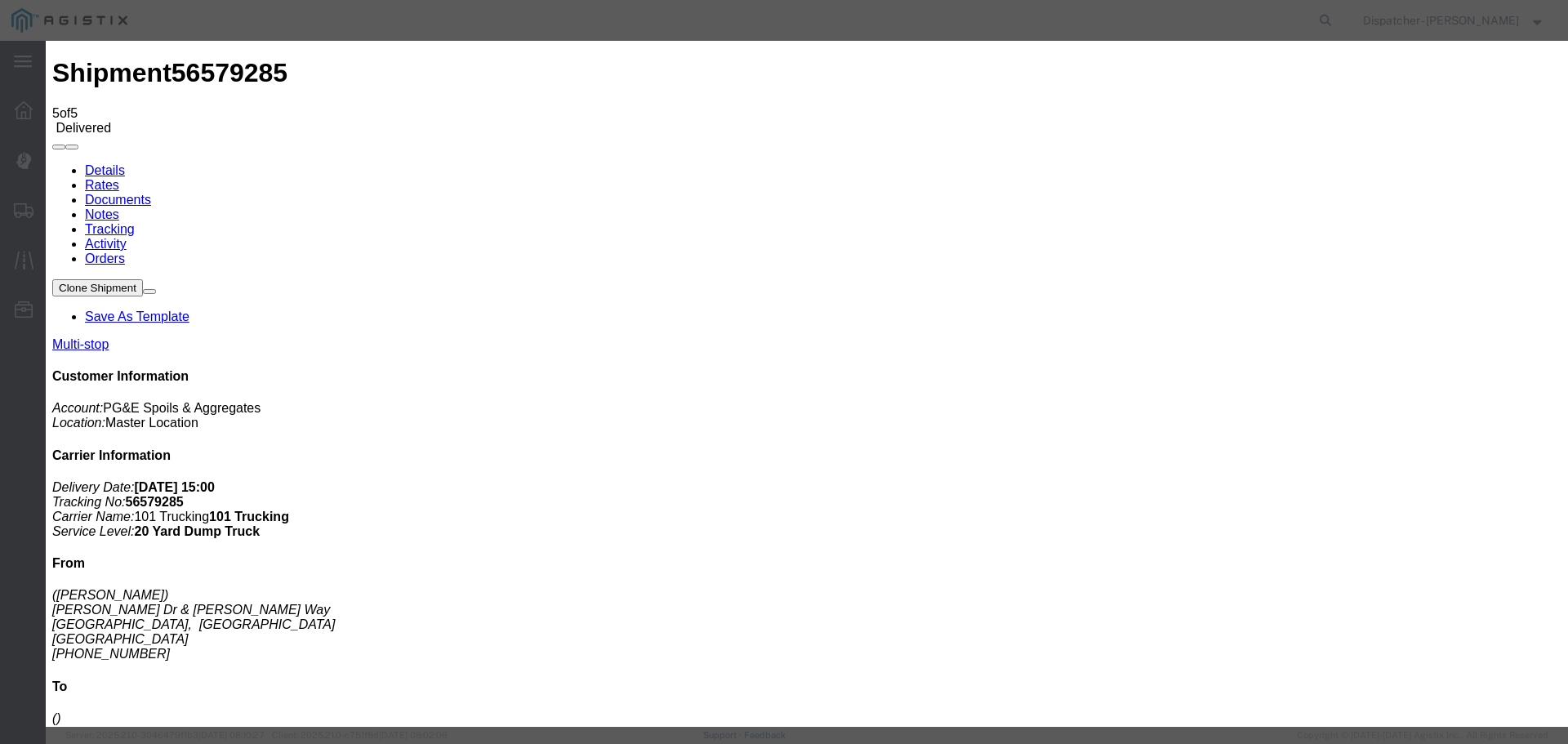
select select "CA"
type input "[GEOGRAPHIC_DATA]"
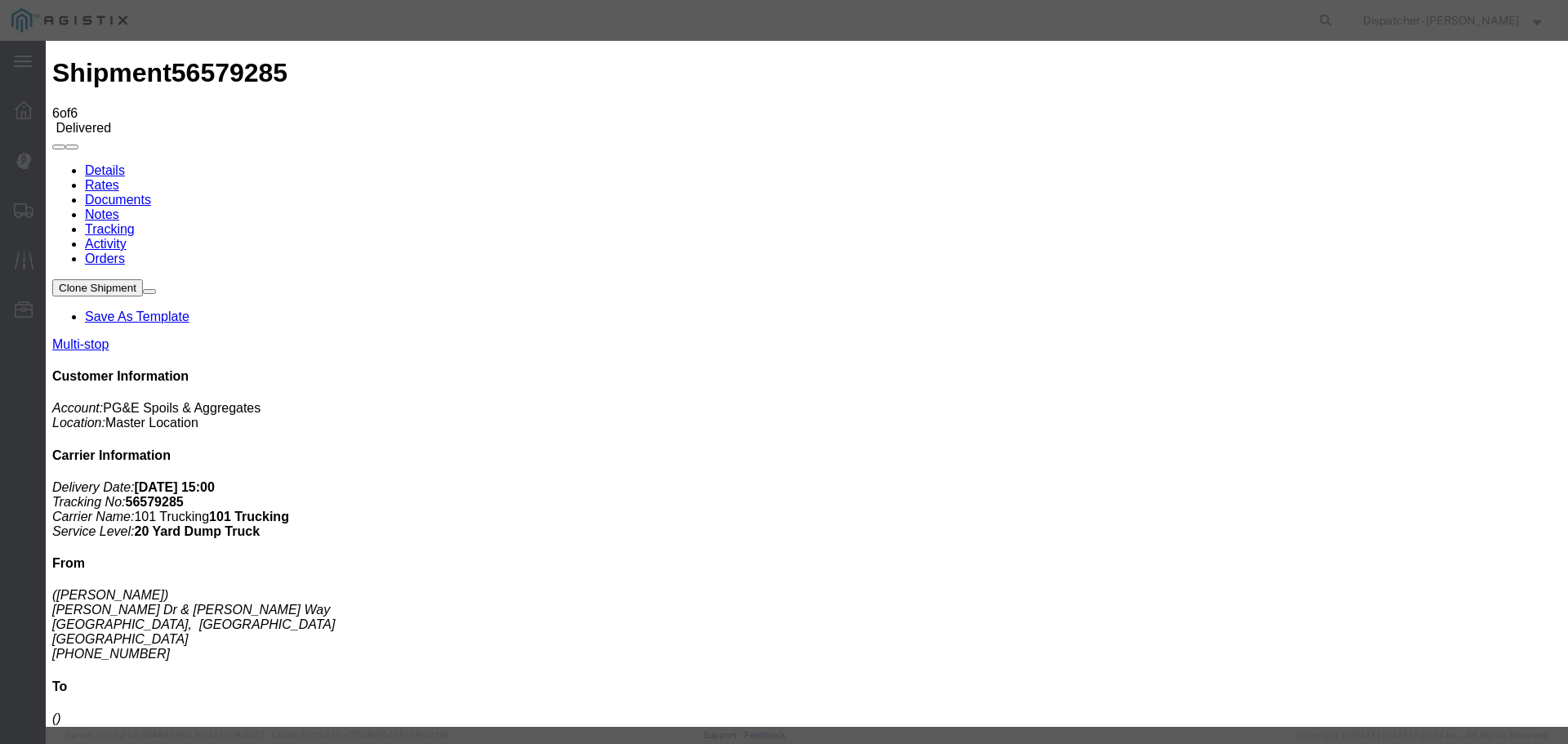
type input "[DATE]"
type input "3:00 PM"
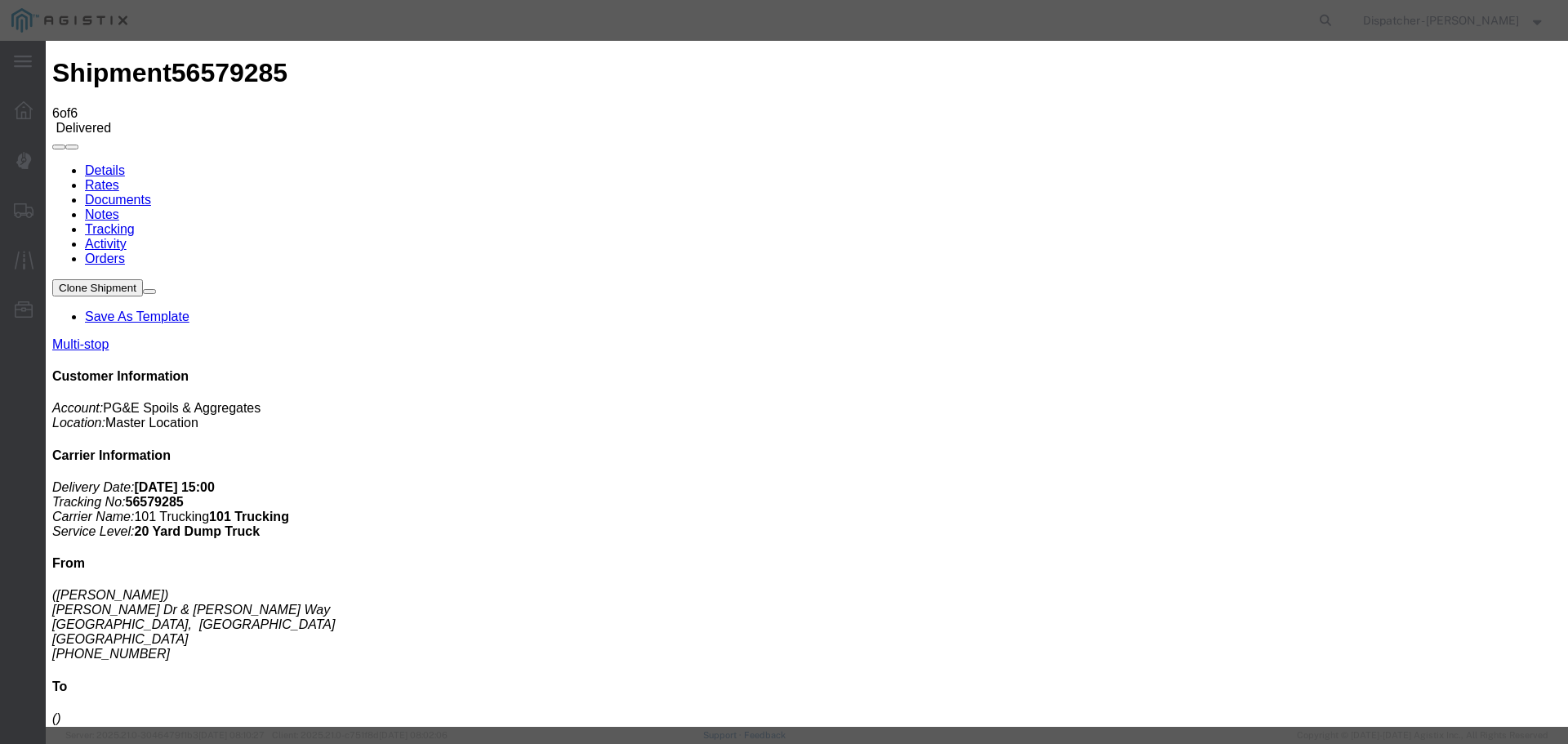
type input "[DATE]"
type input "4:45 PM"
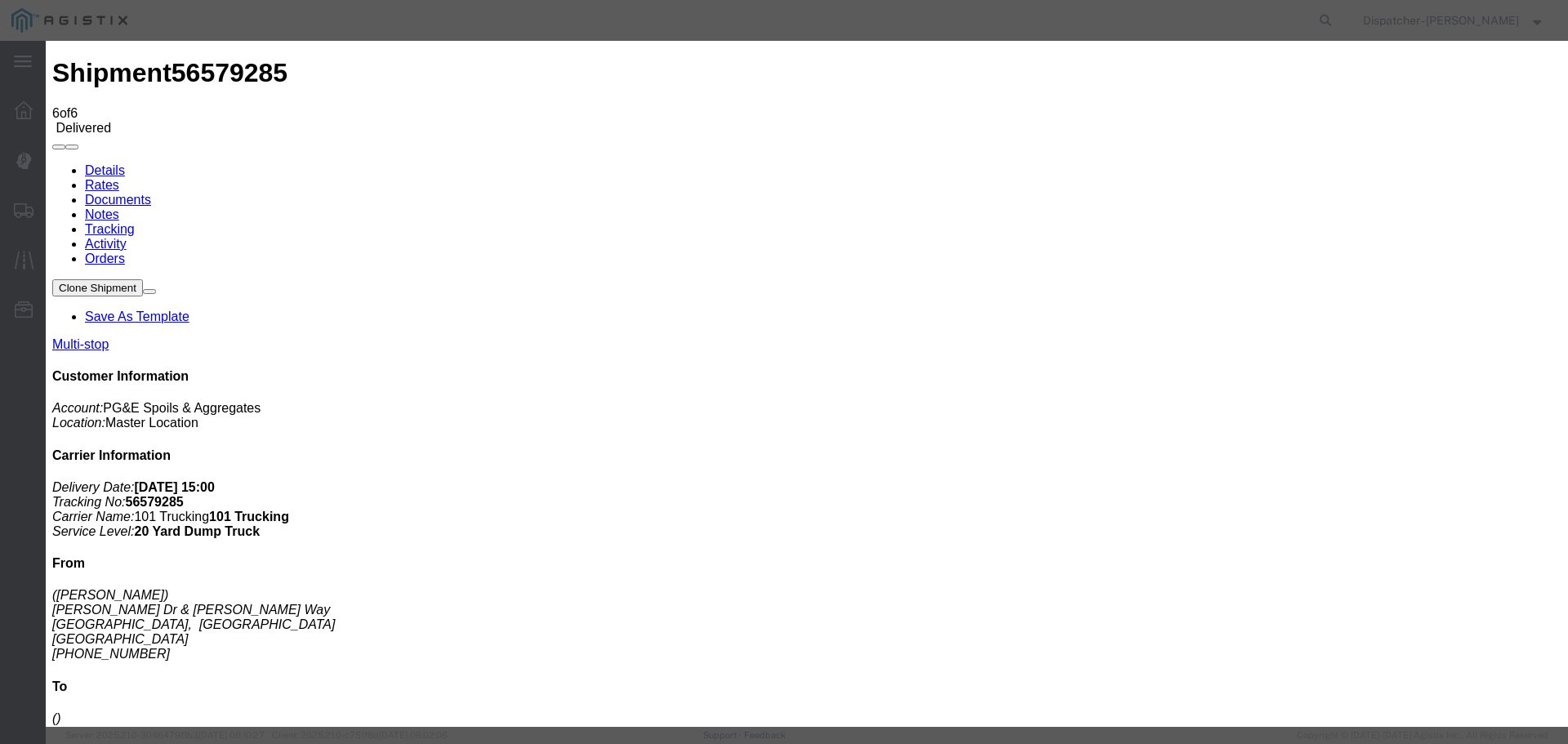
select select "{"pickupDeliveryInfoId": "122449386","pickupOrDelivery": "P","stopNum": "1","lo…"
select select "CA"
type input "[GEOGRAPHIC_DATA]"
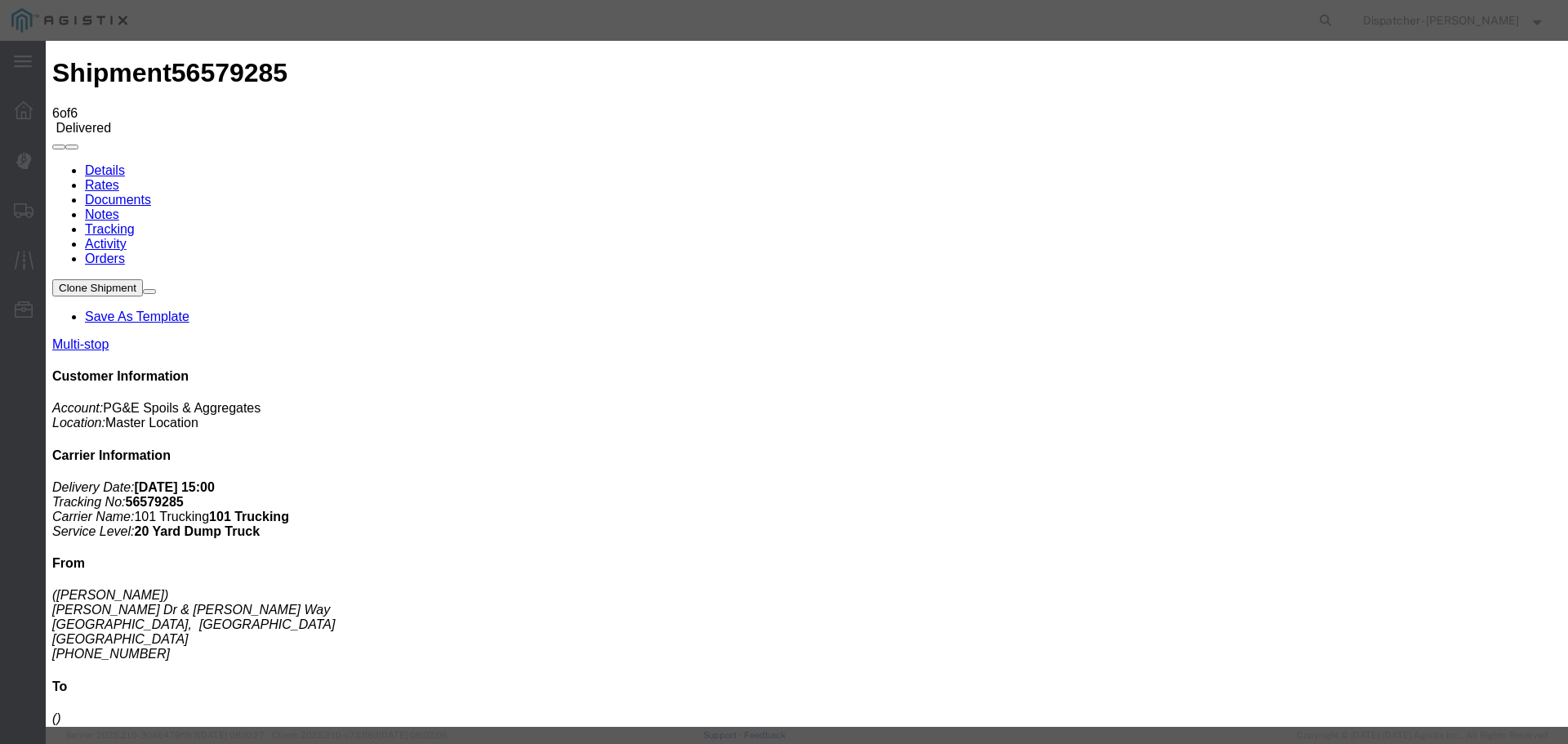
select select "BREAKSTART"
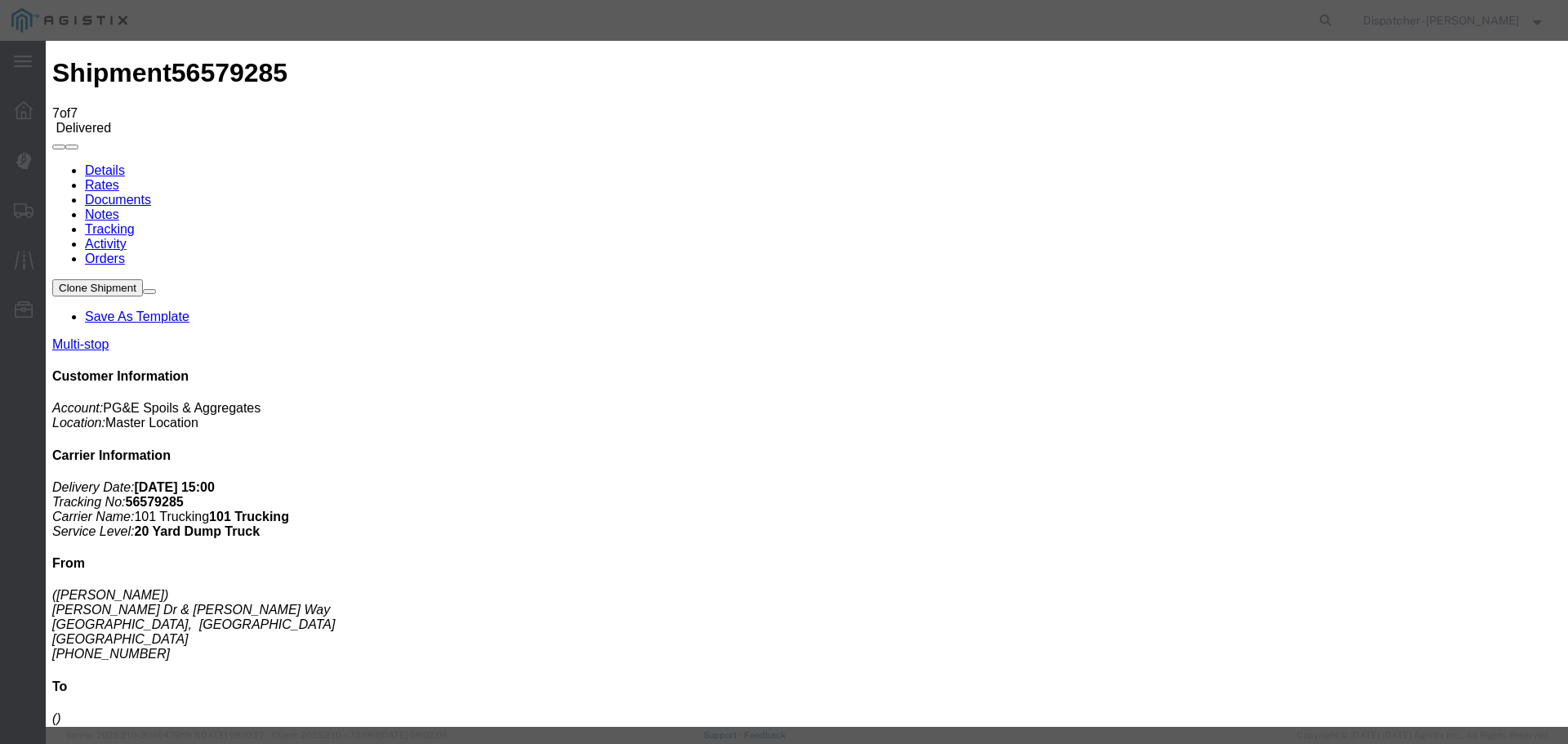
type input "[DATE]"
type input "3:00 PM"
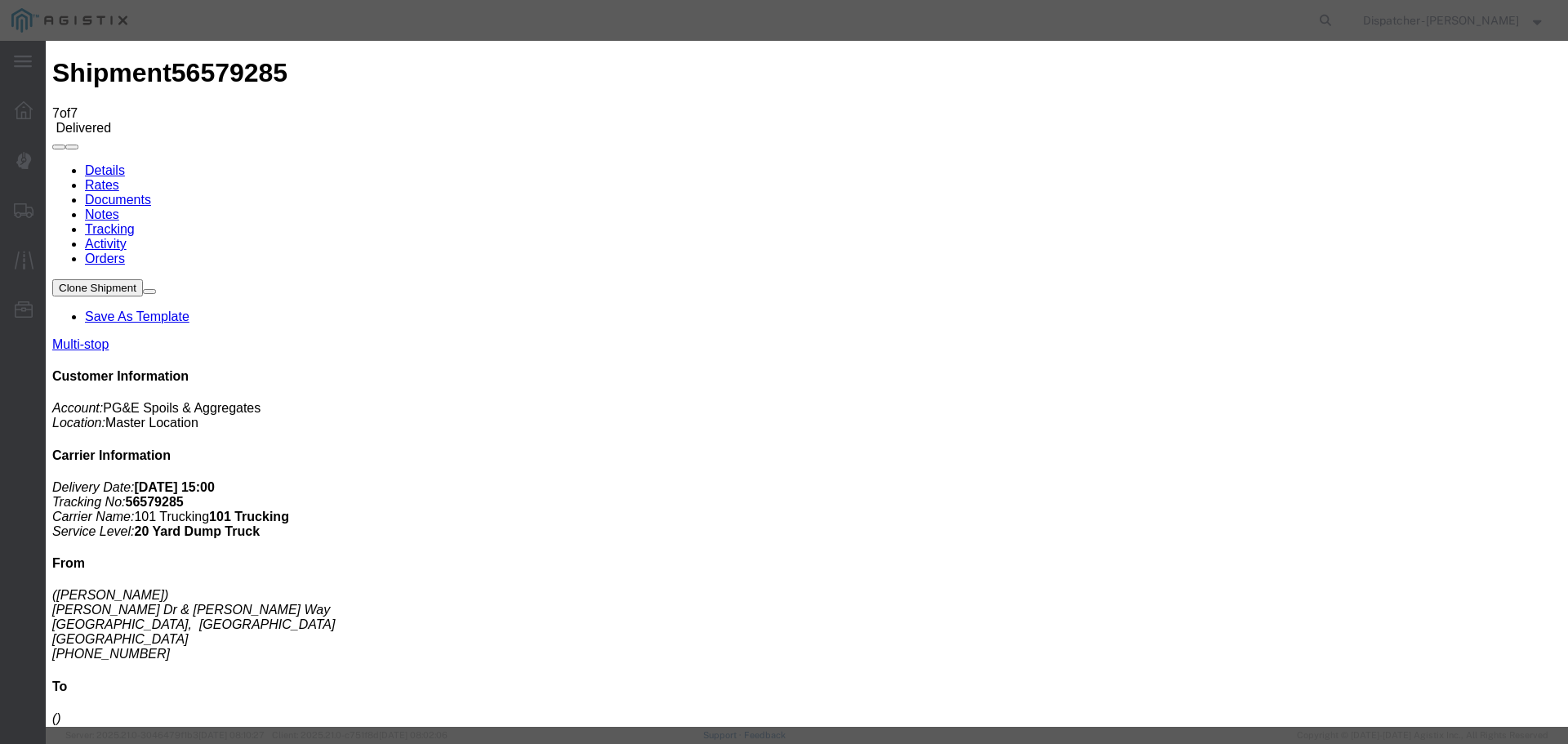
type input "[DATE]"
type input "5:15 PM"
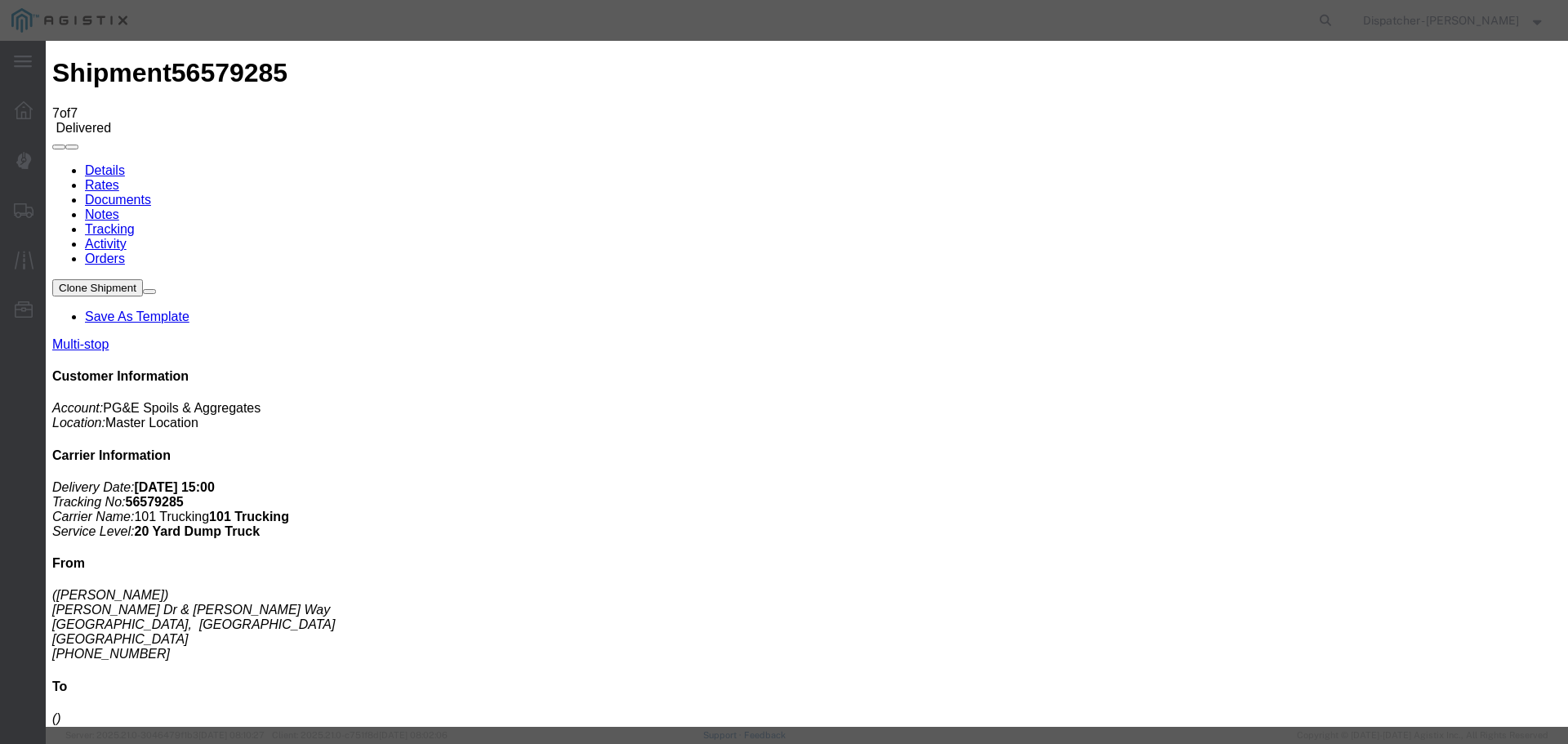
select select "BREAKSTOP"
select select "{"pickupDeliveryInfoId": "122449386","pickupOrDelivery": "P","stopNum": "1","lo…"
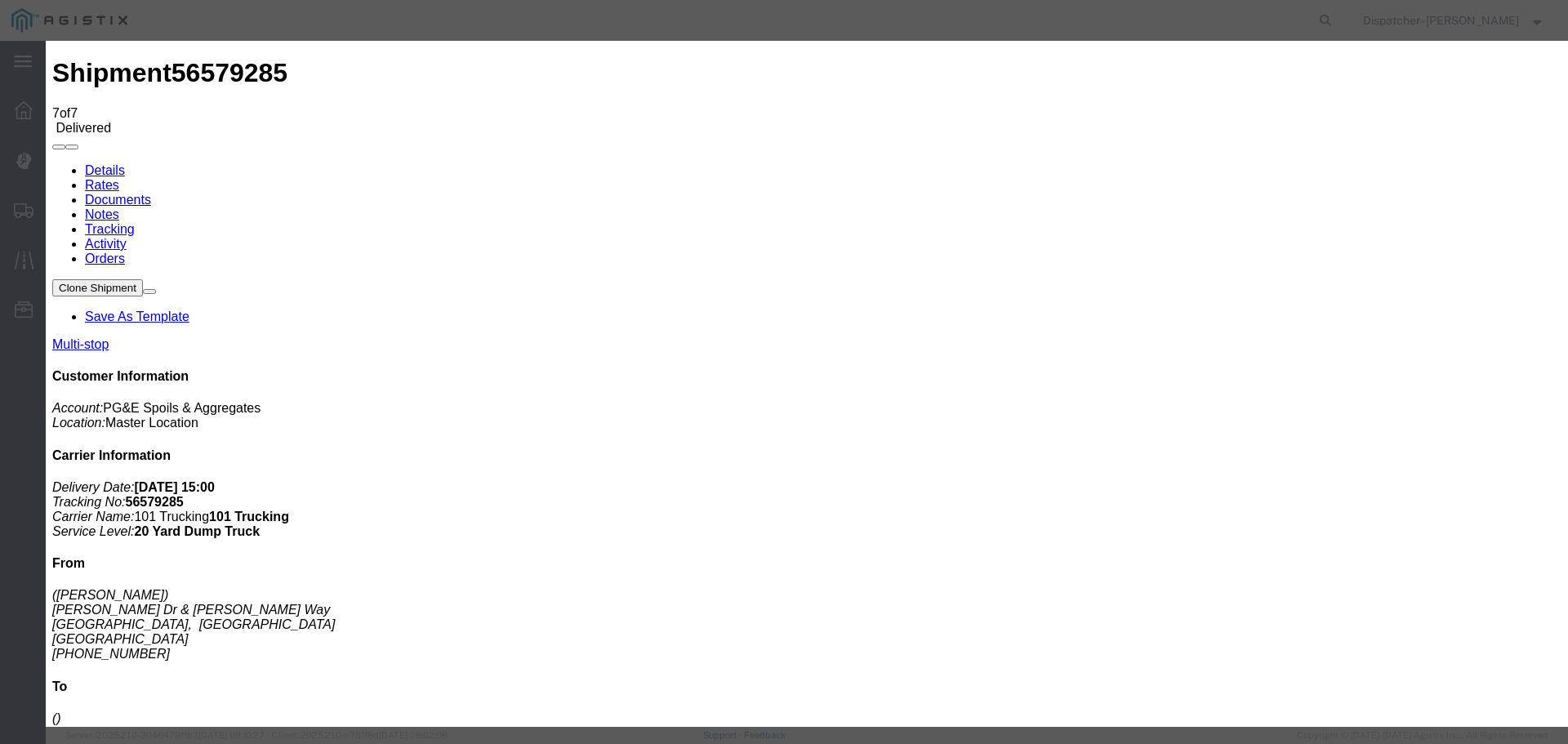
select select "CA"
type input "[GEOGRAPHIC_DATA]"
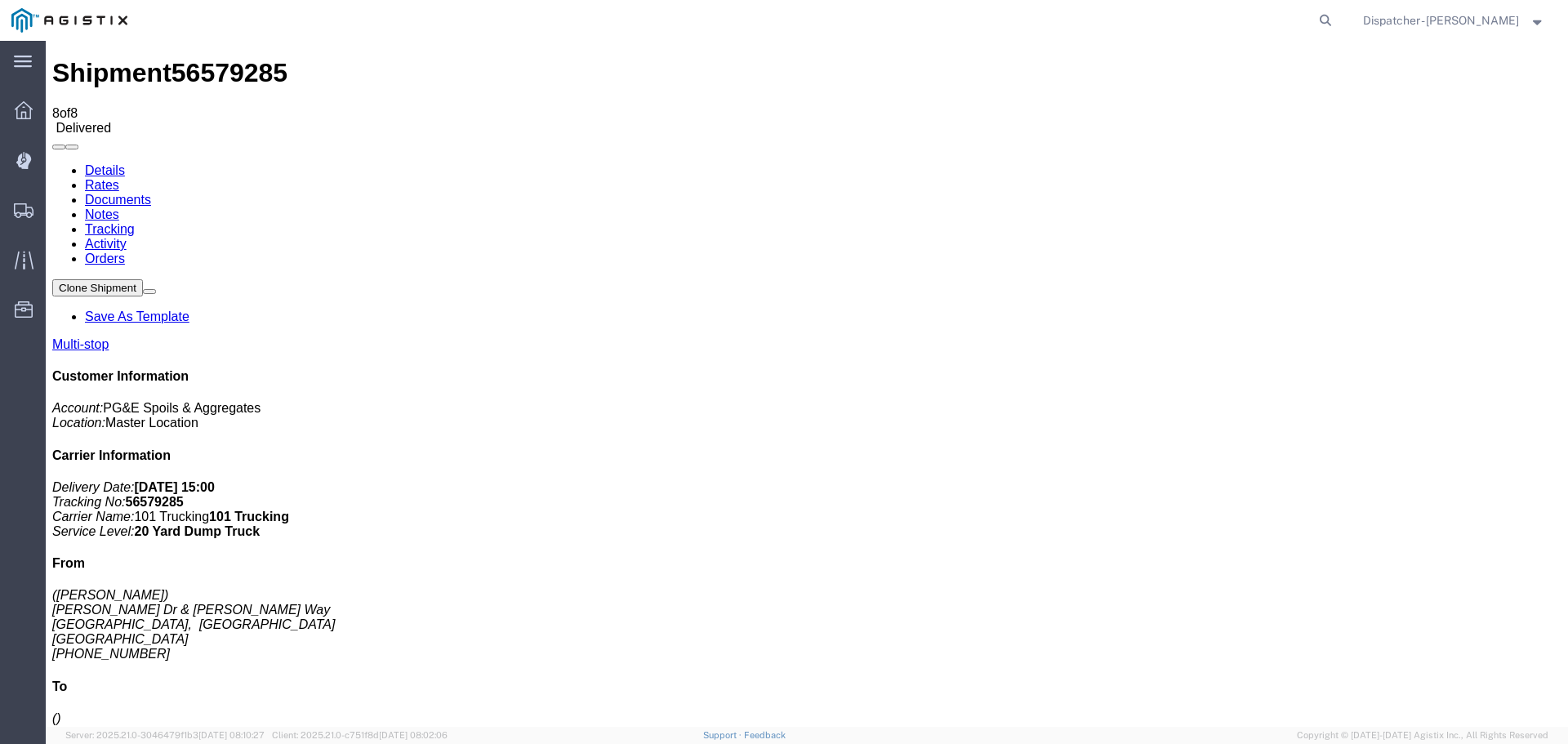
click at [120, 208] on link "Notes" at bounding box center [102, 215] width 34 height 14
click at [151, 193] on link "Documents" at bounding box center [118, 200] width 66 height 14
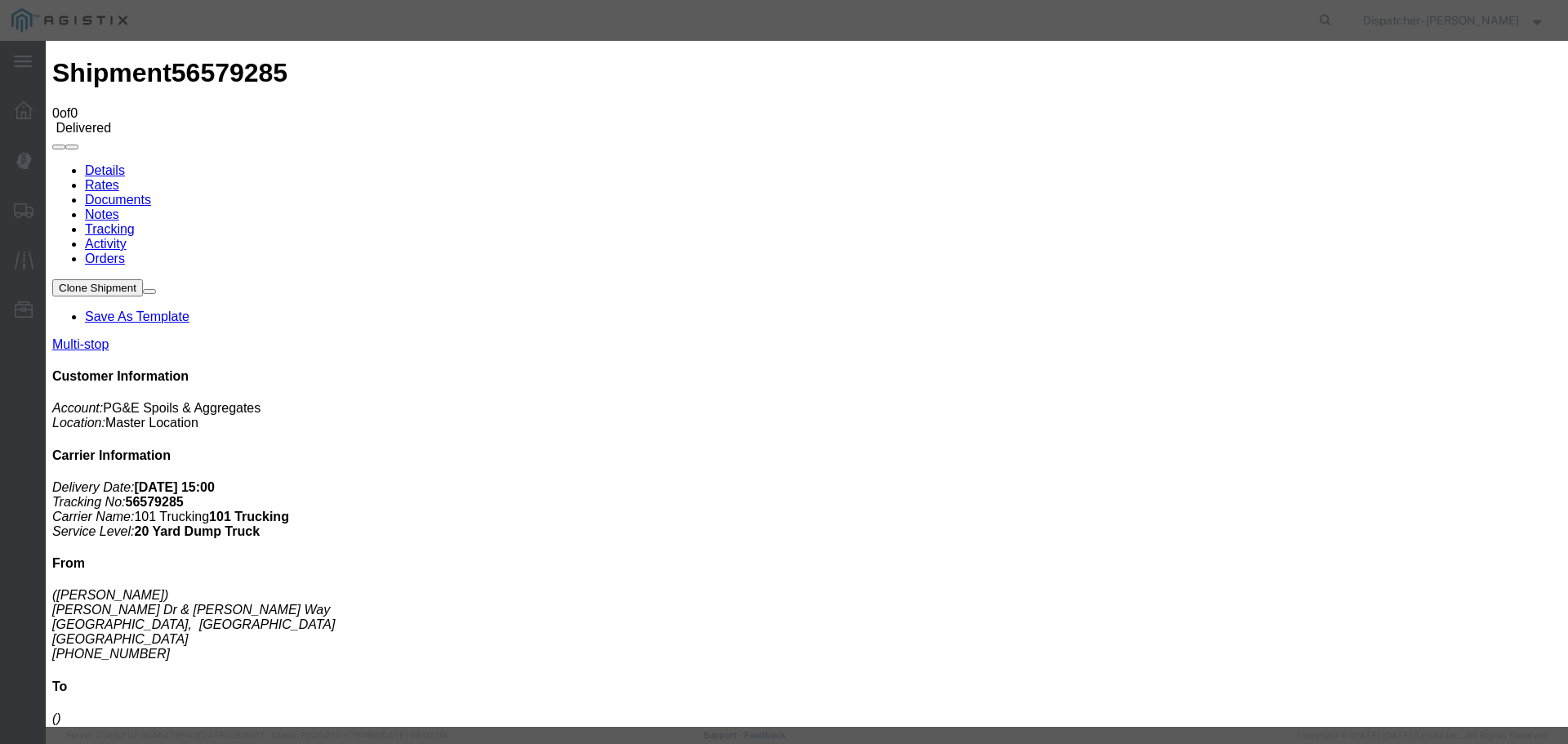
type input "Truck and Scale Tags"
type input "C:\fakepath\Truck and Scale Tags 56579285.pdf"
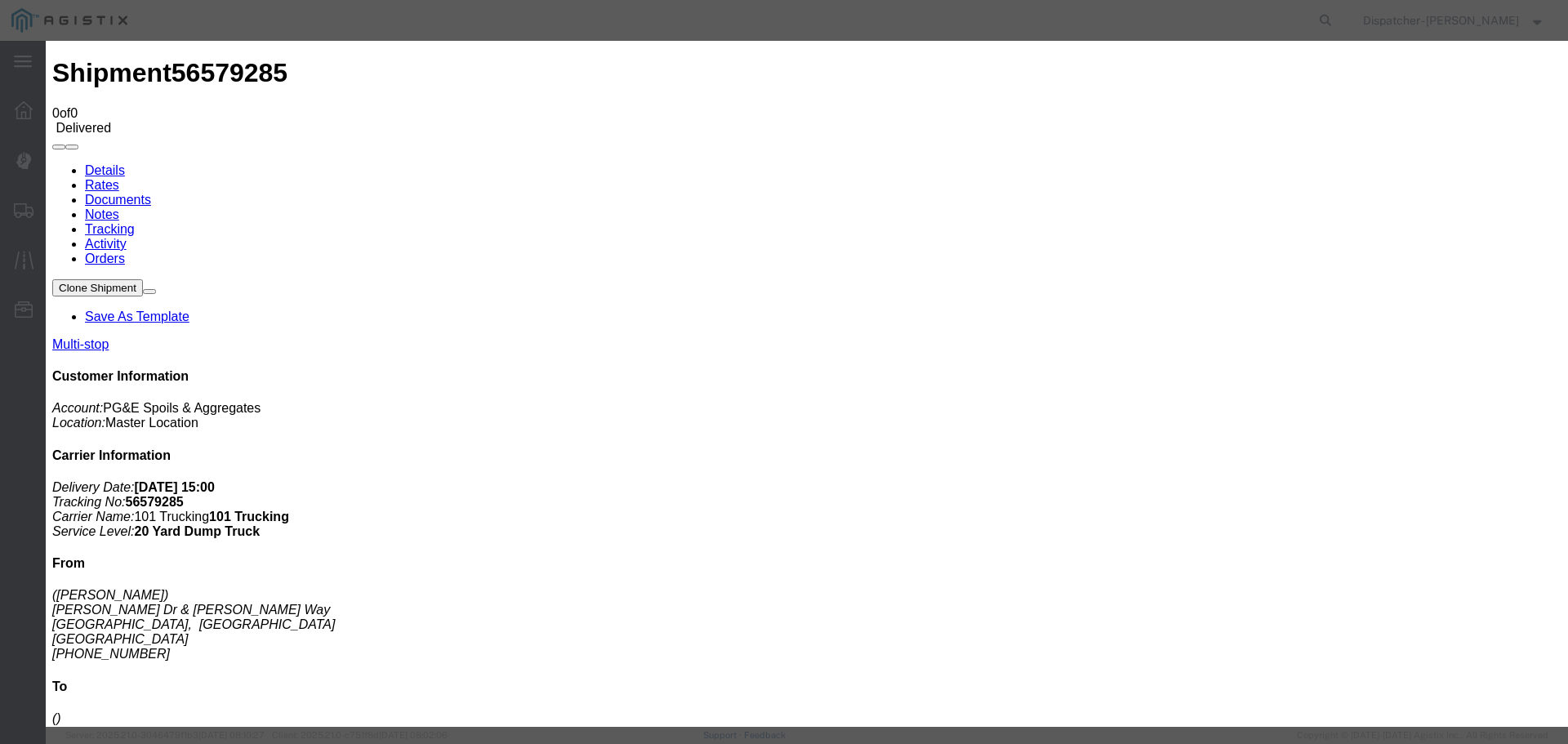
select select
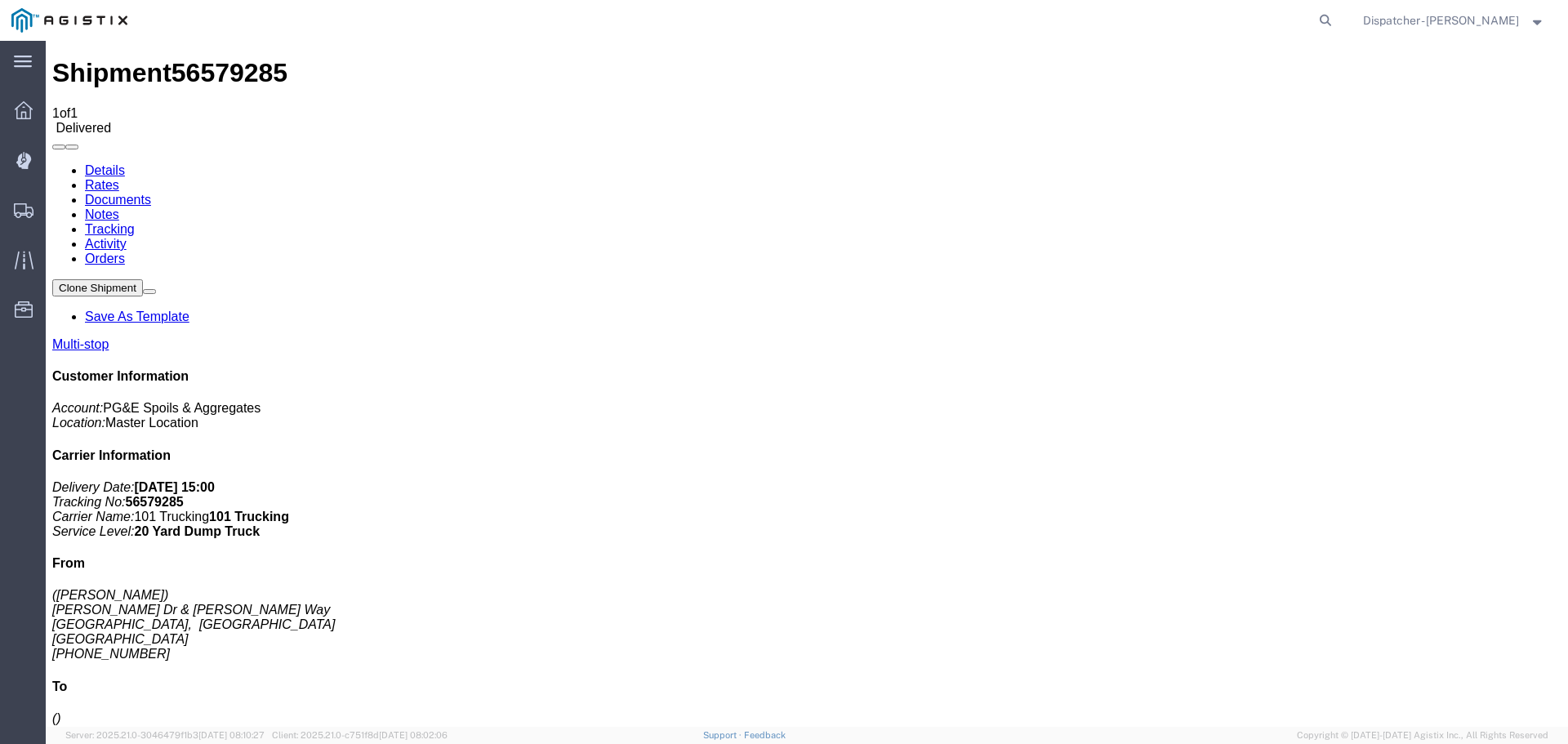
click at [56, 205] on span "Shipments" at bounding box center [50, 209] width 11 height 33
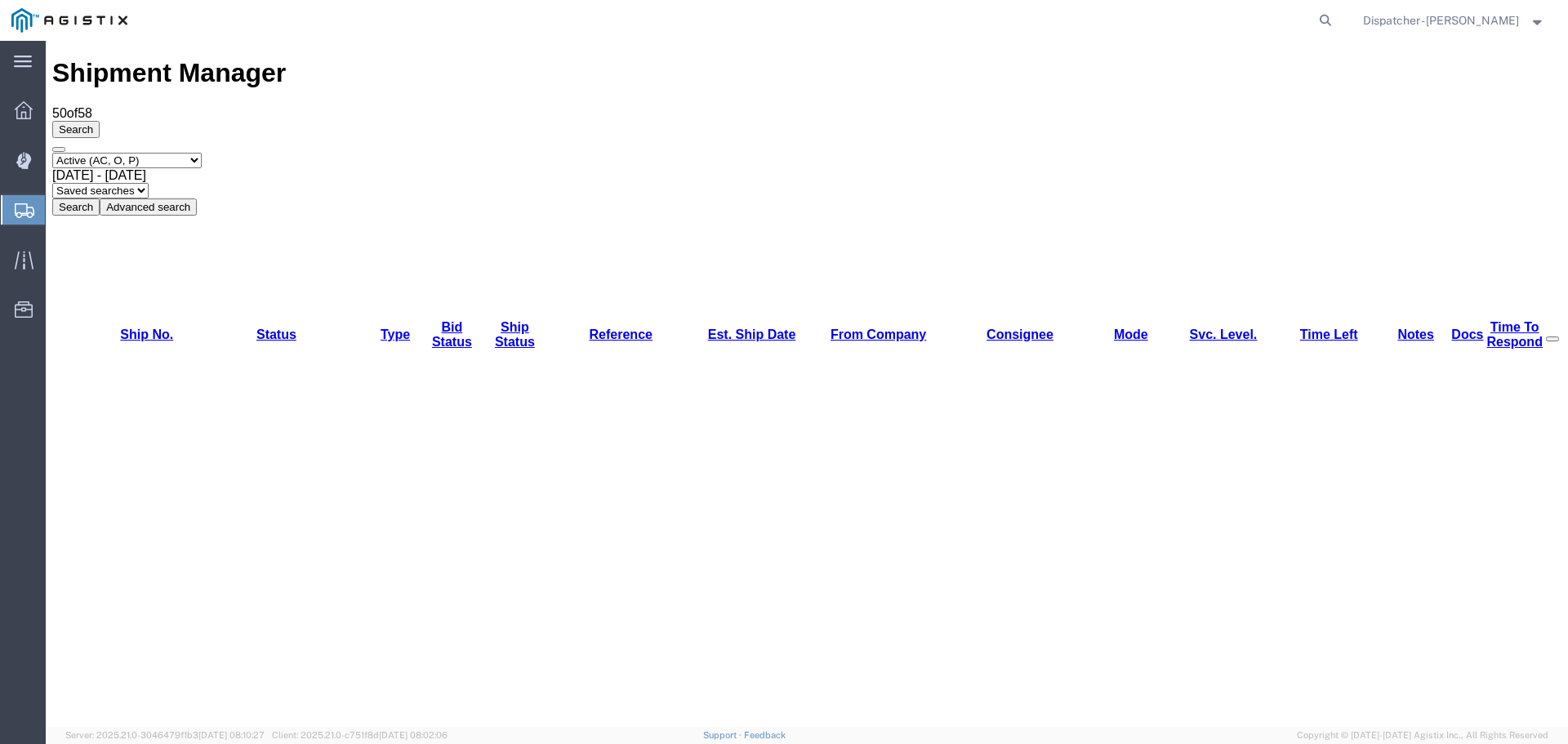
click at [146, 168] on span "[DATE] - [DATE]" at bounding box center [98, 175] width 94 height 14
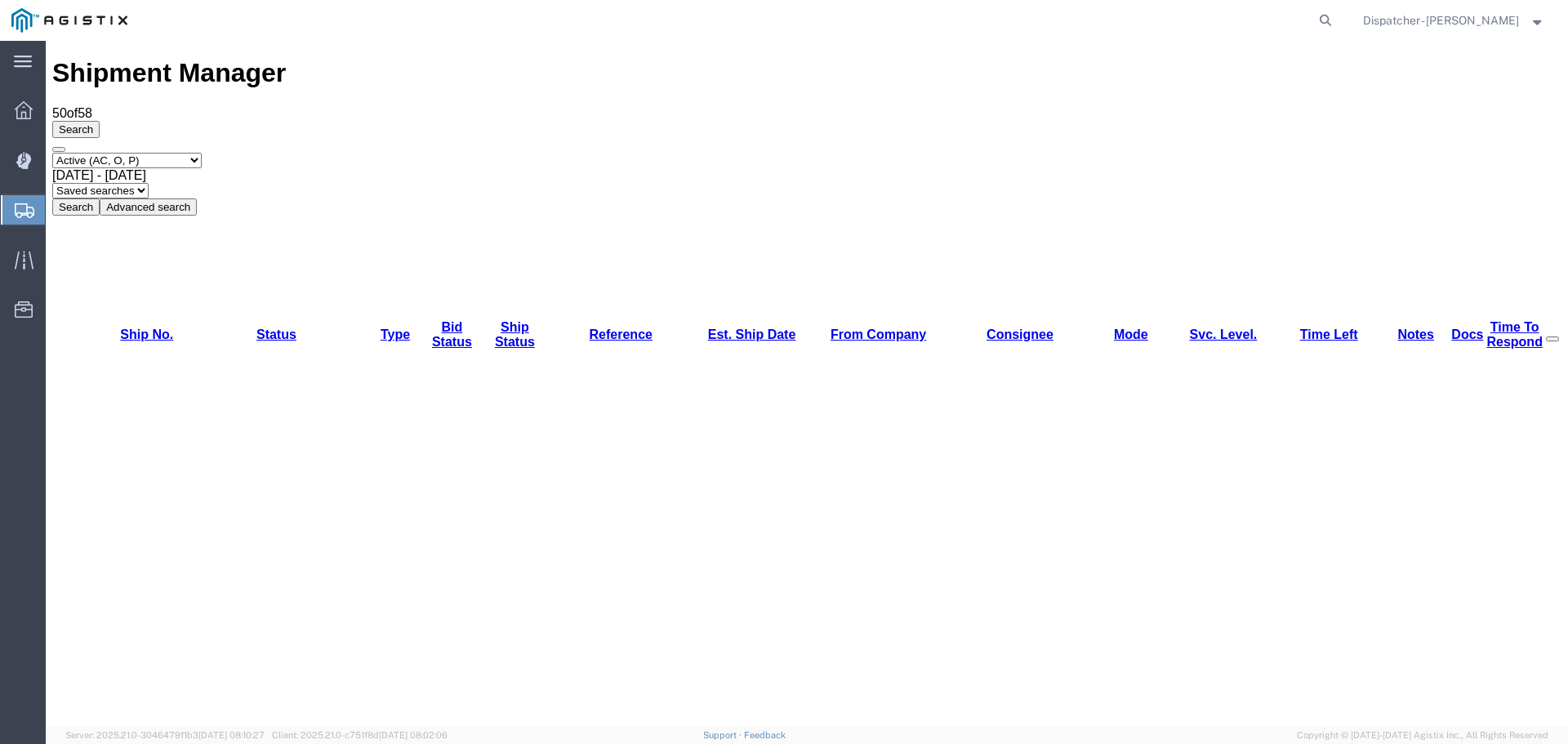
click at [99, 199] on button "Search" at bounding box center [76, 208] width 47 height 18
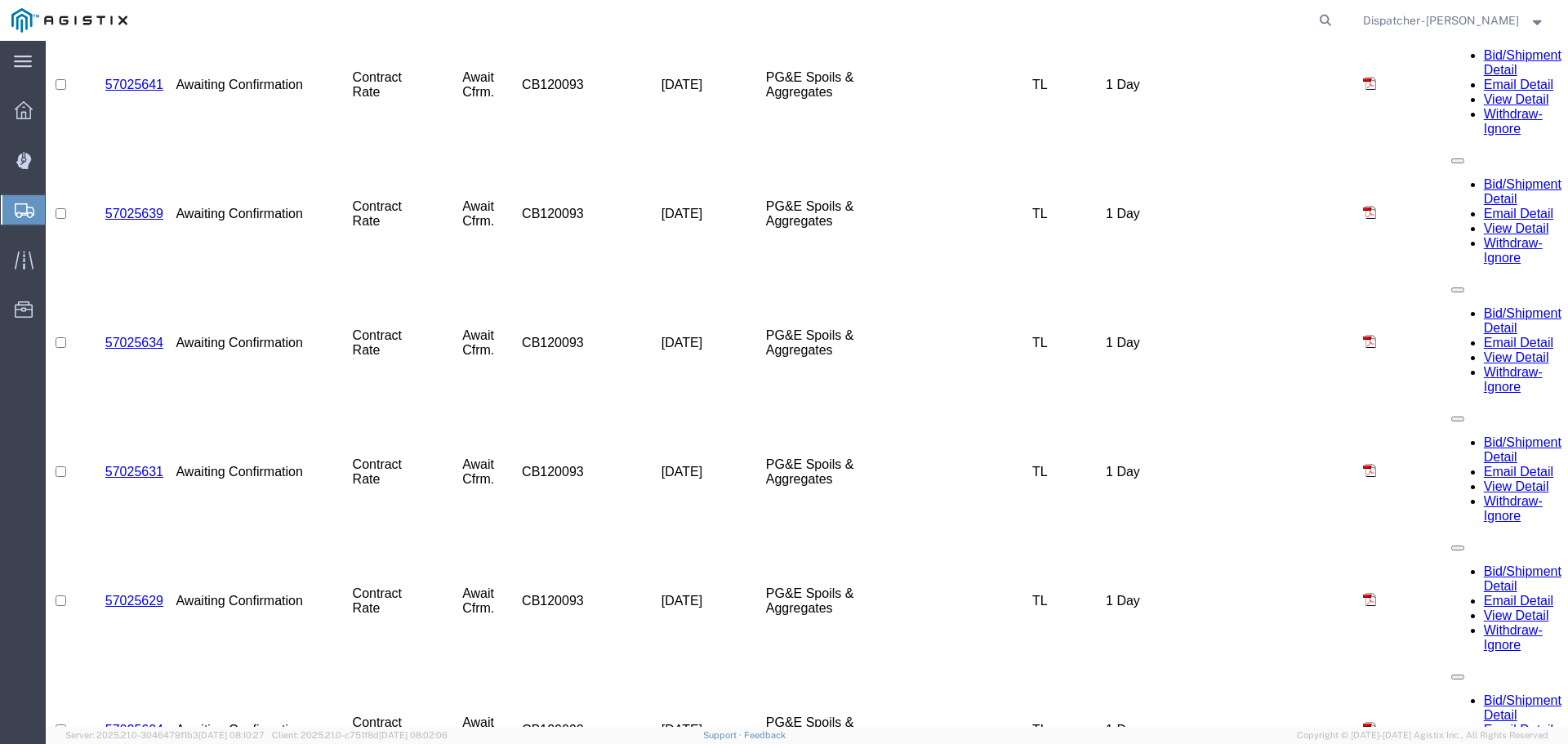
scroll to position [2280, 0]
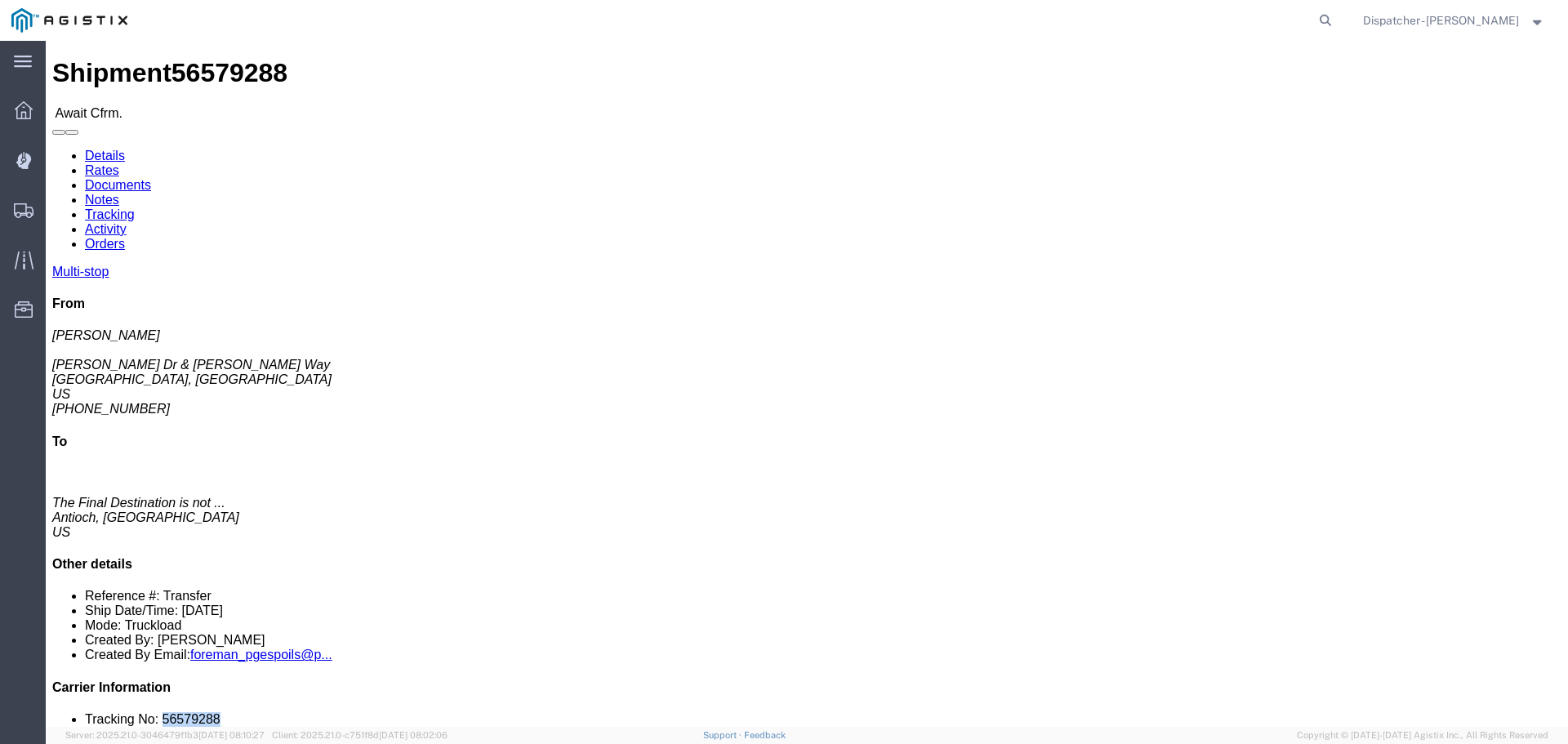
drag, startPoint x: 1336, startPoint y: 492, endPoint x: 1284, endPoint y: 497, distance: 52.2
click li "Tracking No: 56579288"
copy li "56579288"
click link "Tracking"
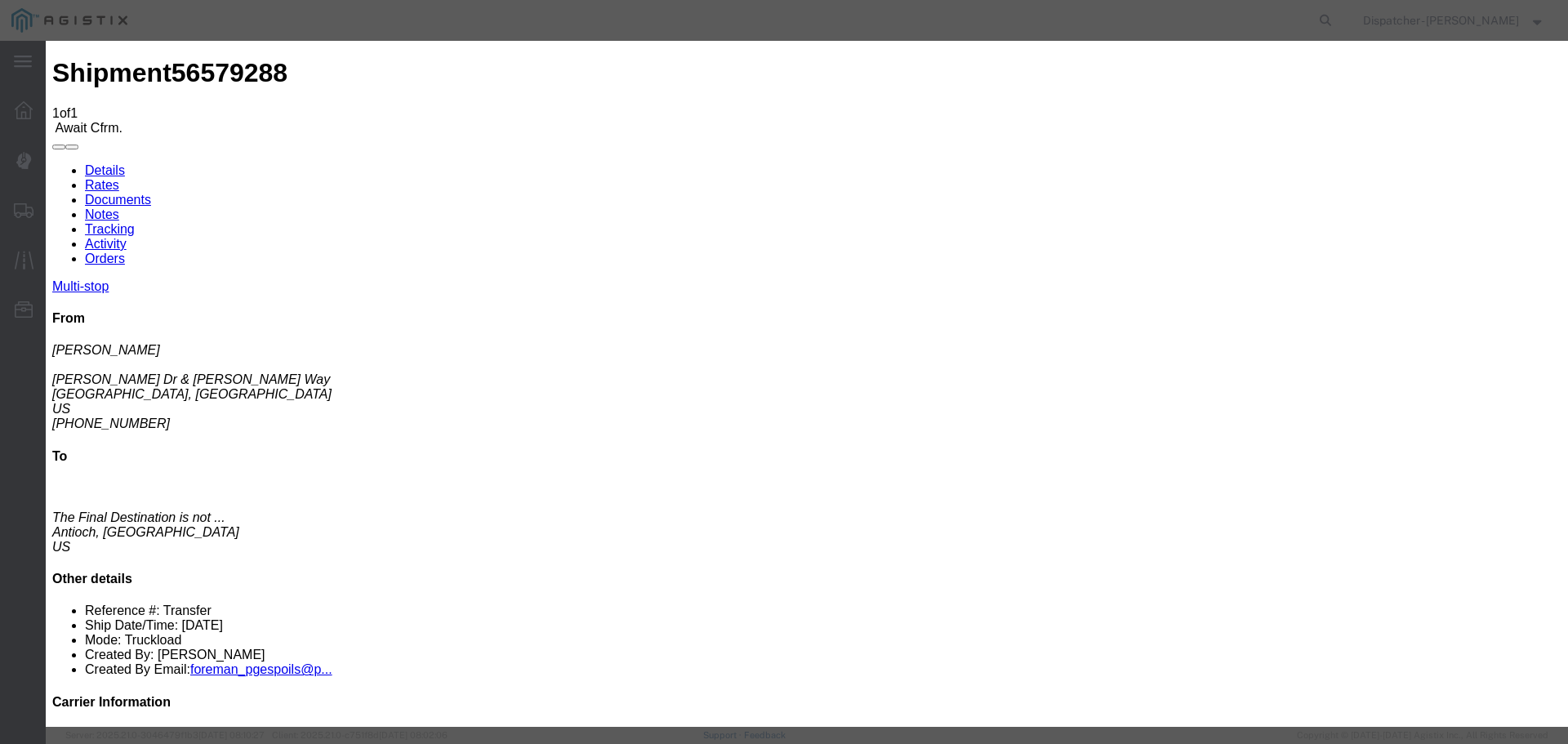
type input "[DATE]"
type input "4:00 PM"
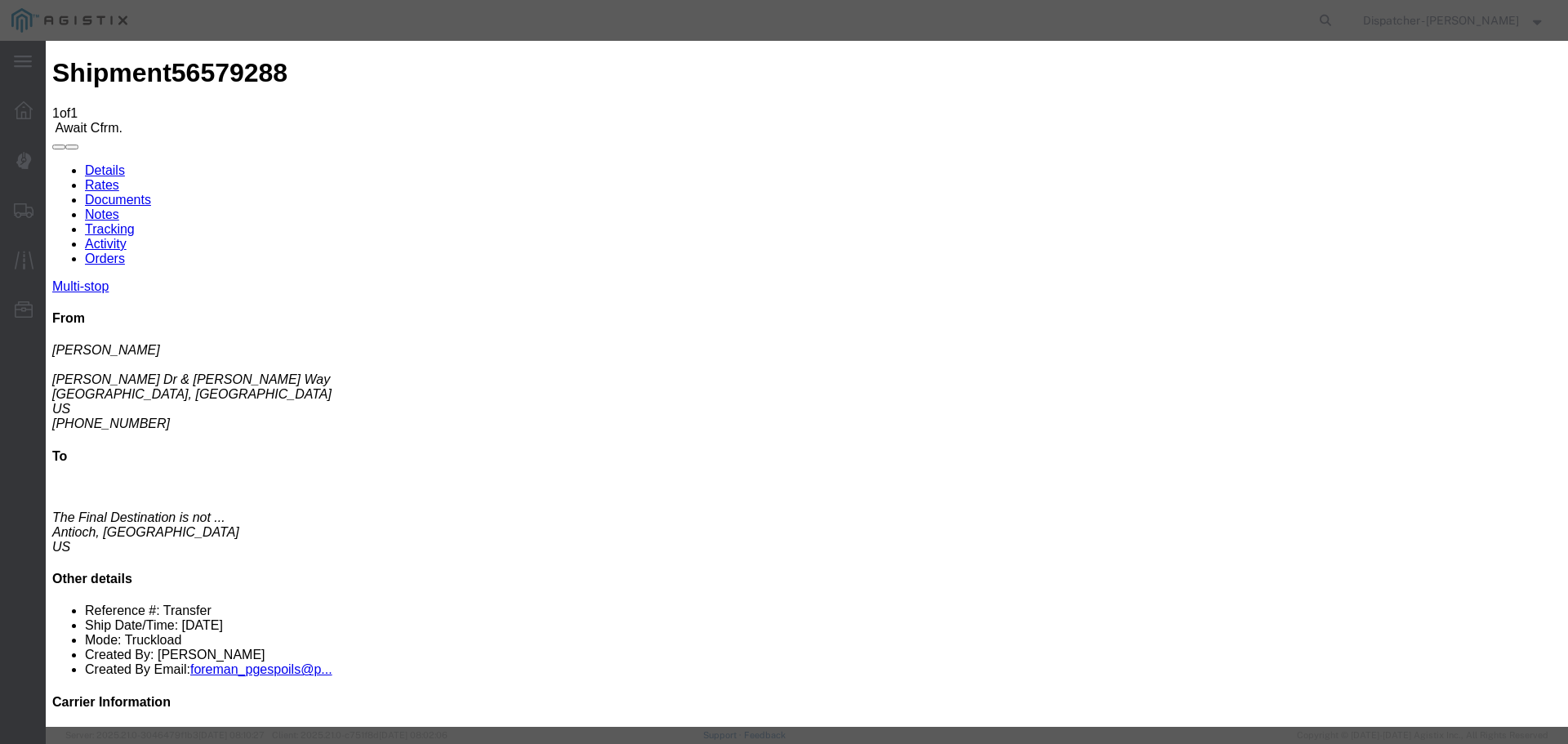
type input "[DATE]"
type input "8:00 AM"
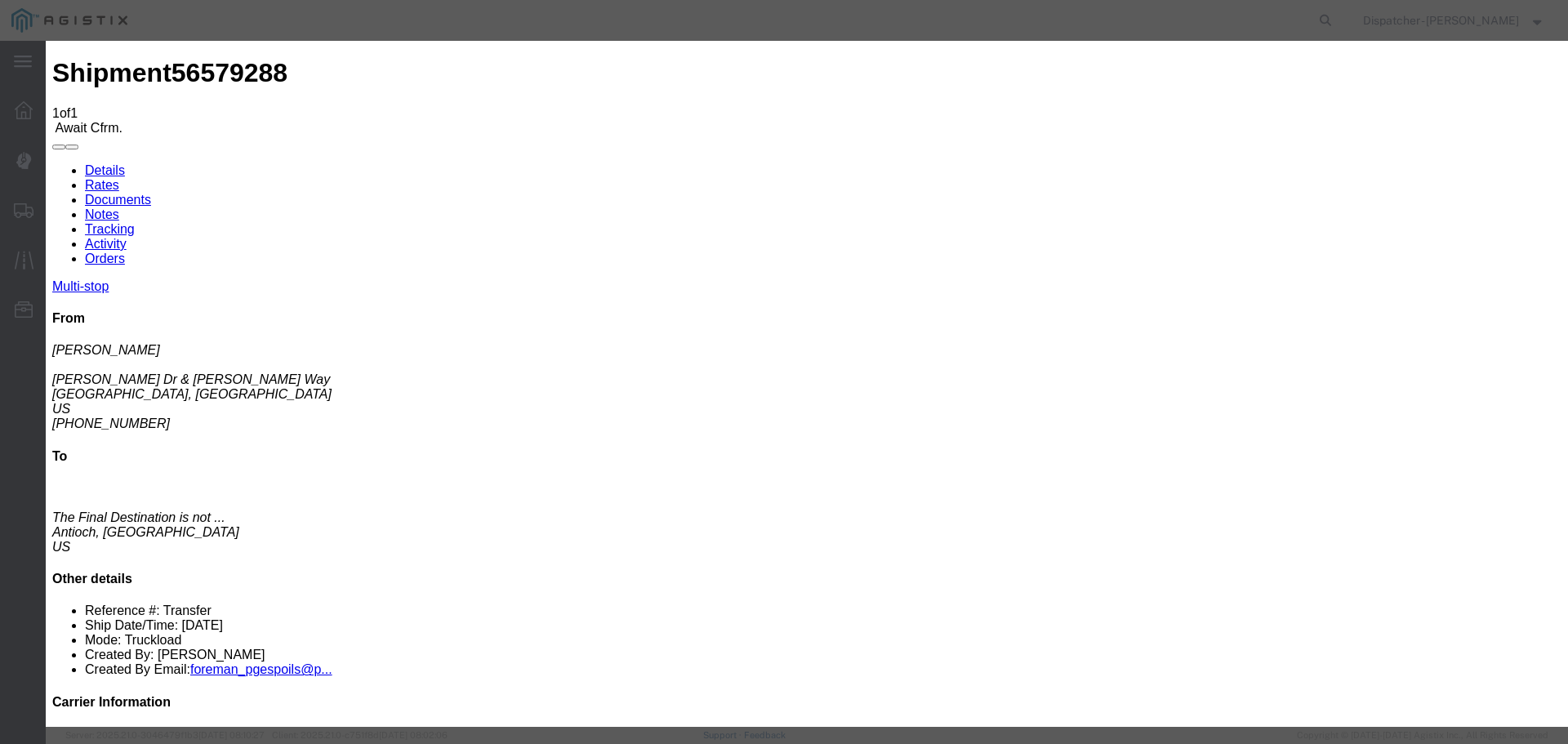
select select "ARVPULOC"
select select "{"pickupDeliveryInfoId": "122449393","pickupOrDelivery": "P","stopNum": "1","lo…"
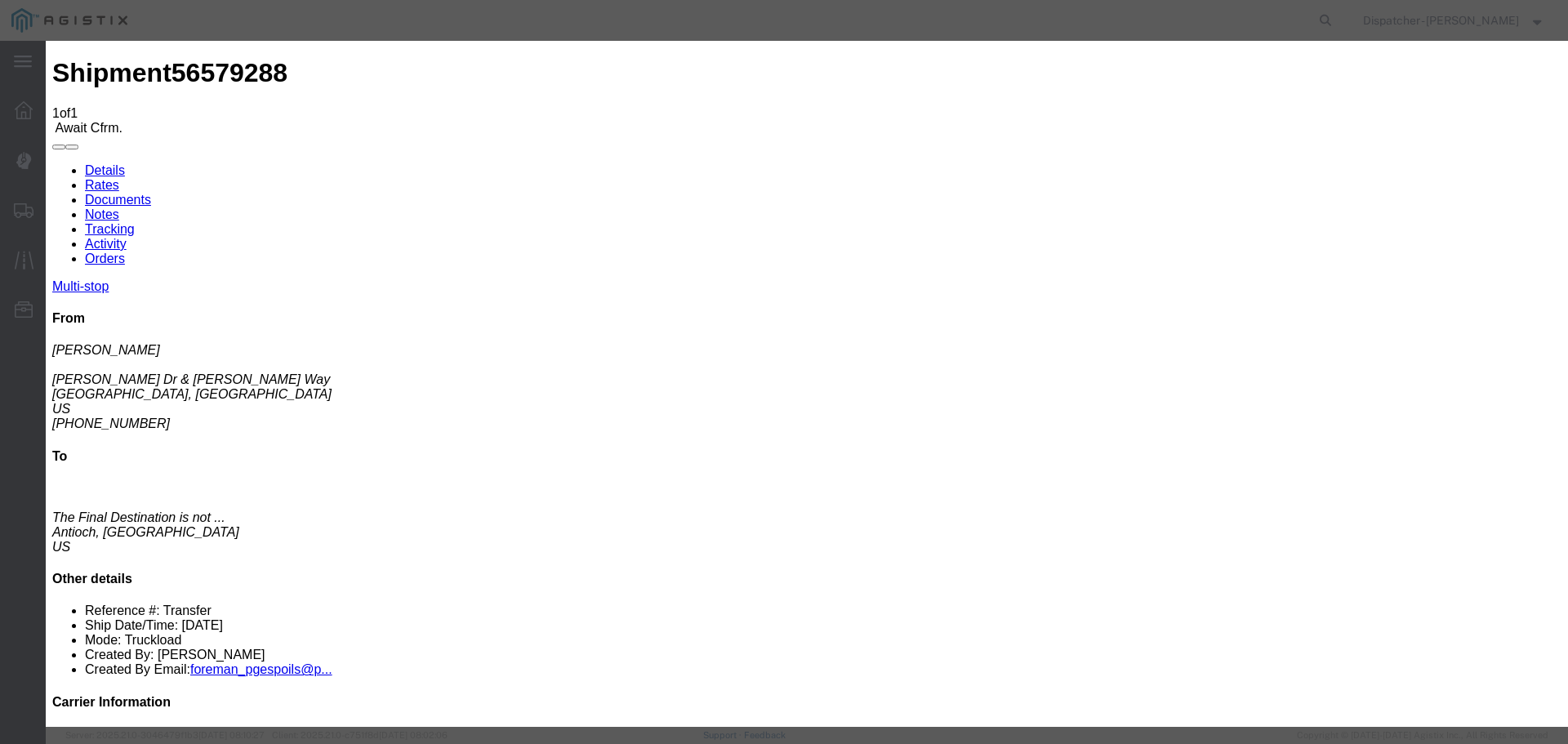
select select "CA"
type input "[GEOGRAPHIC_DATA]"
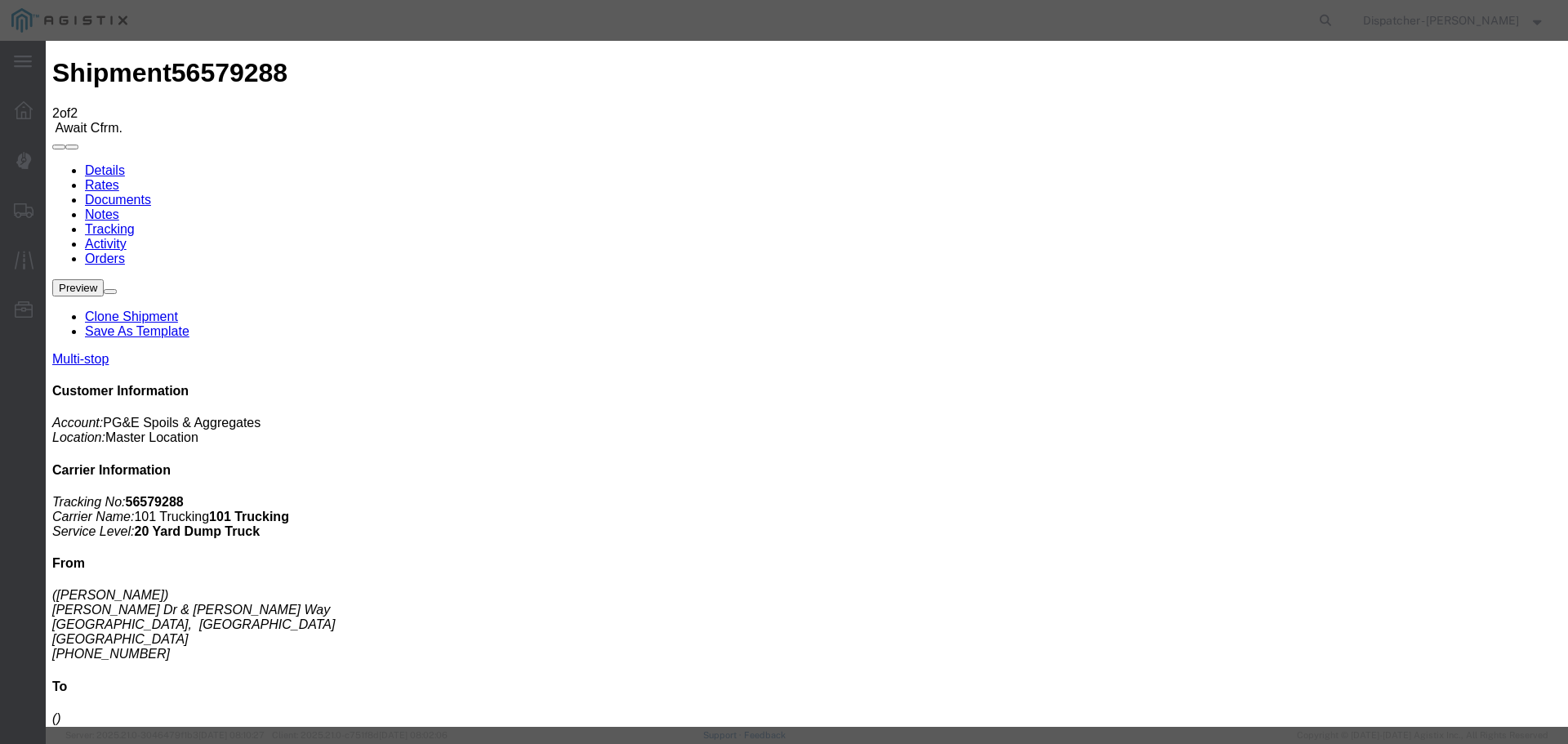
type input "[DATE]"
type input "4:00 PM"
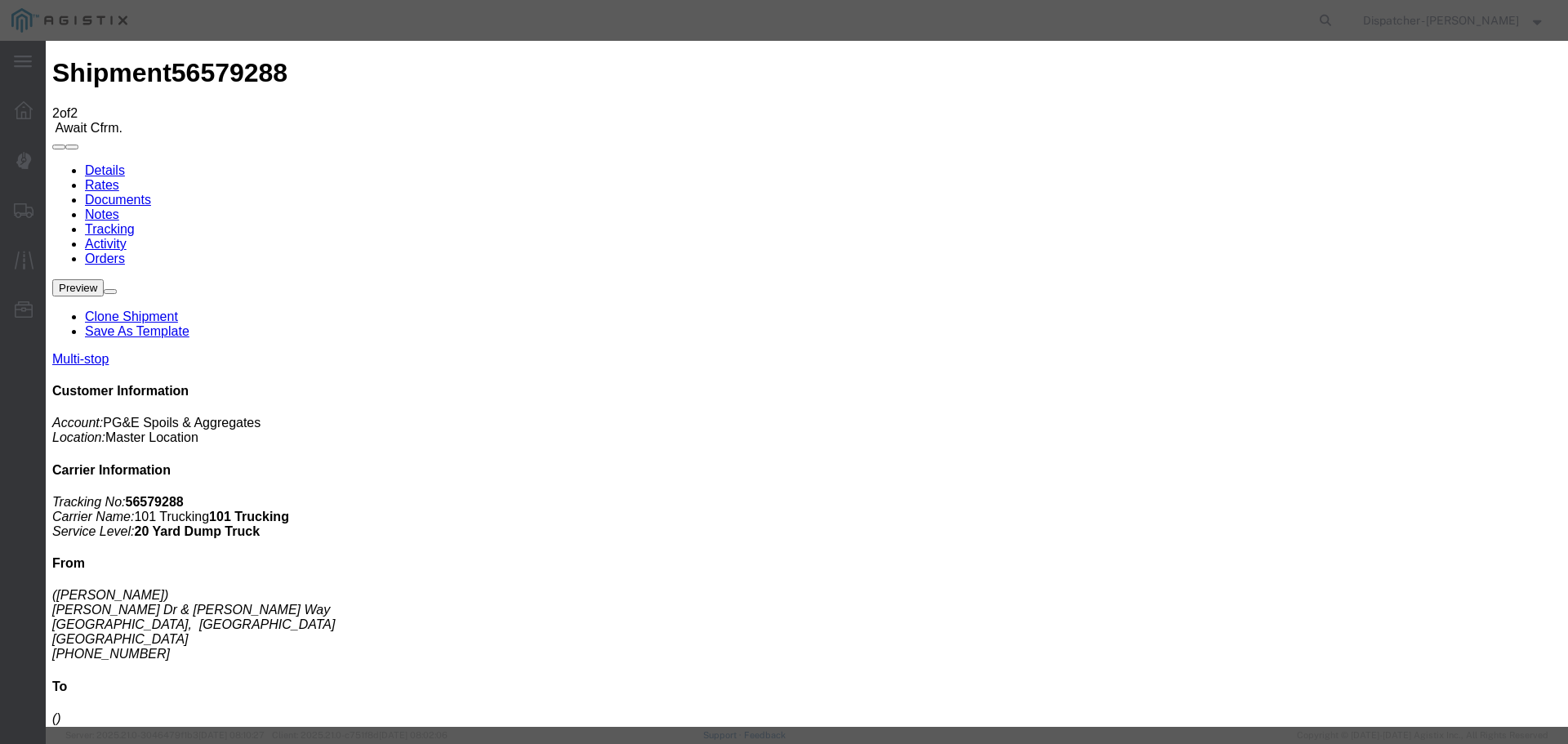
type input "[DATE]"
type input "1:15 PM"
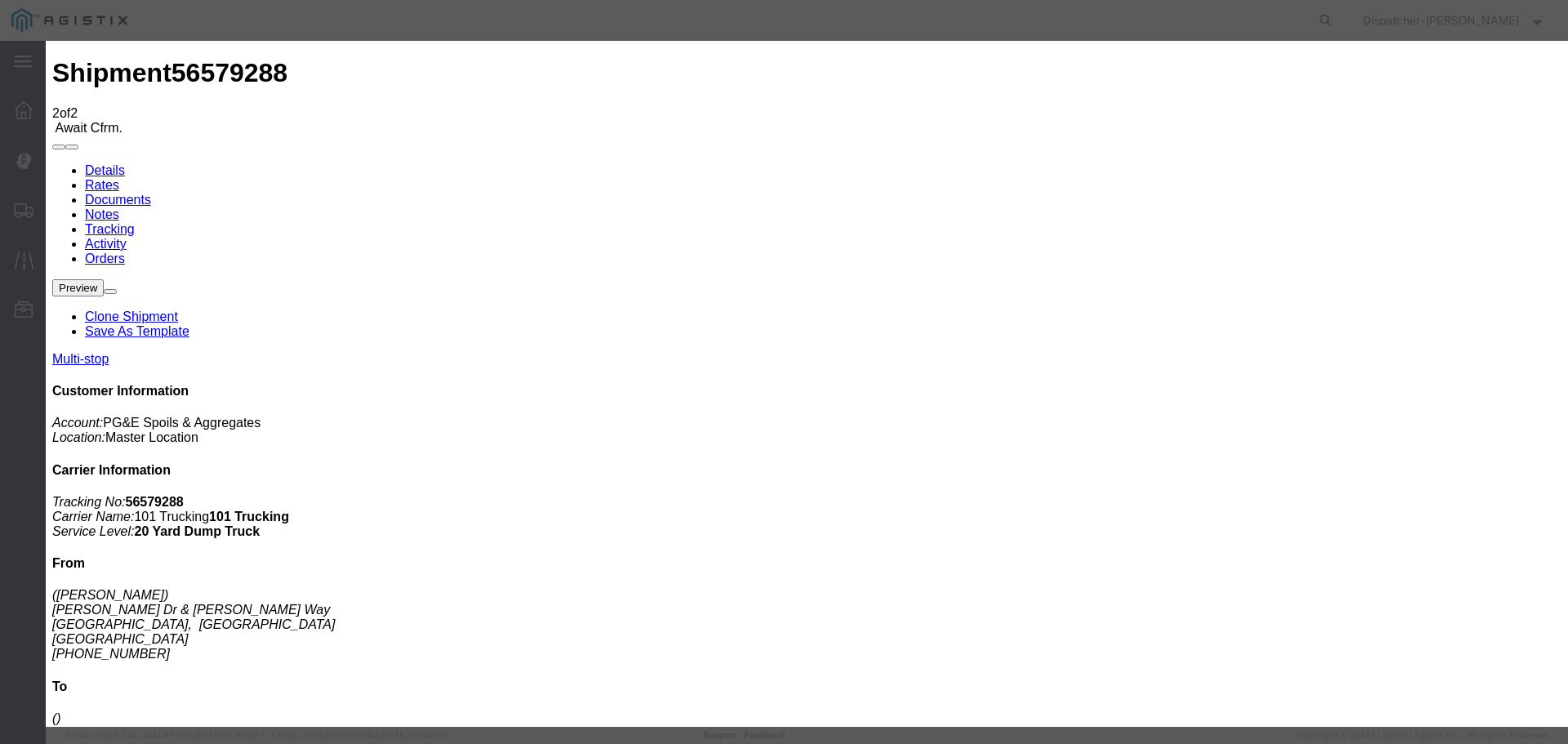
select select "{"pickupDeliveryInfoId": "122449393","pickupOrDelivery": "P","stopNum": "1","lo…"
select select "CA"
type input "[GEOGRAPHIC_DATA]"
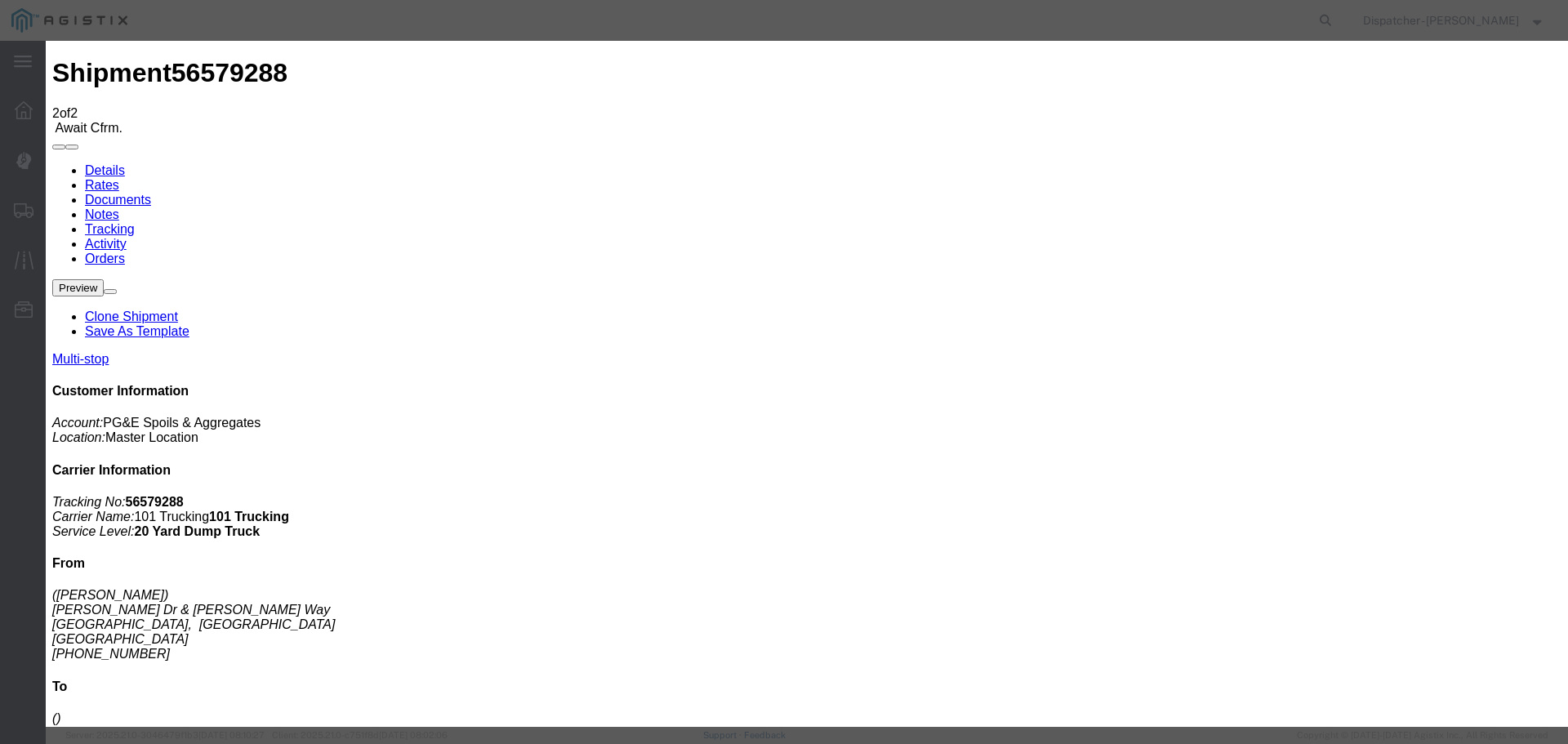
select select "DPTPULOC"
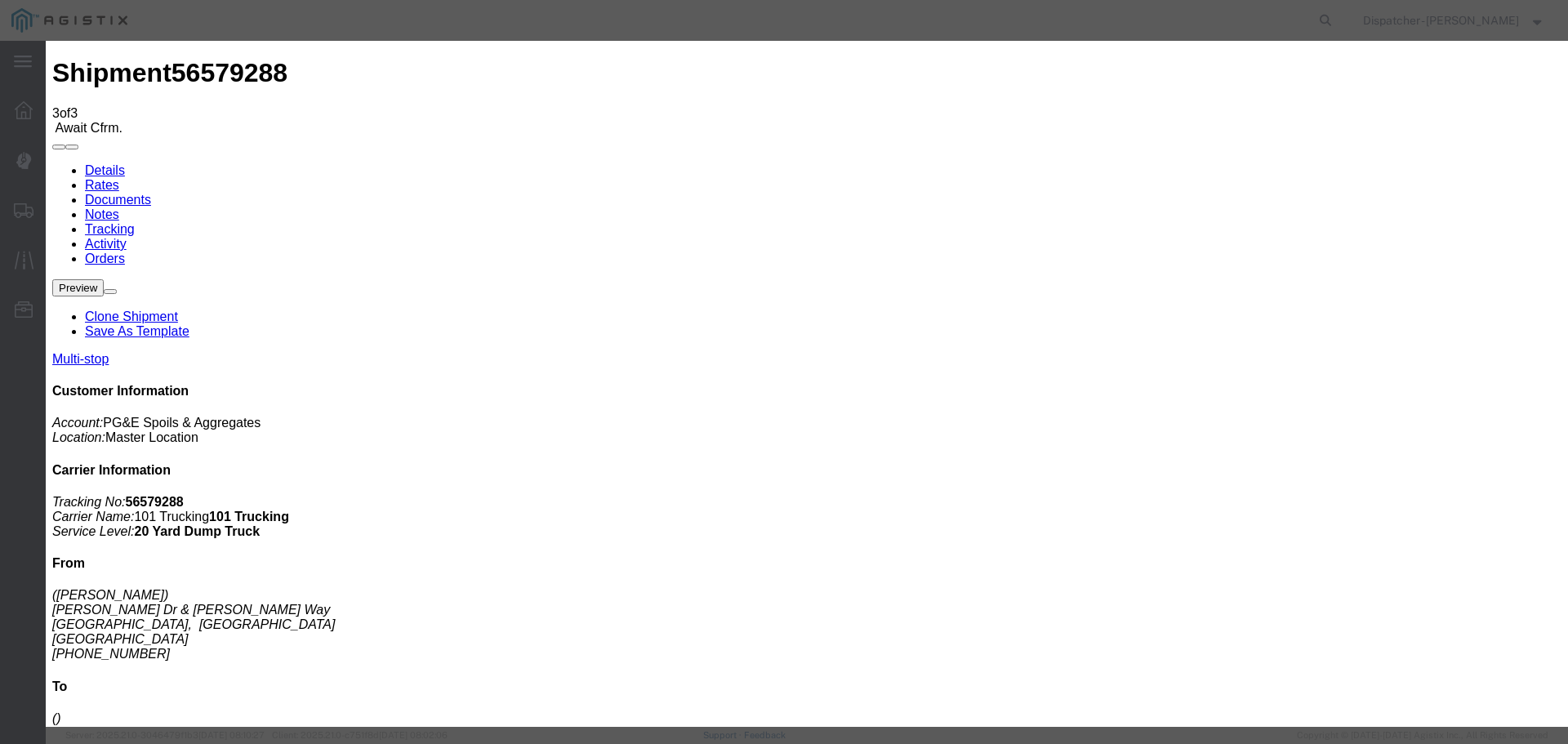
type input "[DATE]"
type input "4:00 PM"
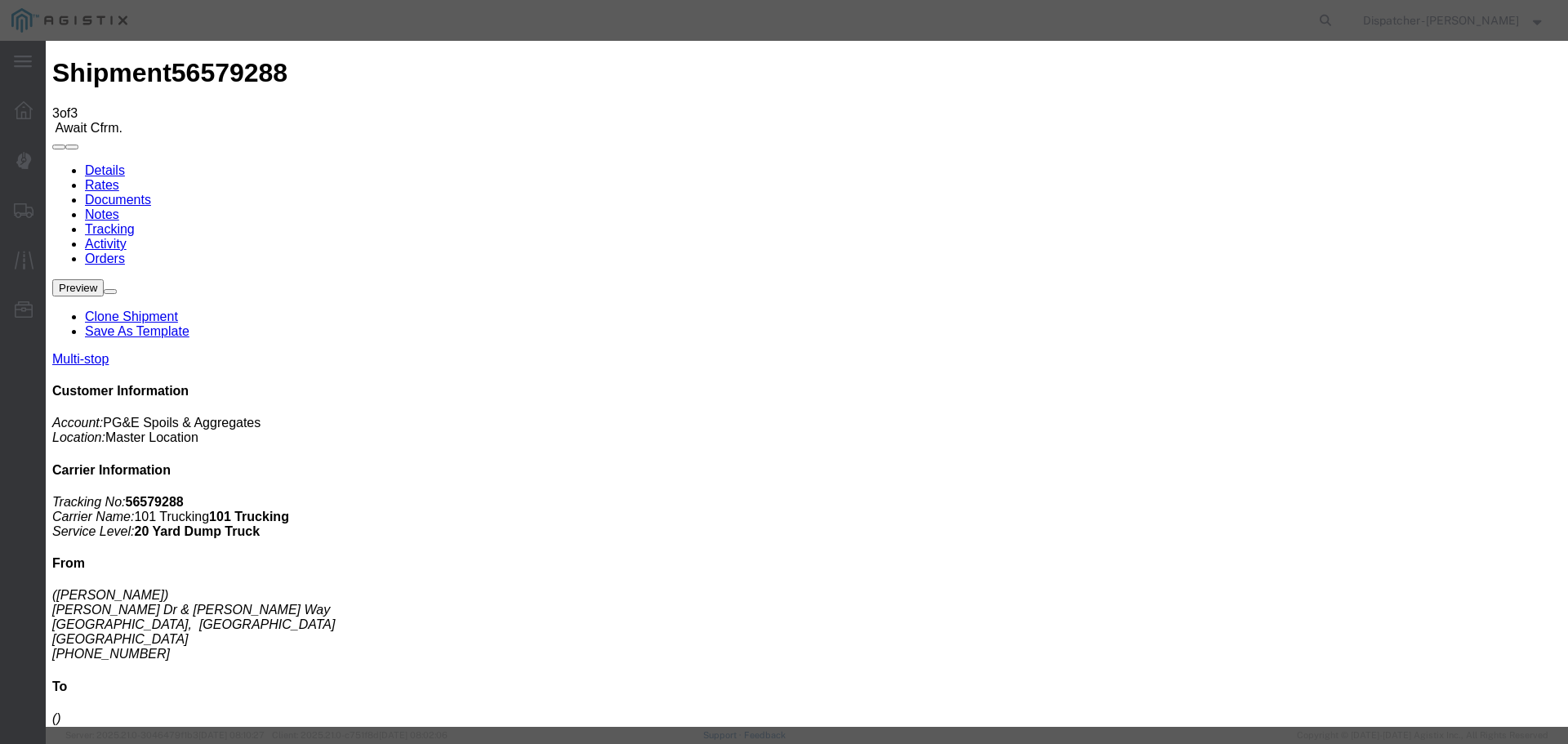
type input "[DATE]"
drag, startPoint x: 699, startPoint y: 207, endPoint x: 705, endPoint y: 237, distance: 30.6
type input "2:55 PM"
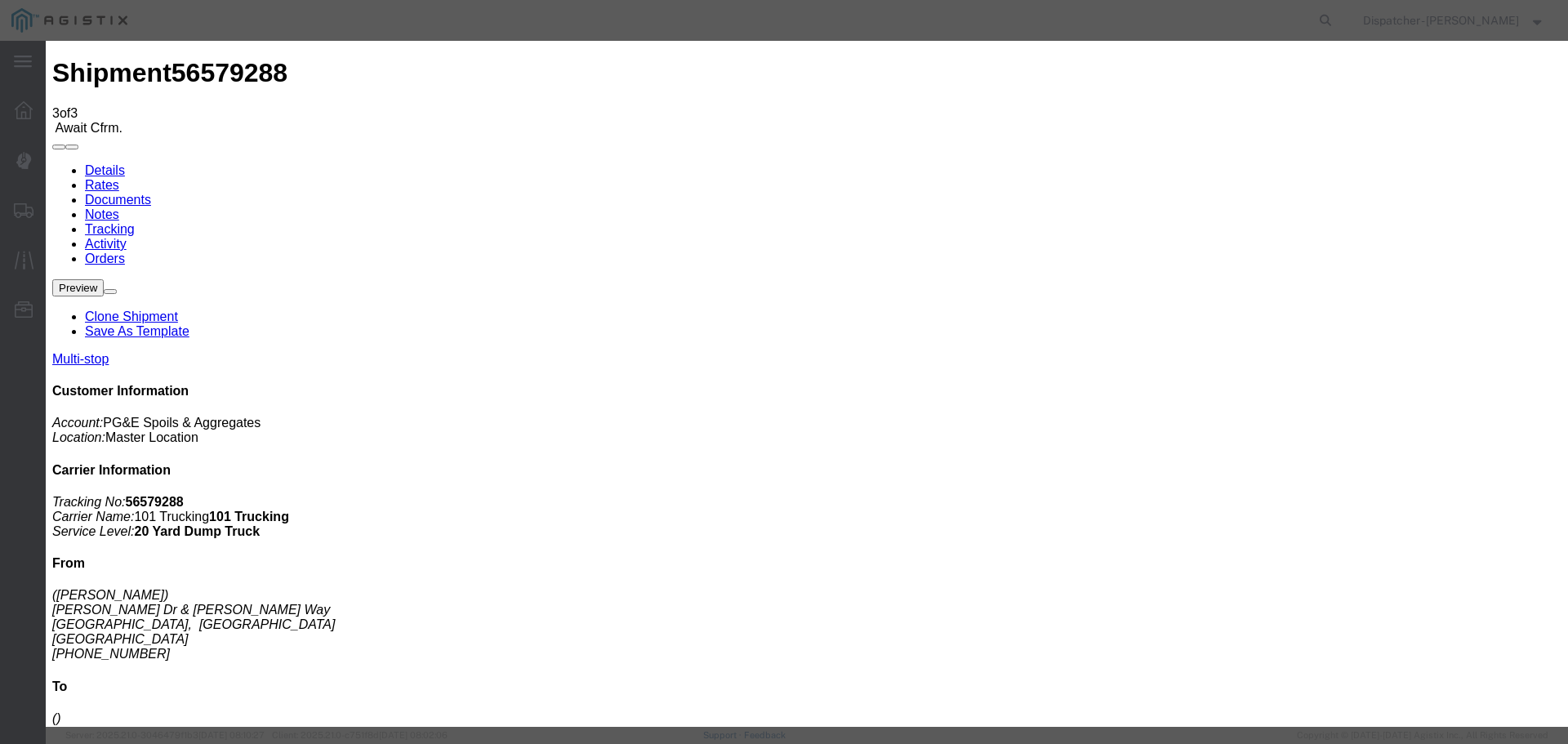
select select "ARVDLVLOC"
select select "{"pickupDeliveryInfoId": "122449394","pickupOrDelivery": "D","stopNum": "2","lo…"
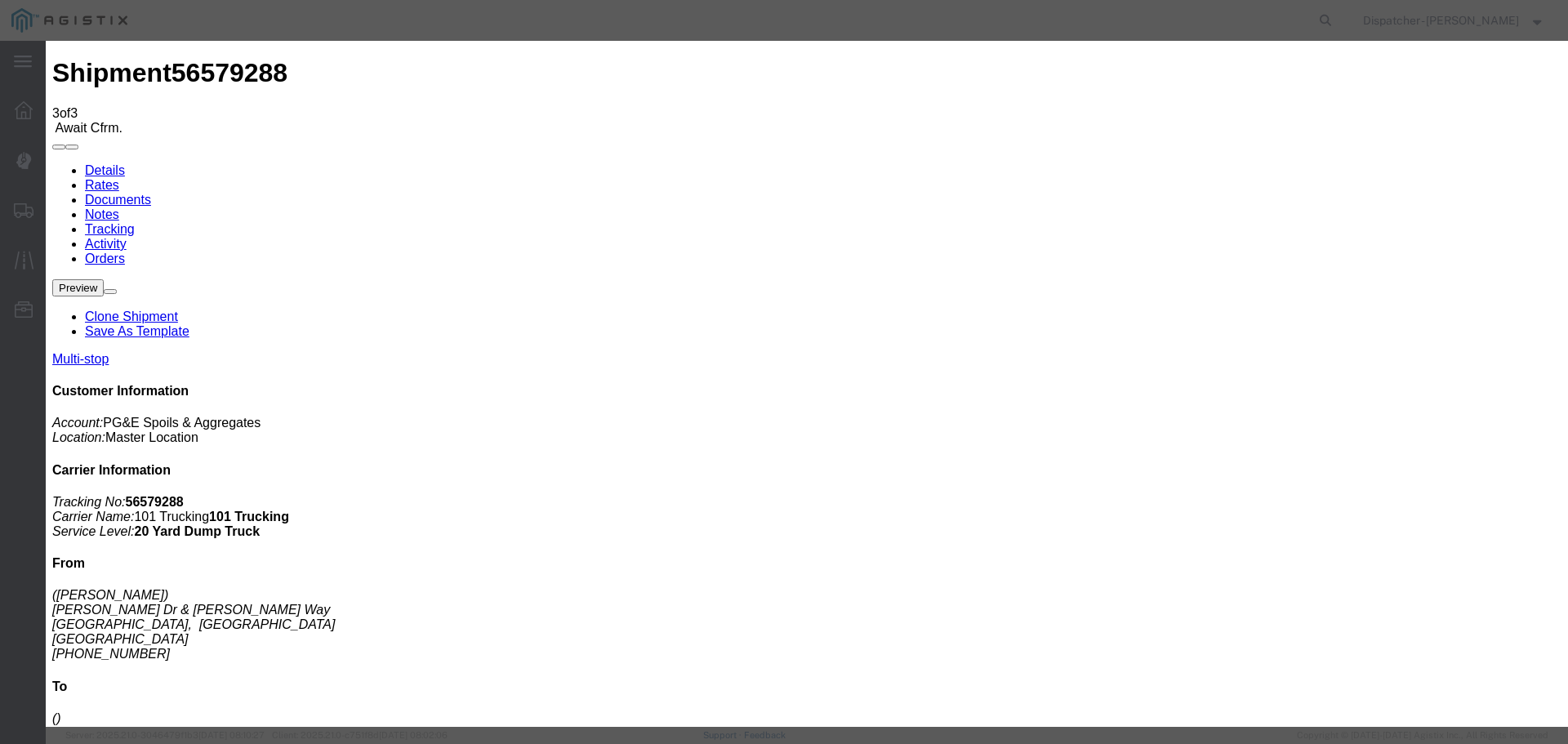
select select "CA"
type input "Antioch"
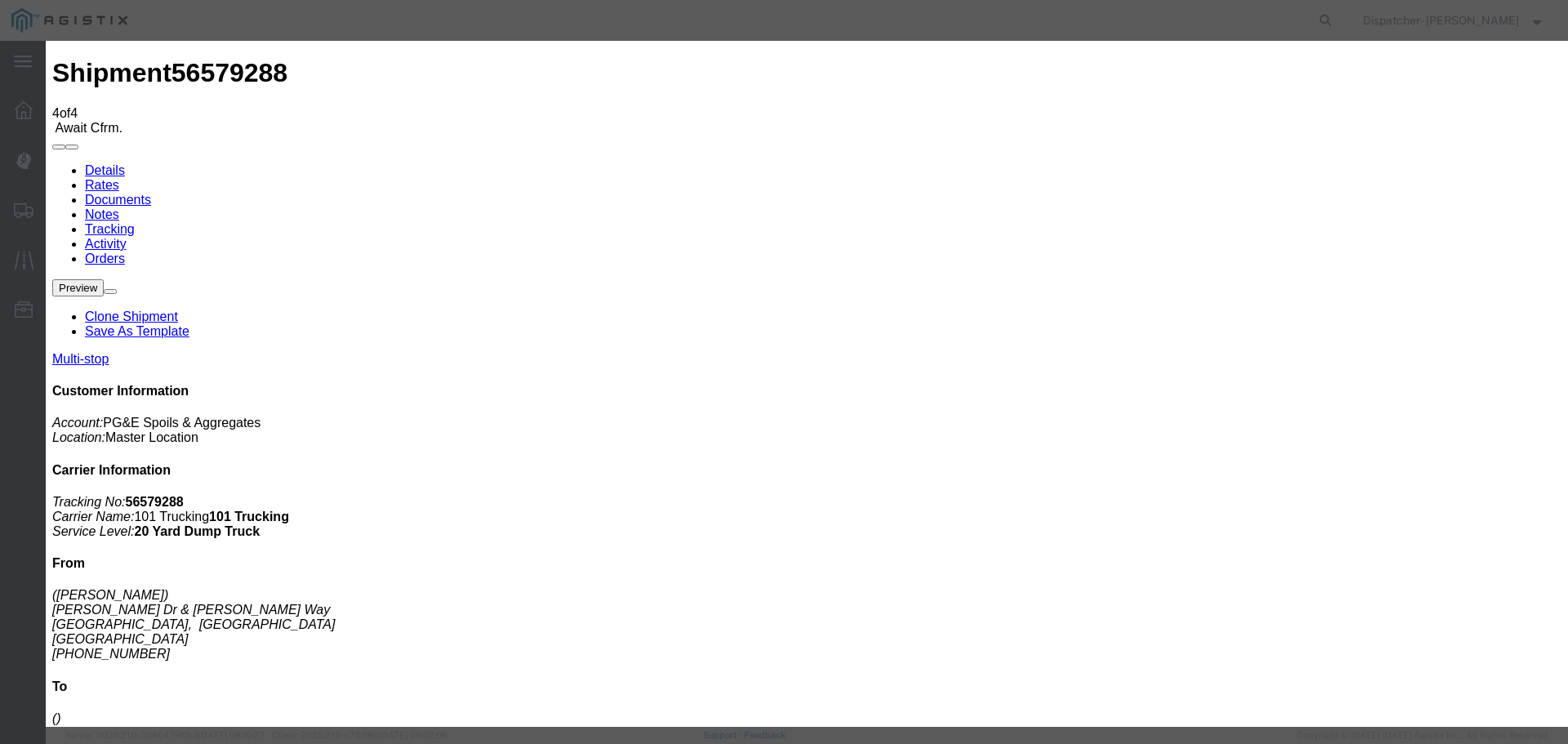
type input "[DATE]"
type input "4:00 PM"
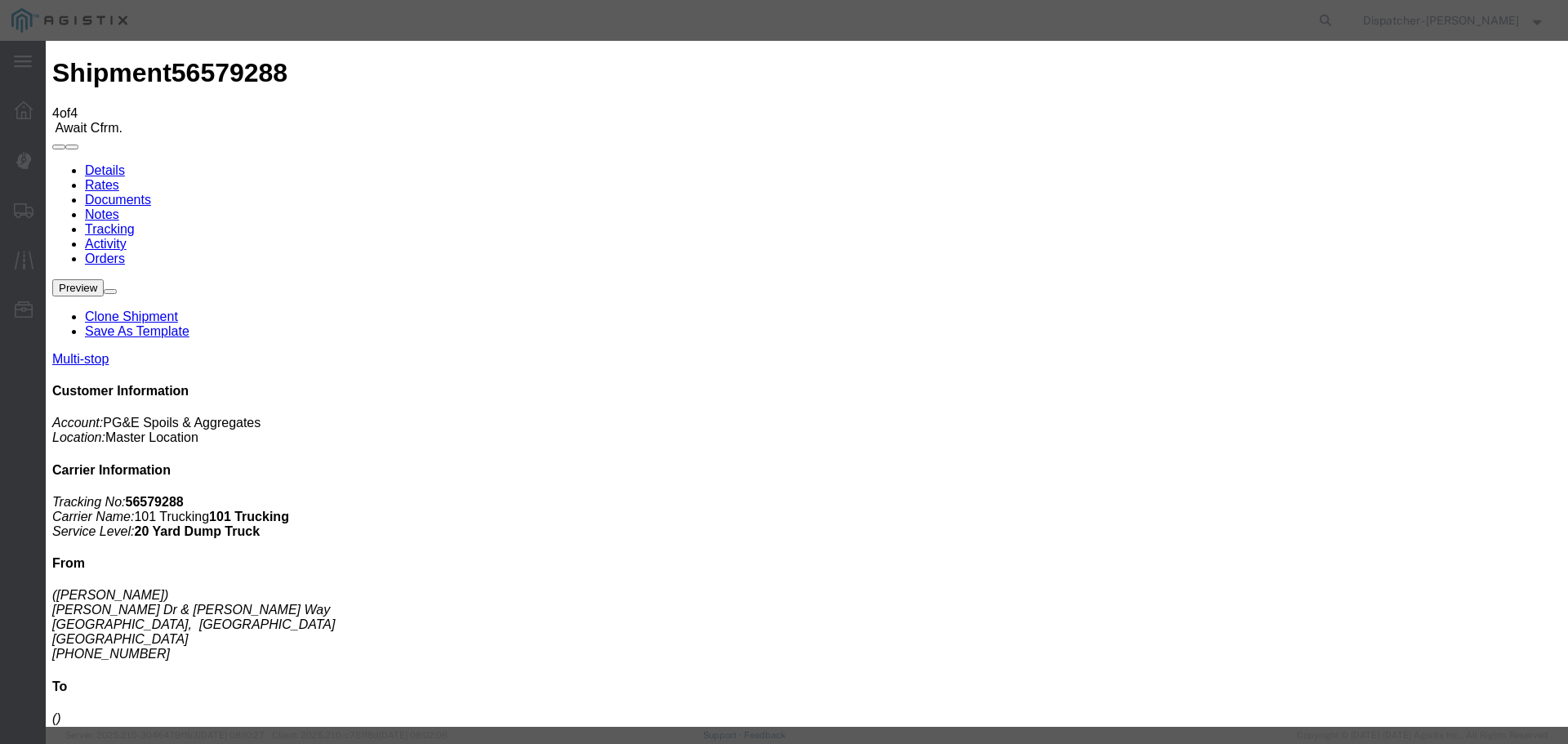
type input "[DATE]"
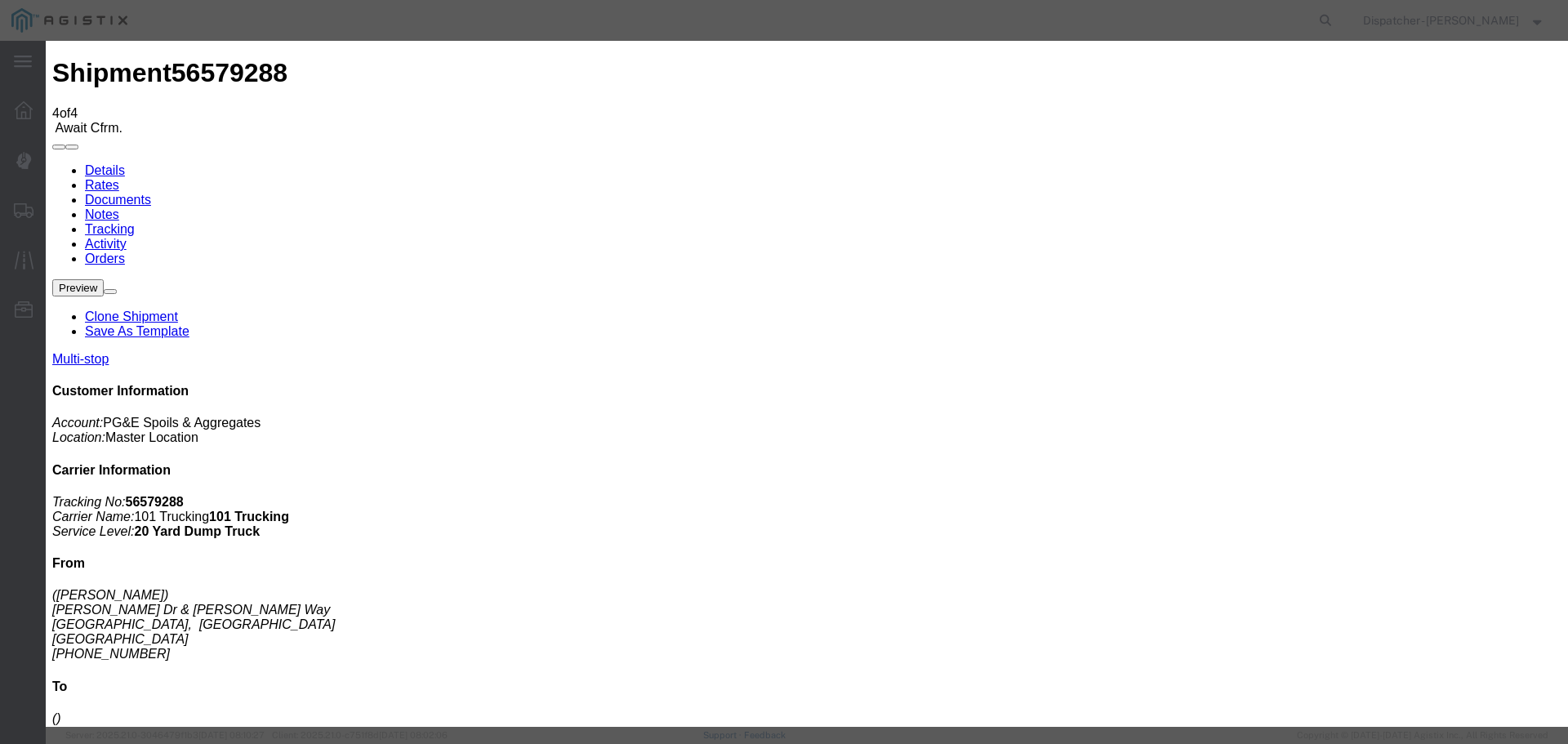
type input "3:30 PM"
drag, startPoint x: 654, startPoint y: 236, endPoint x: 640, endPoint y: 243, distance: 15.7
select select "DELIVRED"
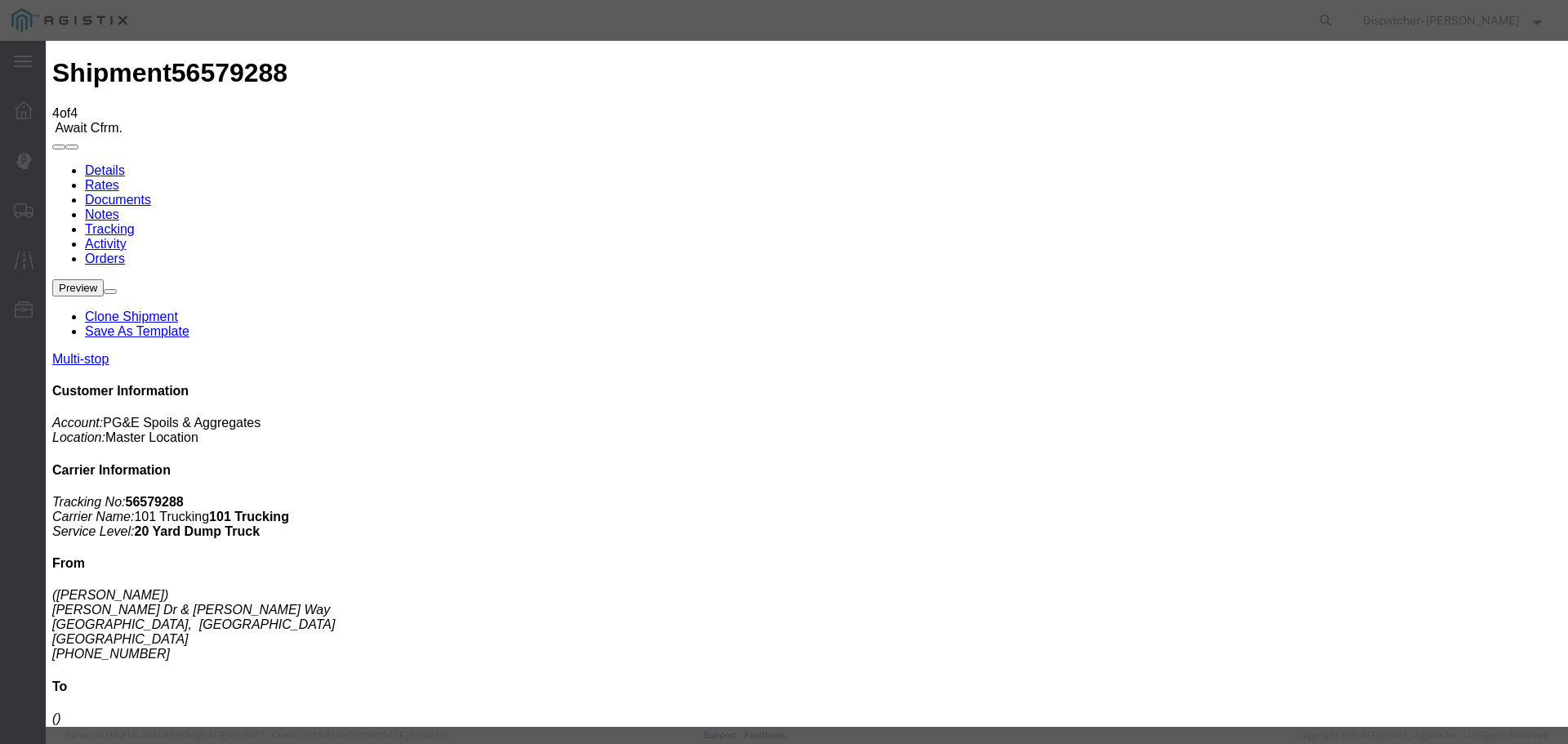
select select "{"pickupDeliveryInfoId": "122449394","pickupOrDelivery": "D","stopNum": "2","lo…"
select select "CA"
type input "Antioch"
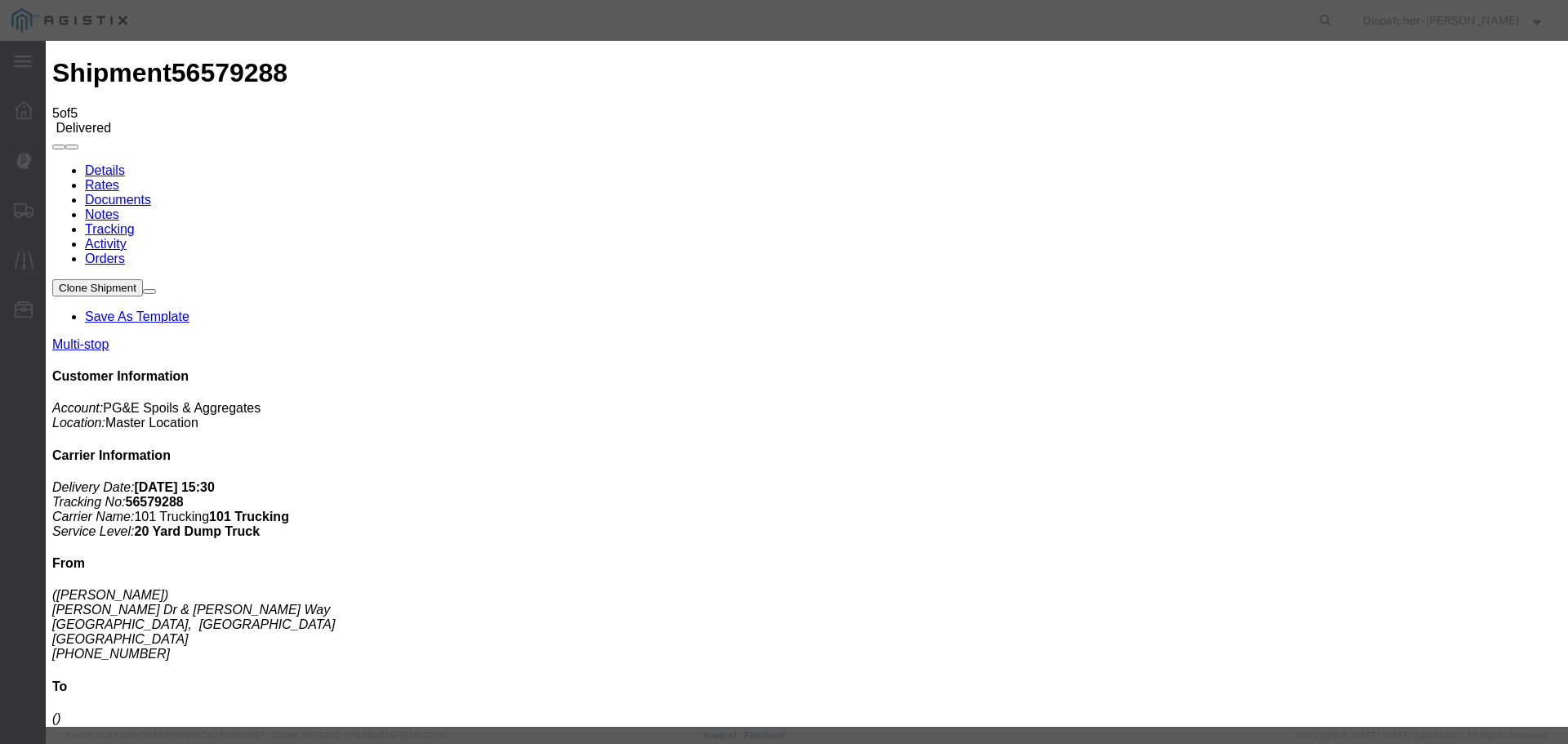
type input "[DATE]"
type input "4:00 PM"
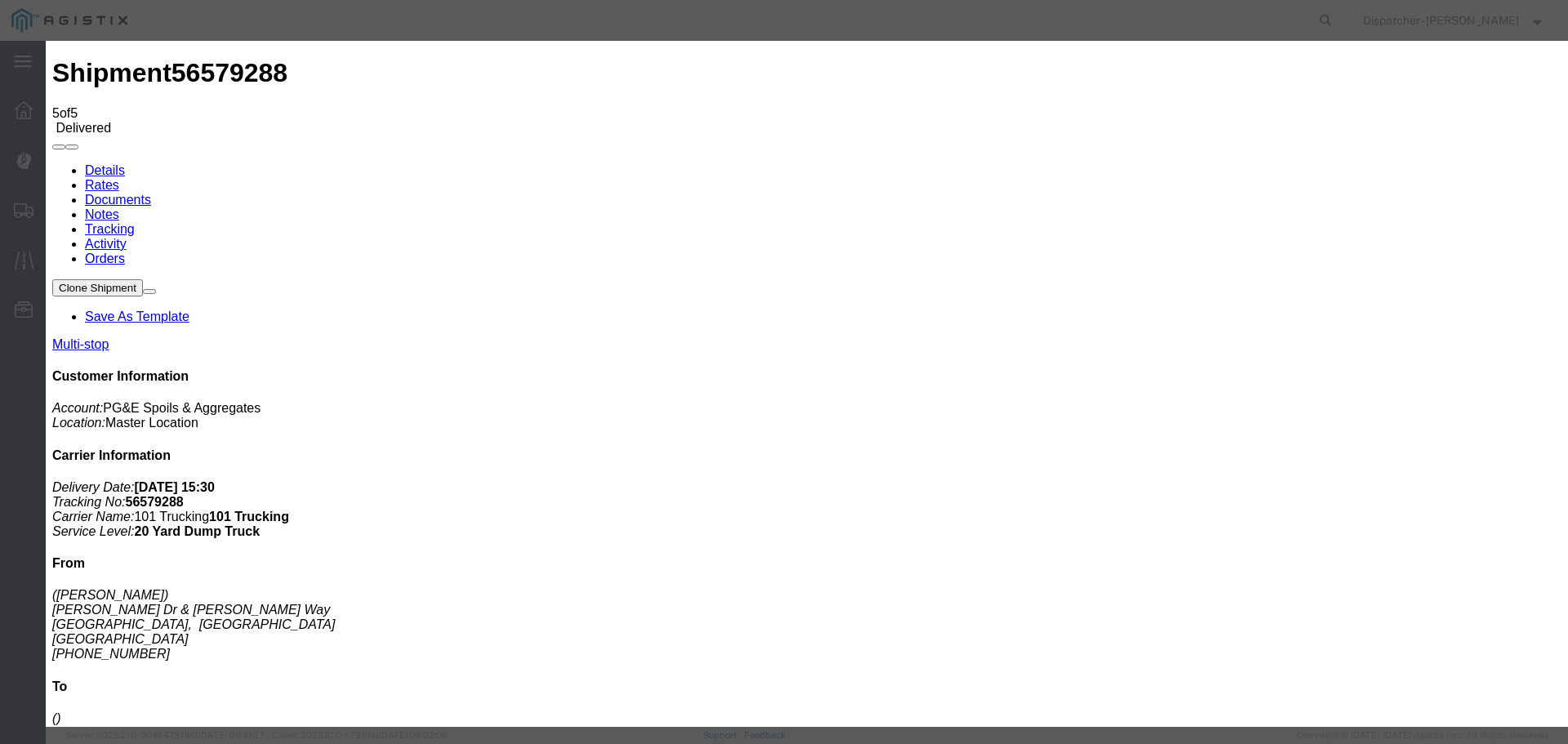
type input "[DATE]"
type input "5:15 PM"
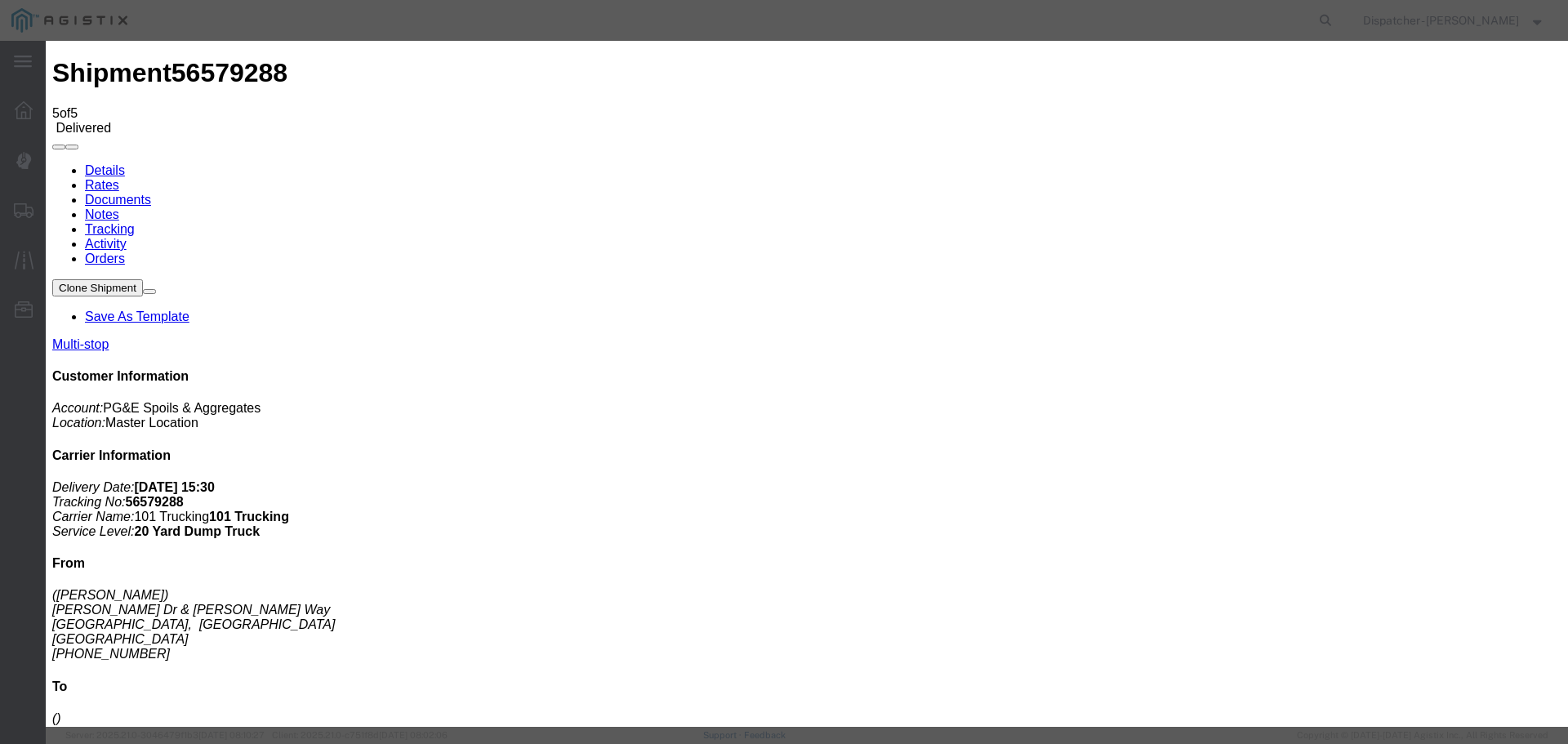
select select "ARVPULOC"
select select "{"pickupDeliveryInfoId": "122449393","pickupOrDelivery": "P","stopNum": "1","lo…"
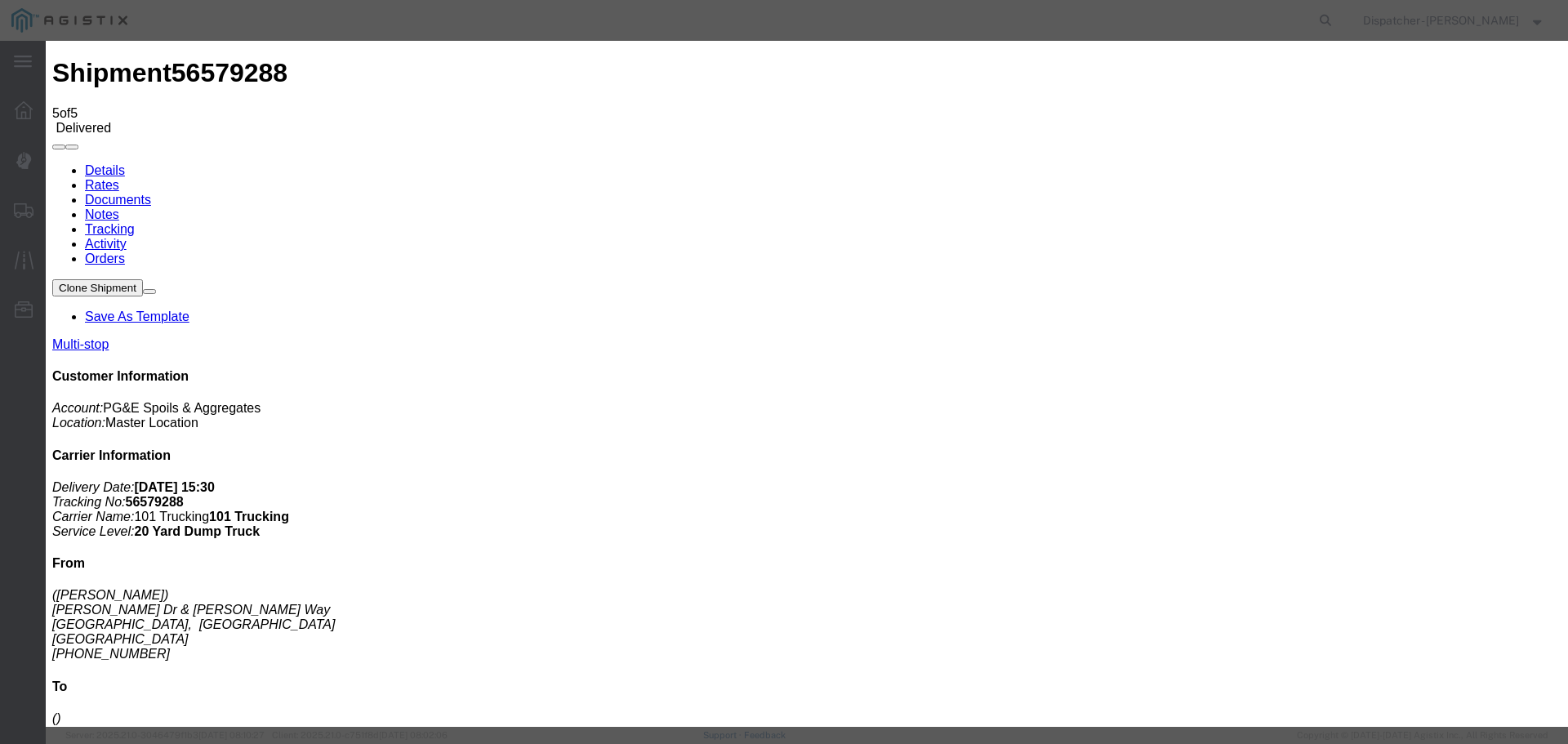
select select "CA"
type input "[GEOGRAPHIC_DATA]"
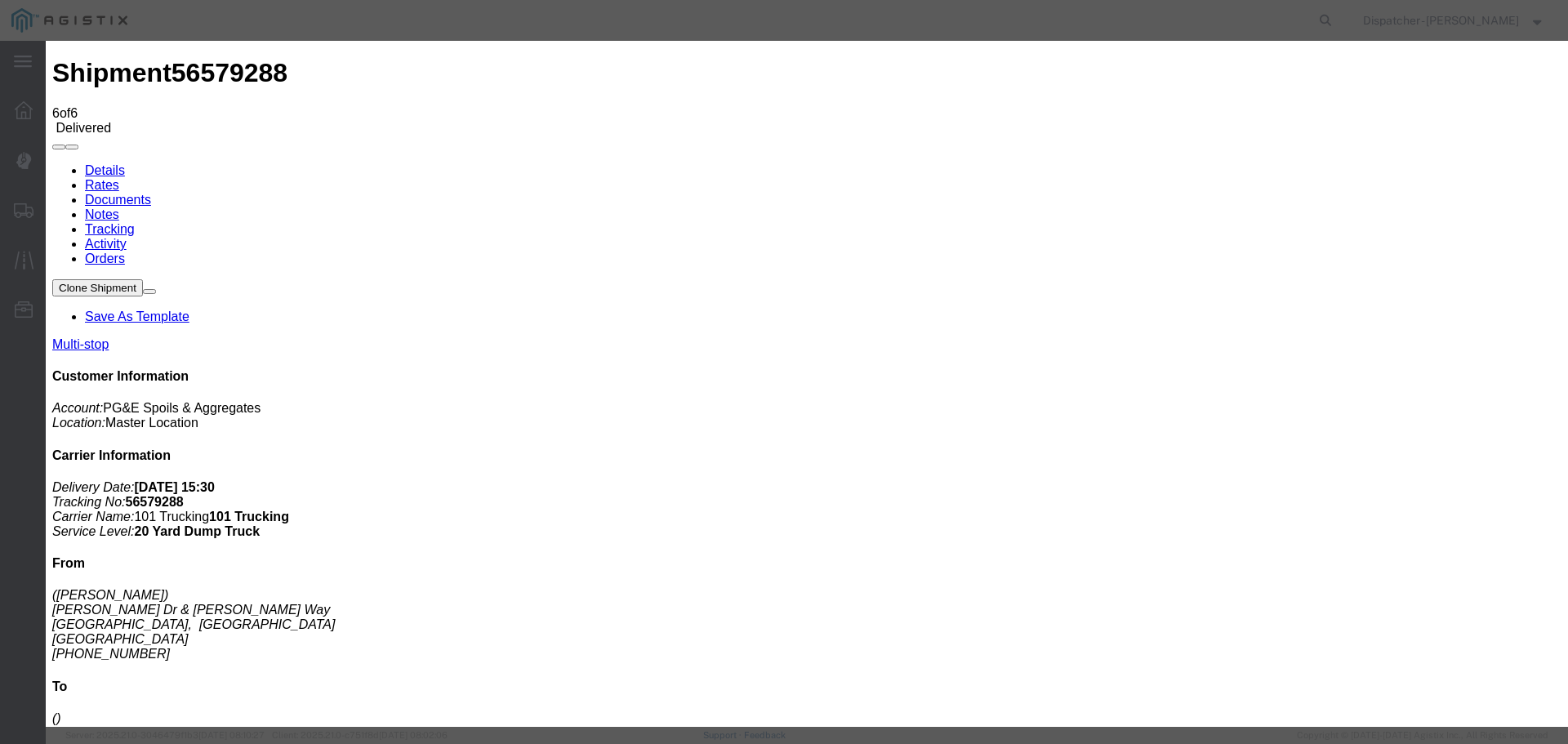
type input "[DATE]"
type input "4:00 PM"
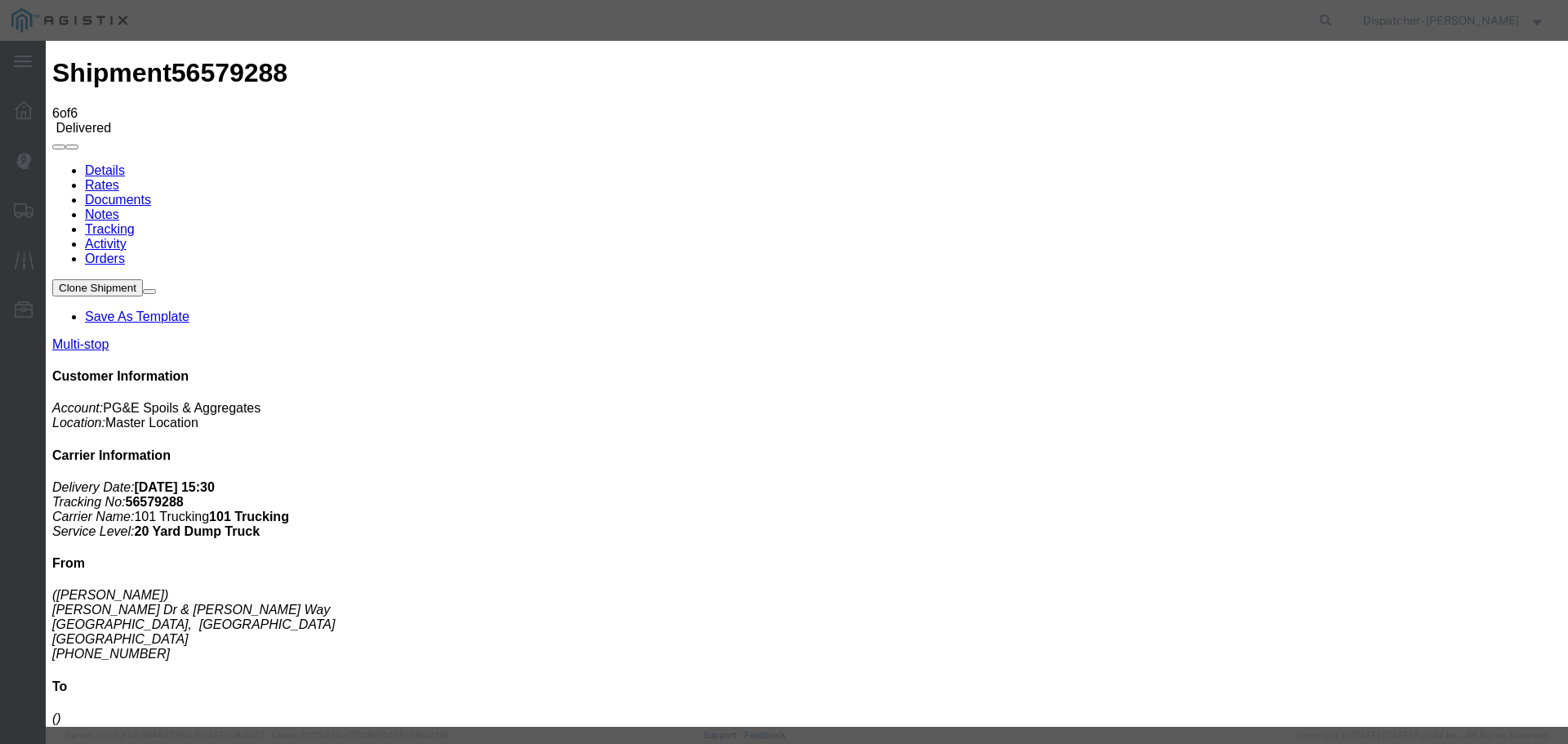
type input "[DATE]"
type input "5:15 PM"
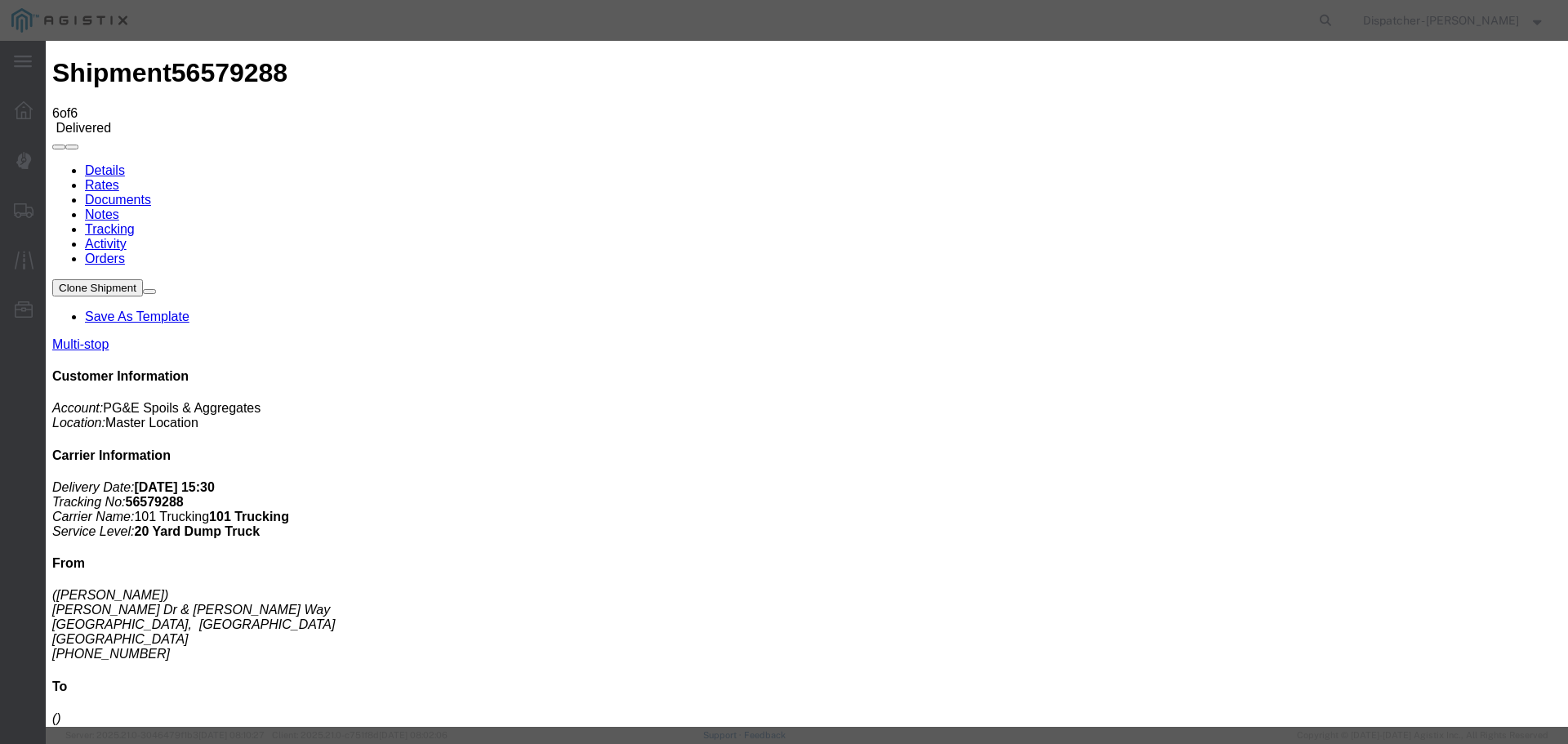
select select "{"pickupDeliveryInfoId": "122449393","pickupOrDelivery": "P","stopNum": "1","lo…"
select select "CA"
type input "[GEOGRAPHIC_DATA]"
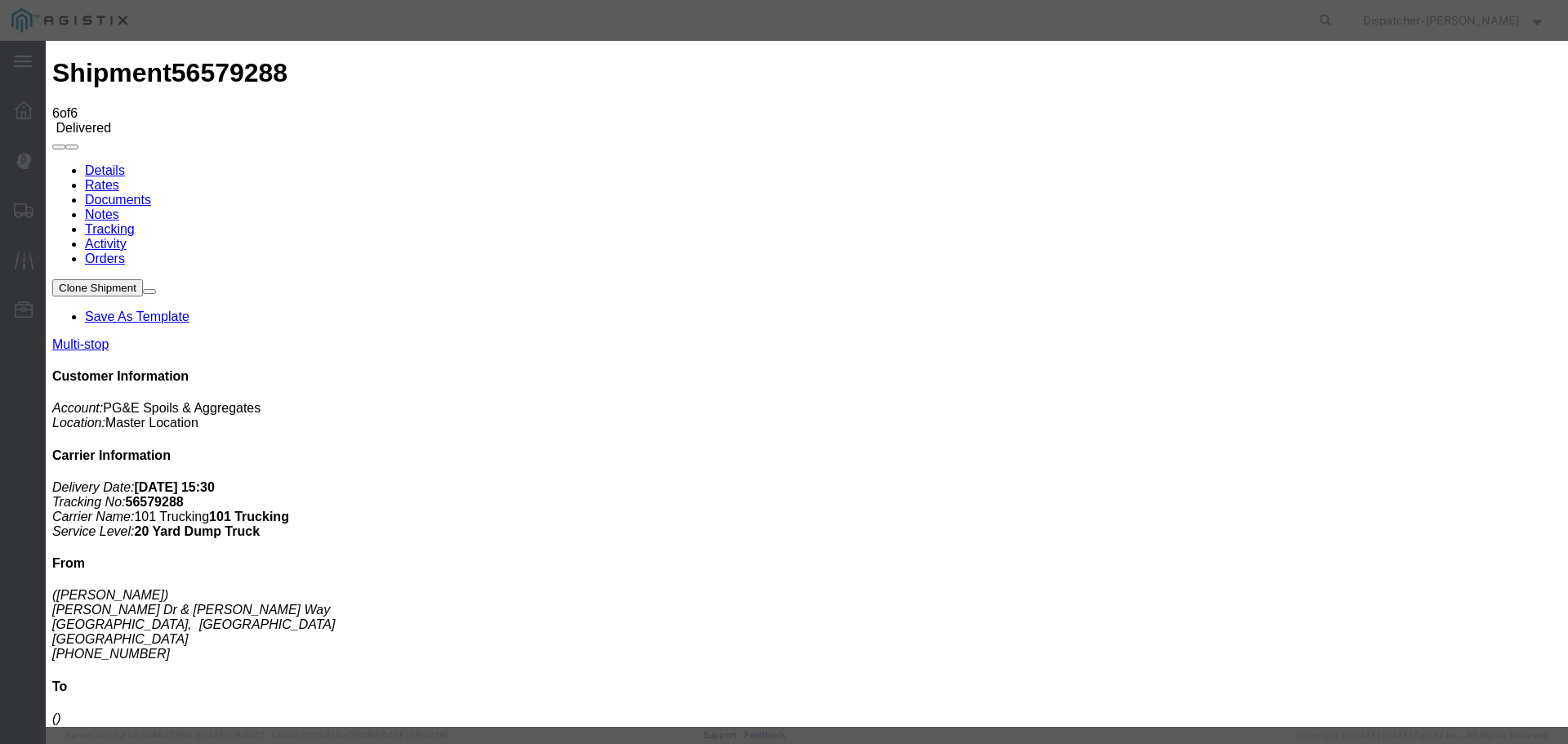
select select "BREAKSTART"
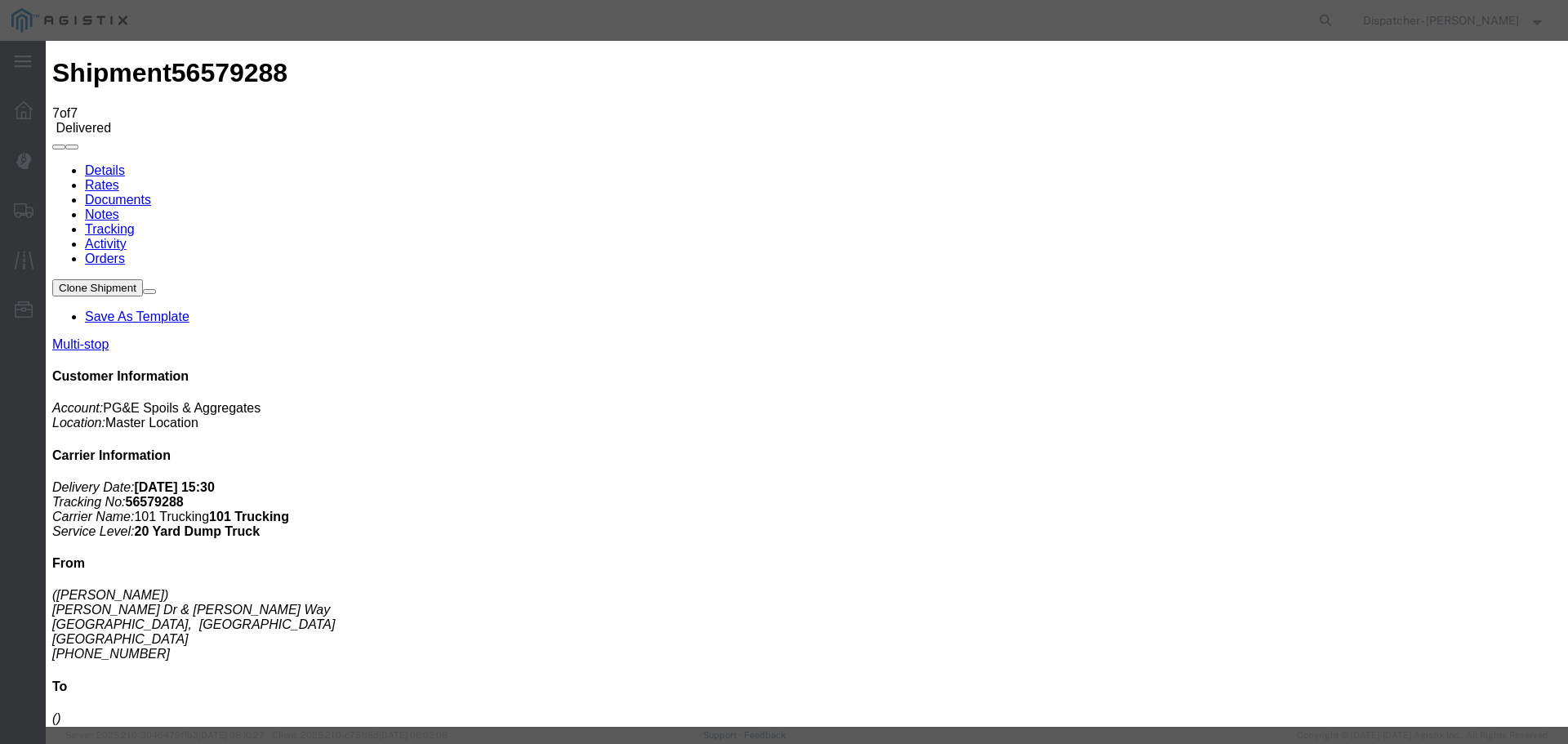
type input "[DATE]"
type input "4:00 PM"
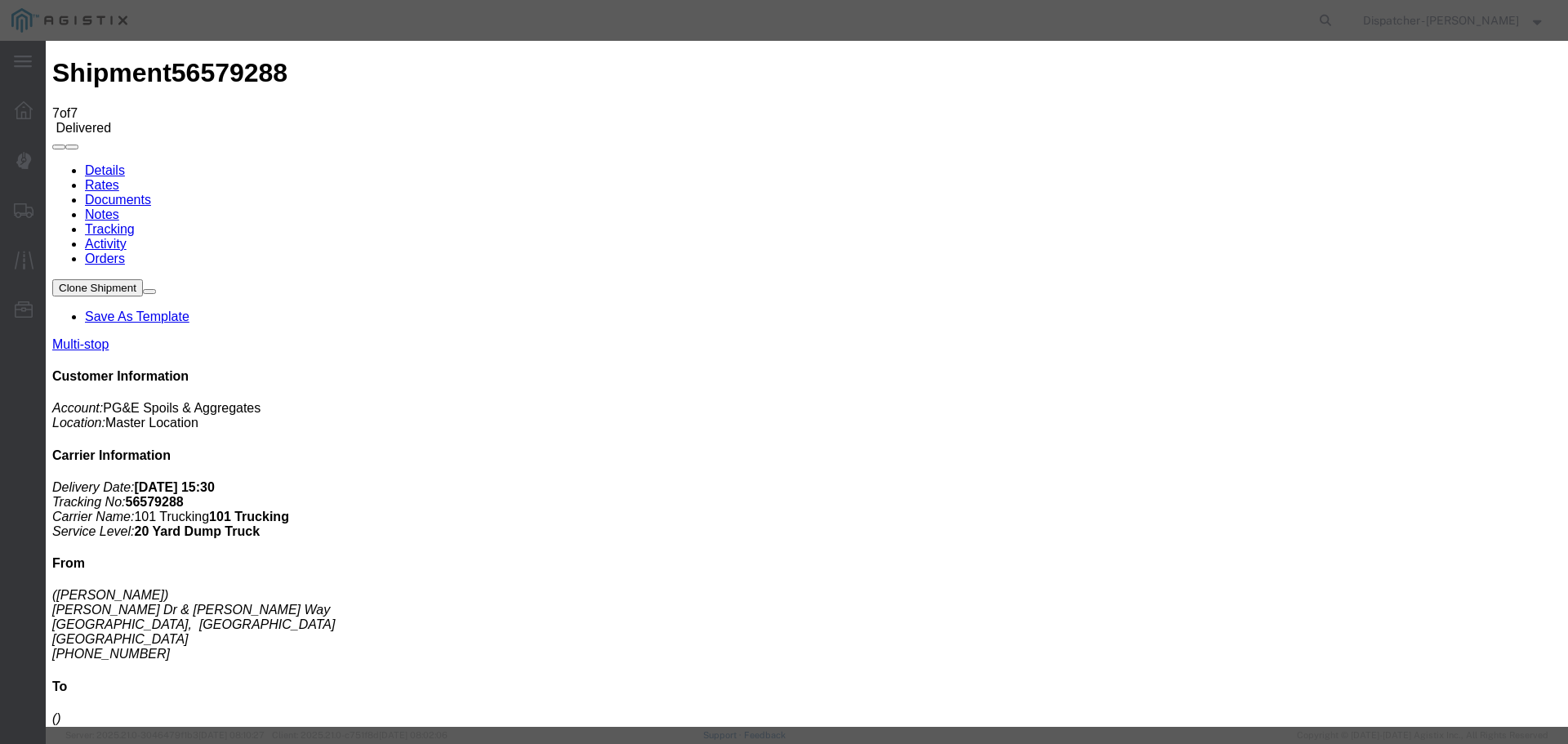
type input "[DATE]"
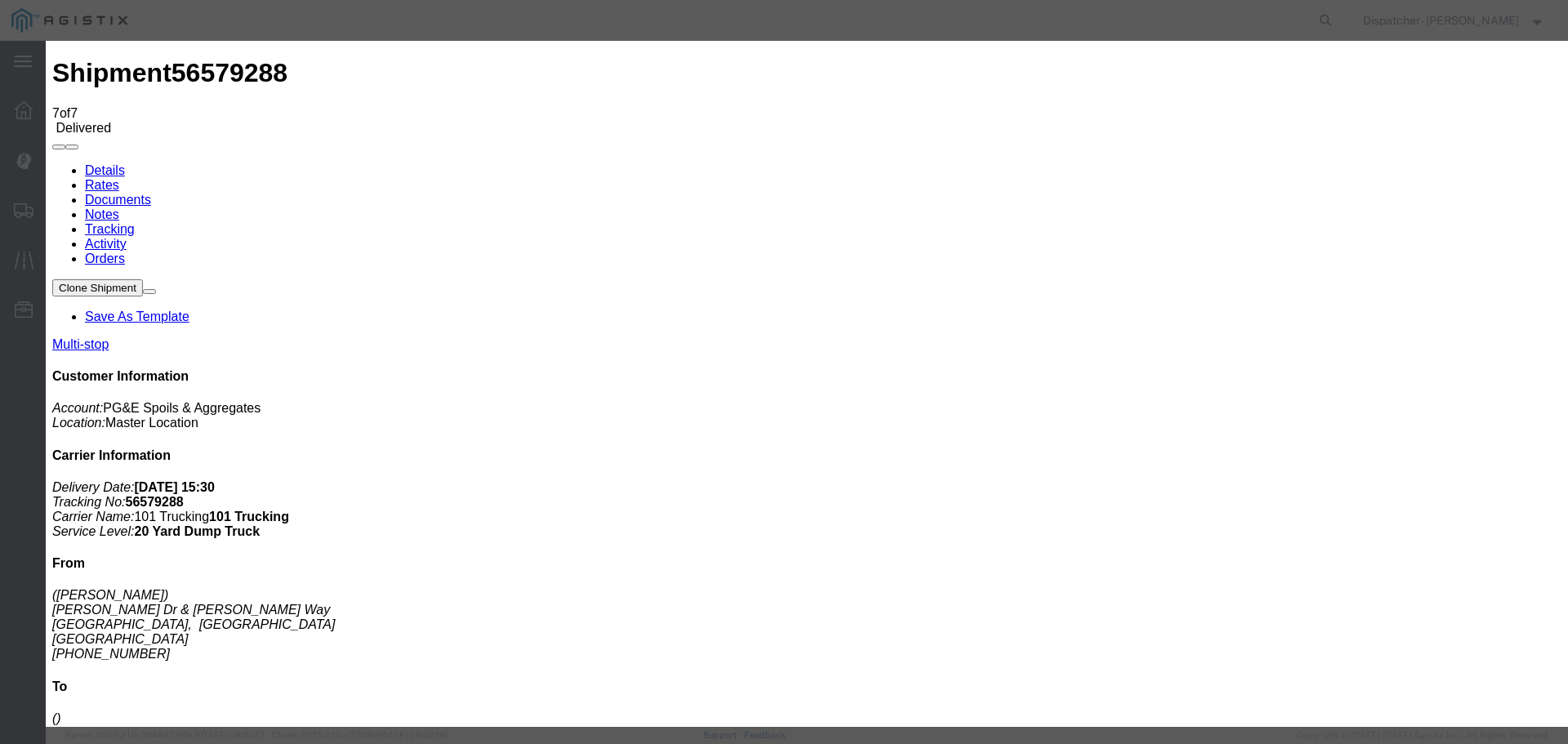
type input "5:45 PM"
select select "{"pickupDeliveryInfoId": "122449393","pickupOrDelivery": "P","stopNum": "1","lo…"
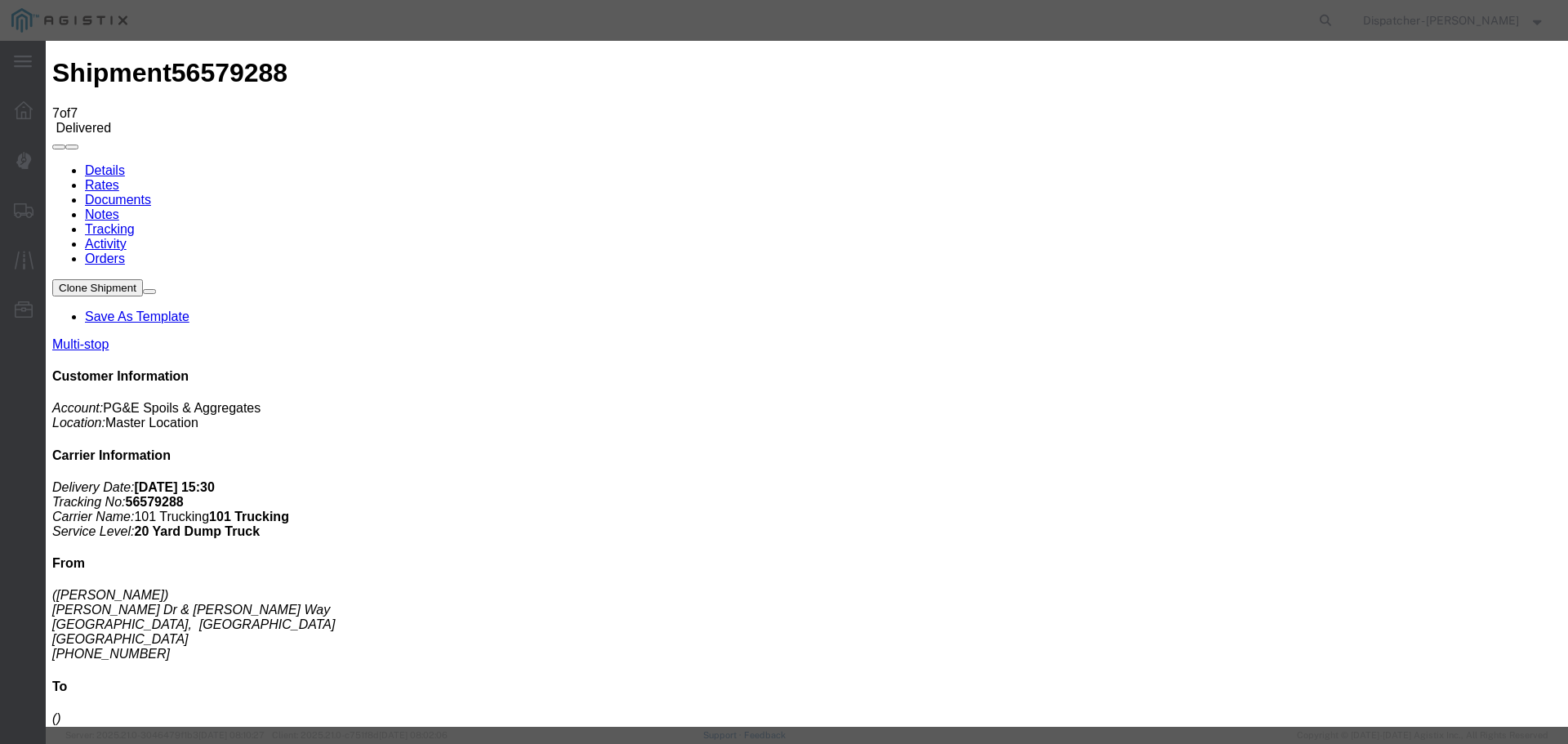
select select "CA"
type input "[GEOGRAPHIC_DATA]"
select select "BREAKSTOP"
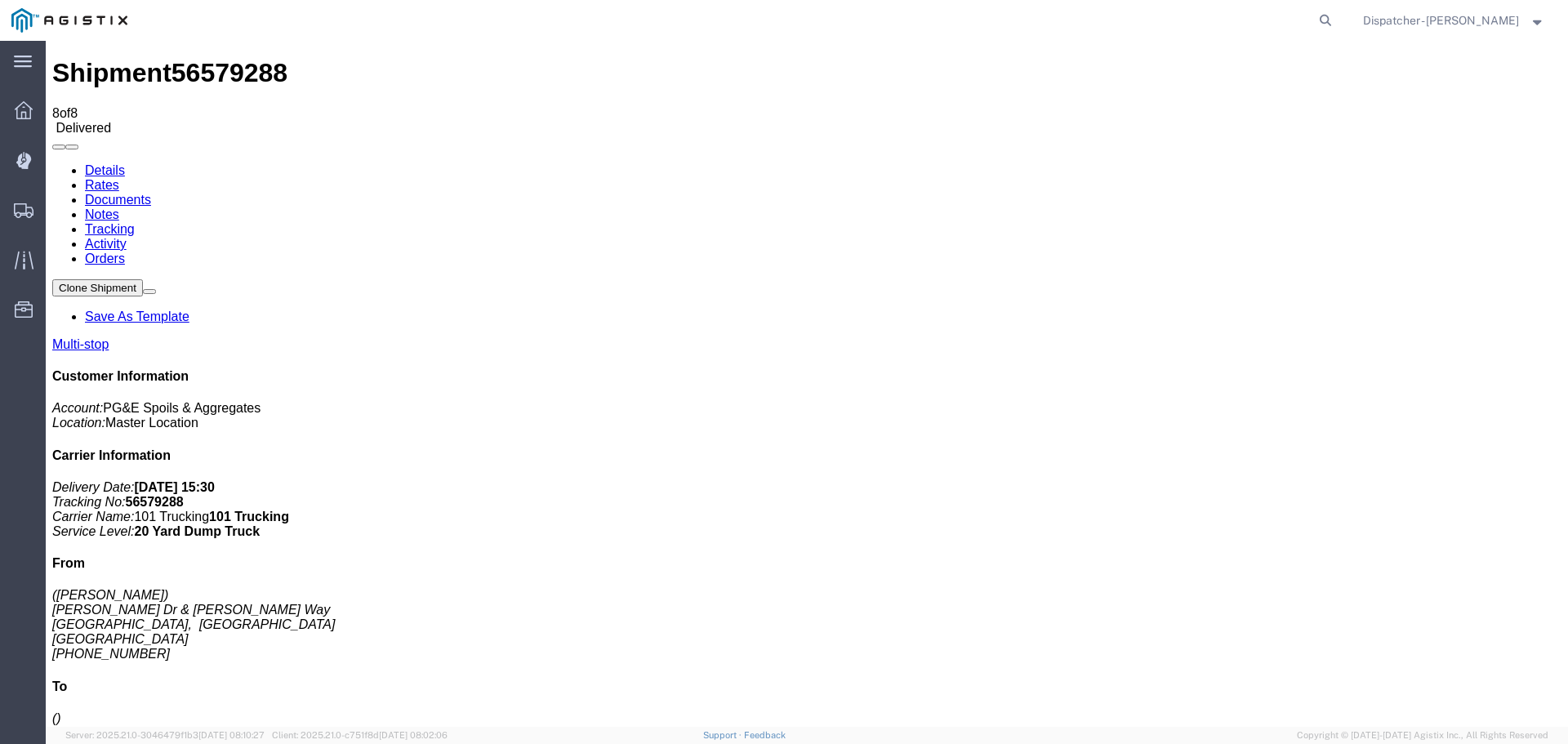
click at [120, 208] on link "Notes" at bounding box center [102, 215] width 34 height 14
click at [151, 193] on link "Documents" at bounding box center [118, 200] width 66 height 14
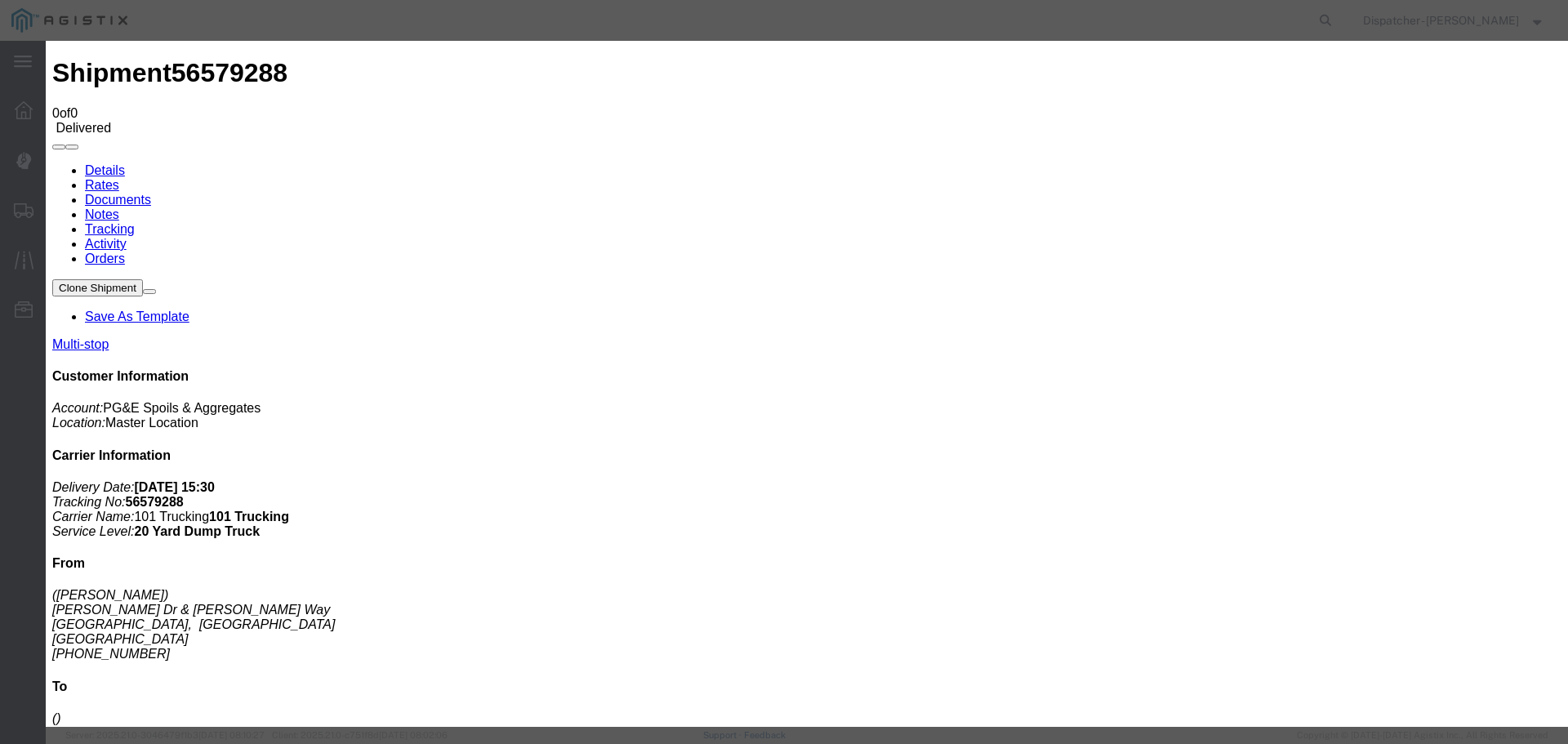
type input "Truck and Scale Tags"
type input "C:\fakepath\Truck and Scale Tags 56579288.pdf"
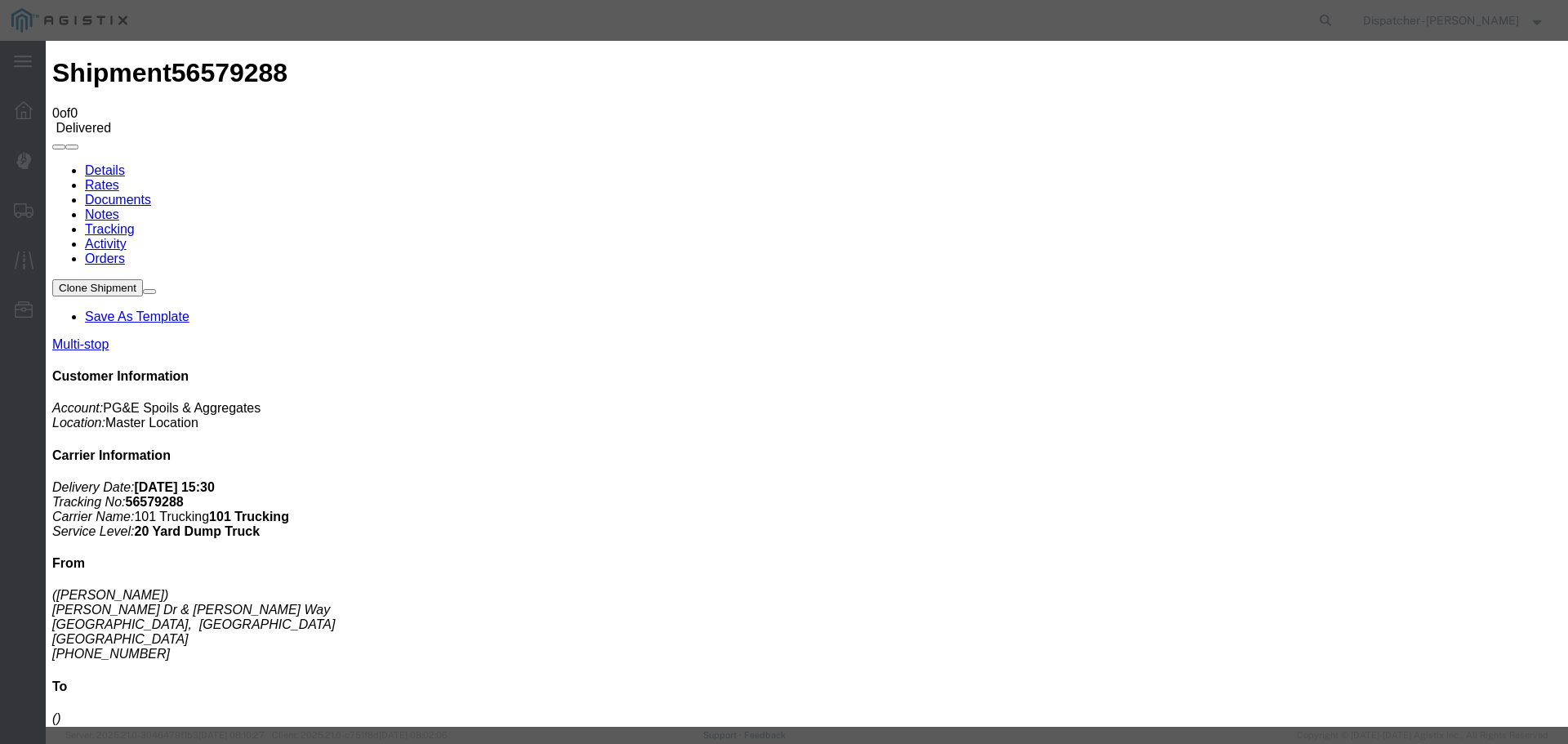
select select
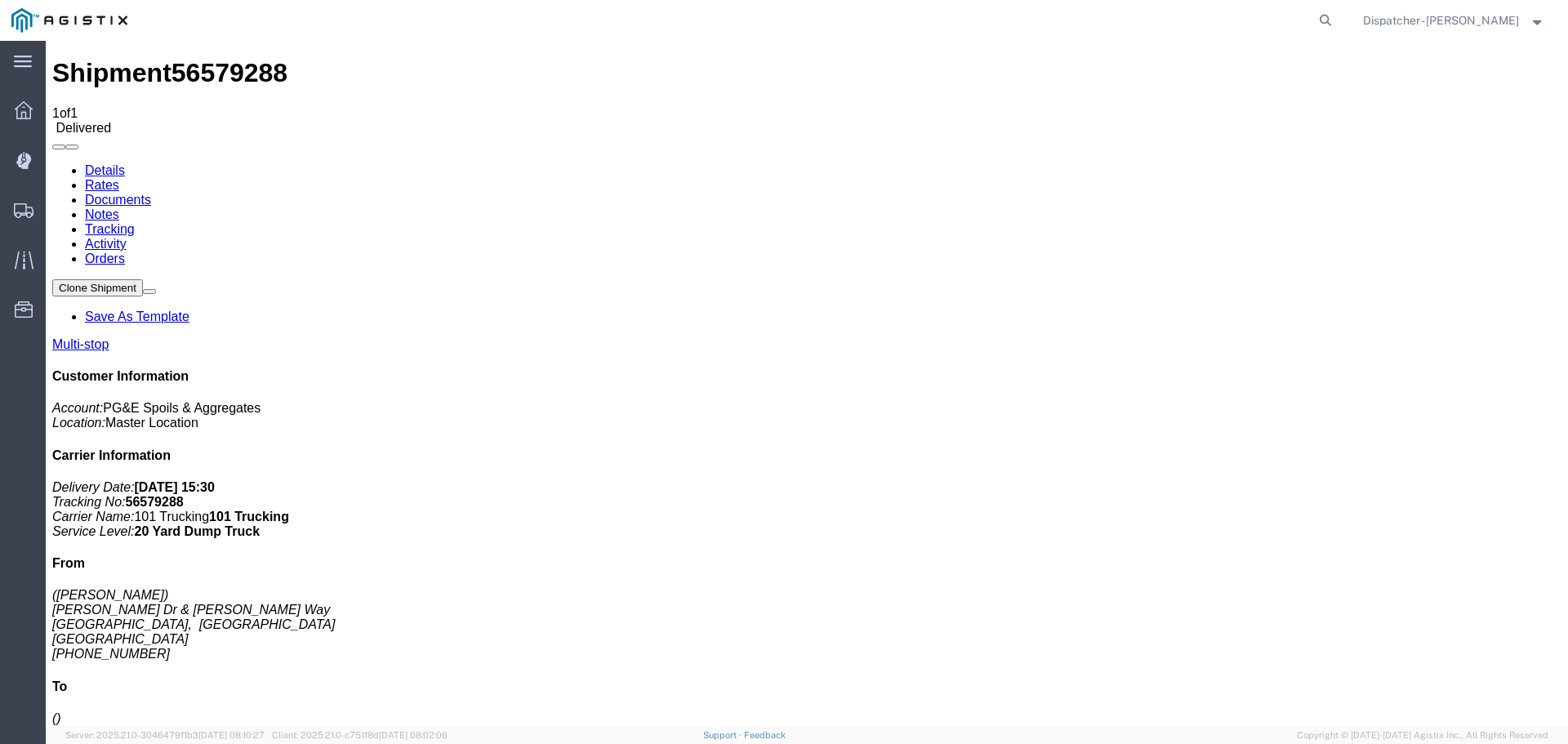
click at [56, 212] on span "Shipments" at bounding box center [50, 209] width 11 height 33
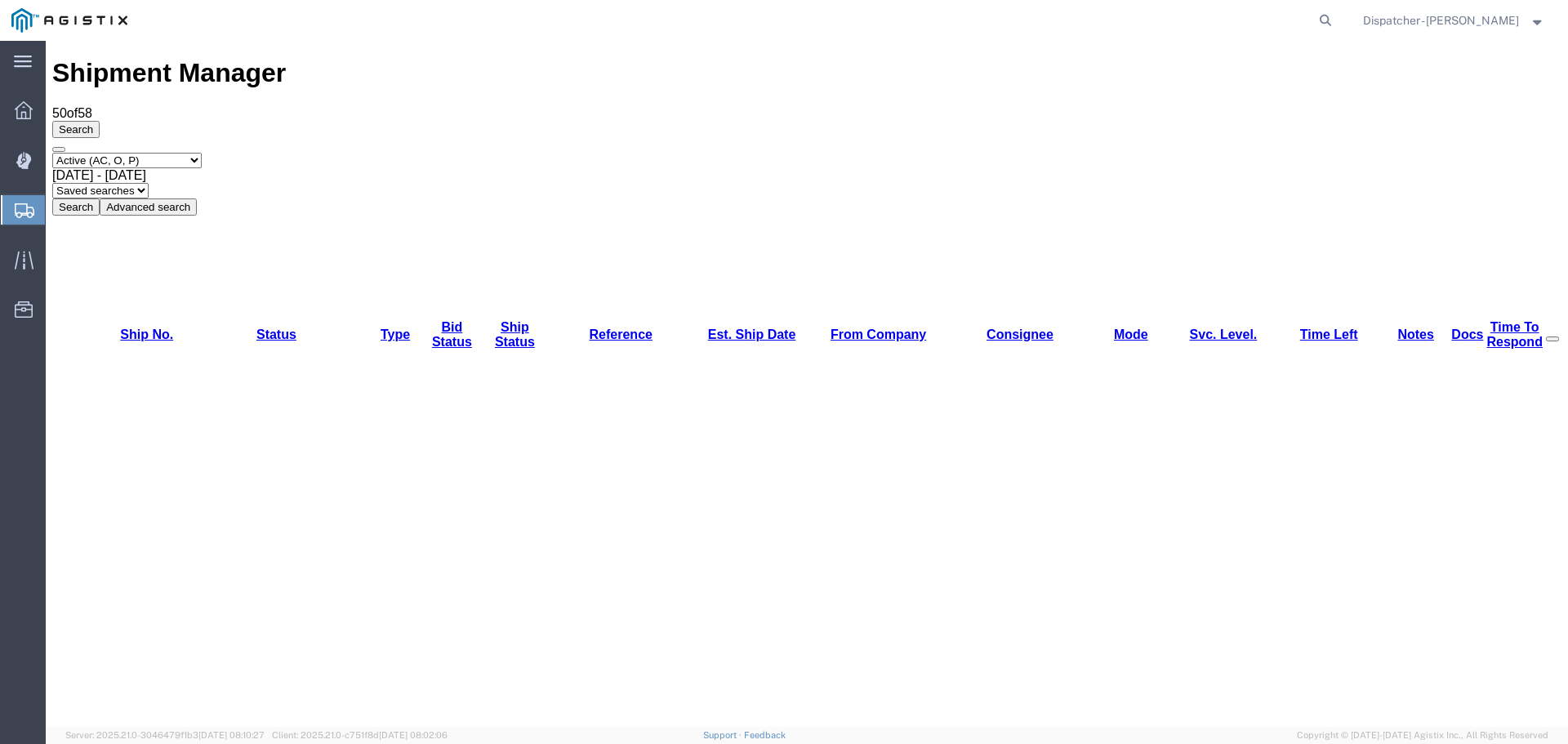
click at [146, 168] on span "[DATE] - [DATE]" at bounding box center [98, 175] width 94 height 14
click at [99, 199] on button "Search" at bounding box center [76, 208] width 47 height 18
